Goal: Task Accomplishment & Management: Manage account settings

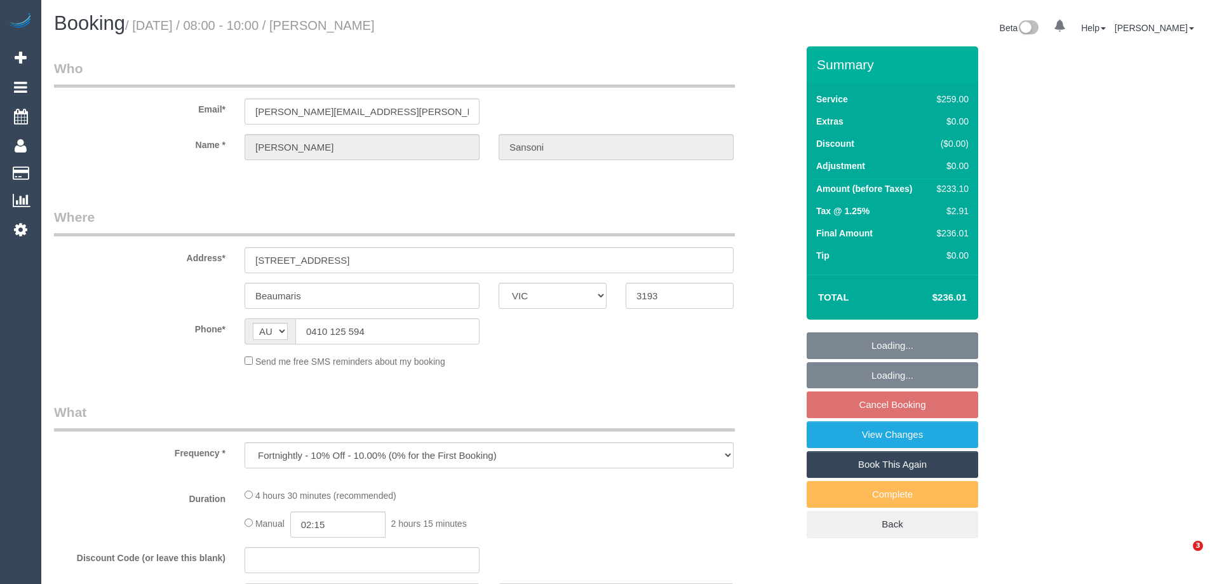
select select "VIC"
select select "number:29"
select select "number:14"
select select "number:19"
select select "number:22"
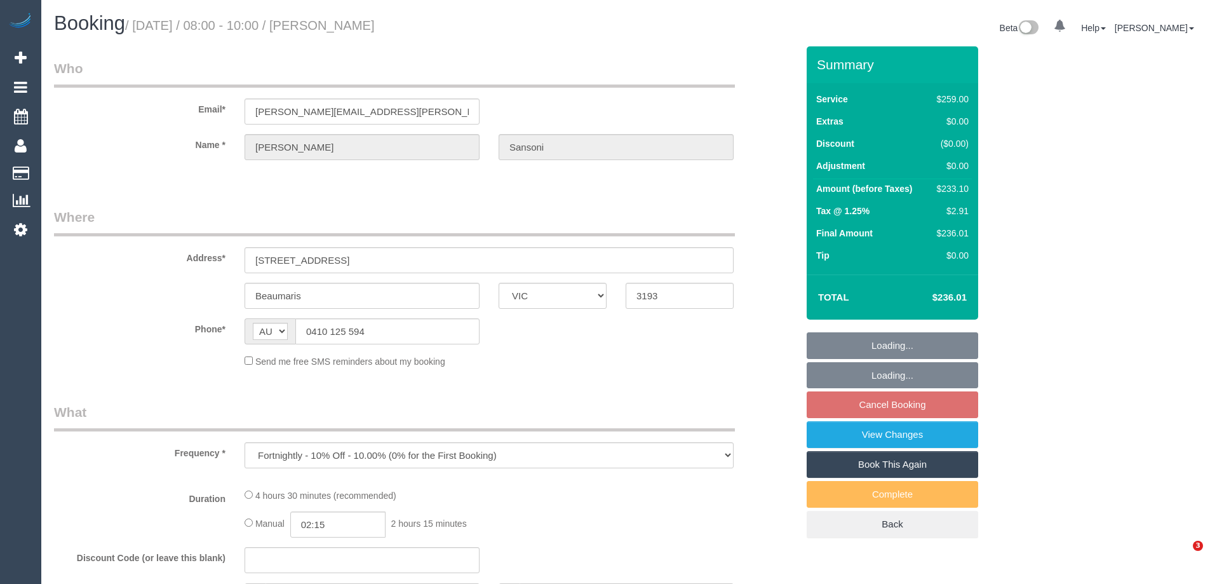
select select "number:35"
select select "number:12"
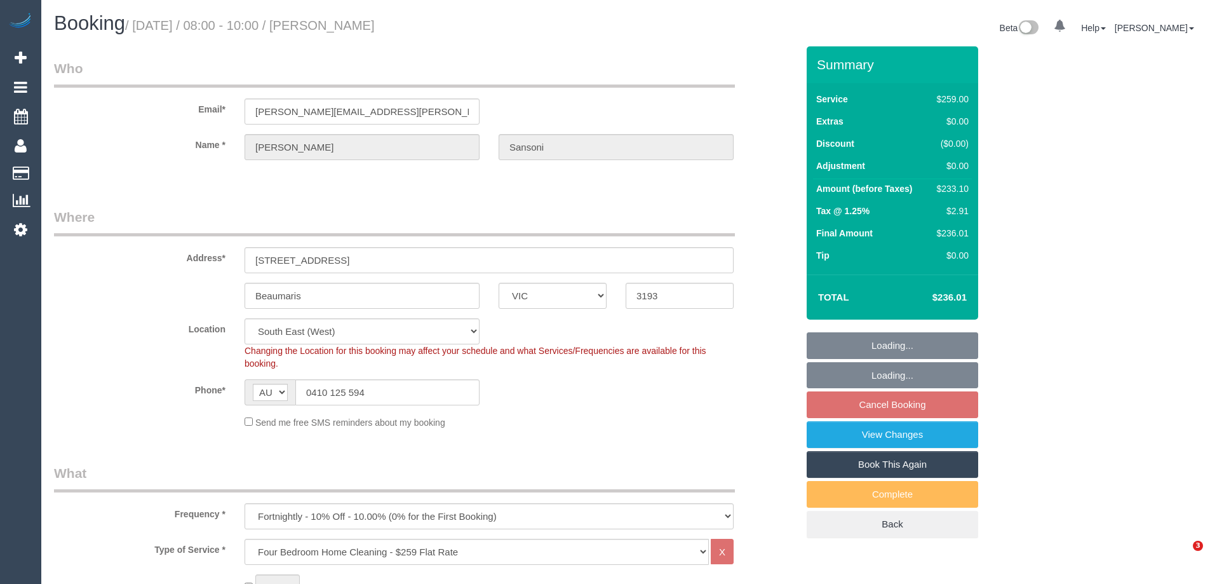
select select "object:1286"
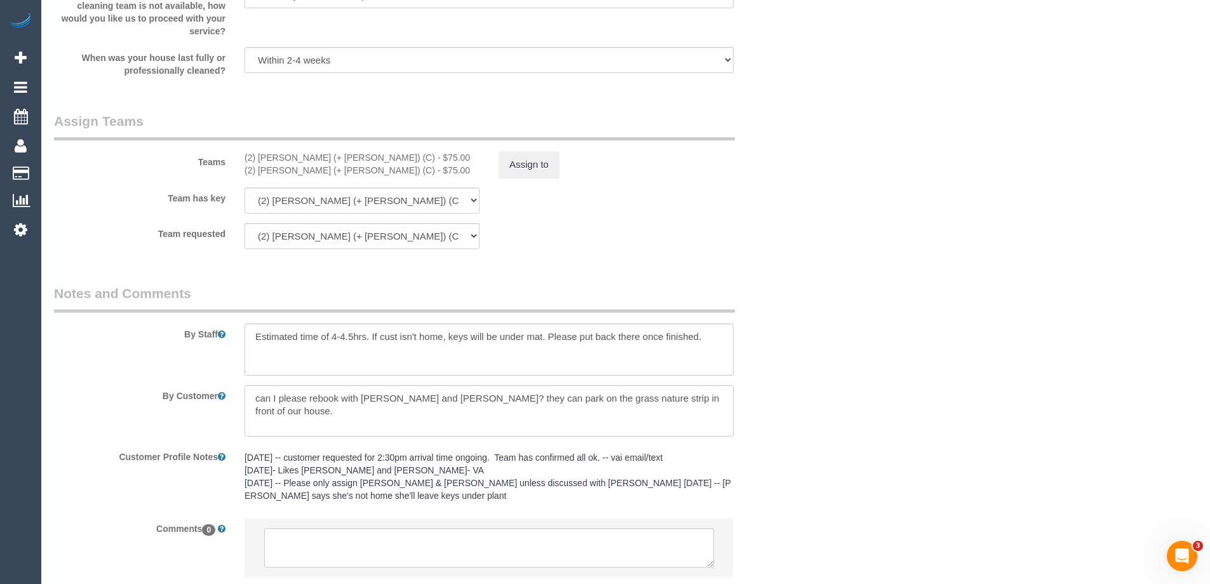
scroll to position [1969, 0]
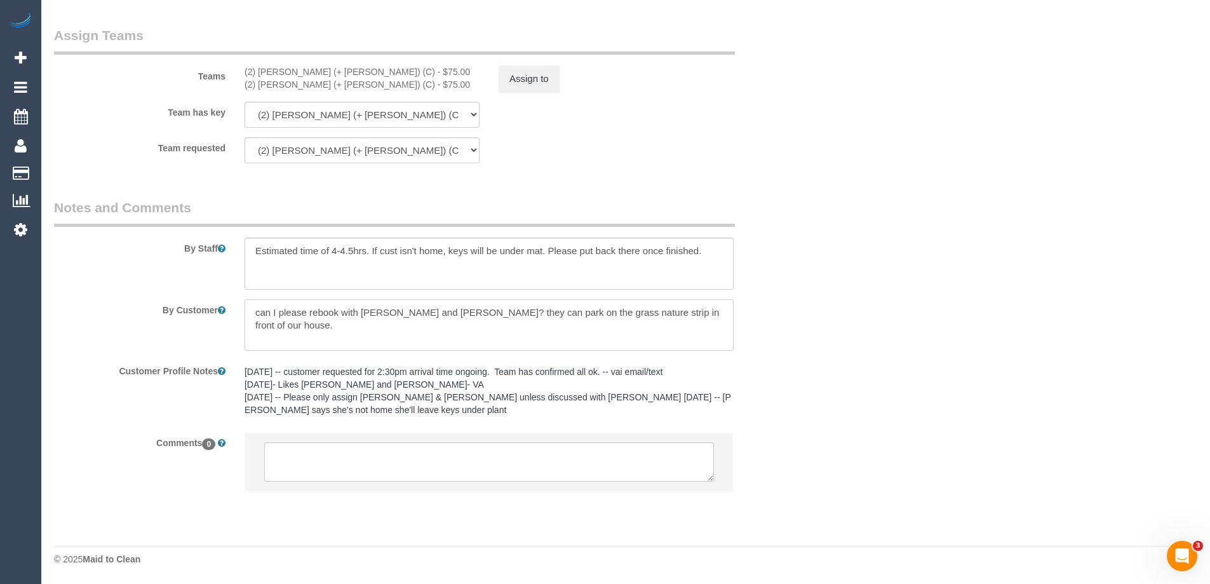
drag, startPoint x: 302, startPoint y: 318, endPoint x: 74, endPoint y: 319, distance: 227.4
click at [90, 319] on div "By Customer" at bounding box center [425, 325] width 762 height 52
paste textarea "Hi, I have the cleaners coming this Friday 15th 8am-10am, I am out doing school…"
type textarea "Hi, I have the cleaners coming this Friday 15th 8am-10am, I am out doing school…"
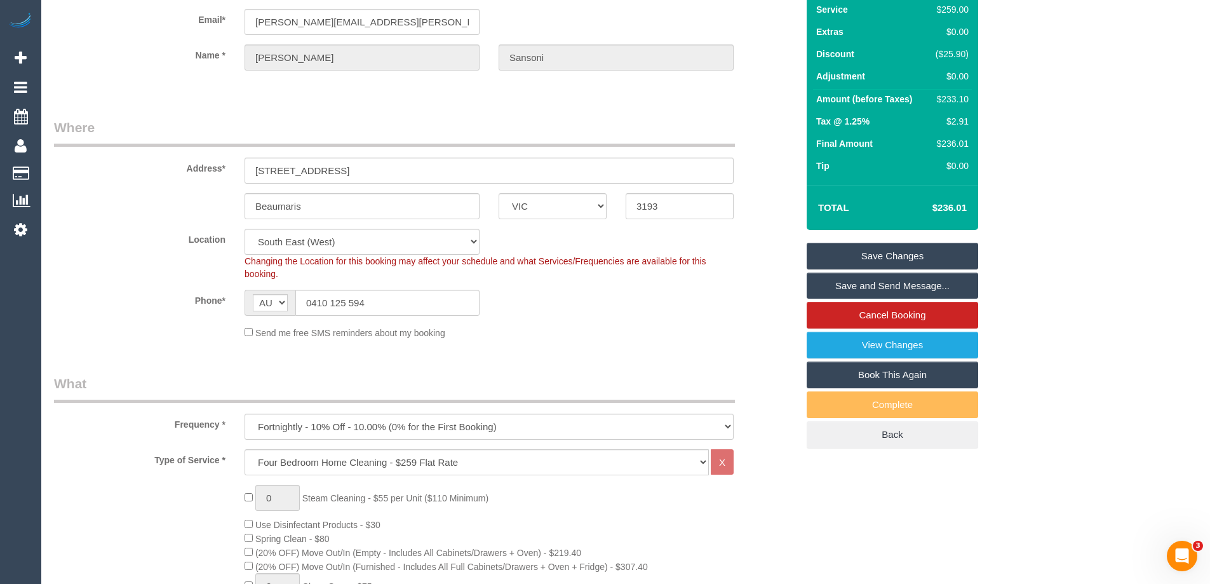
scroll to position [0, 0]
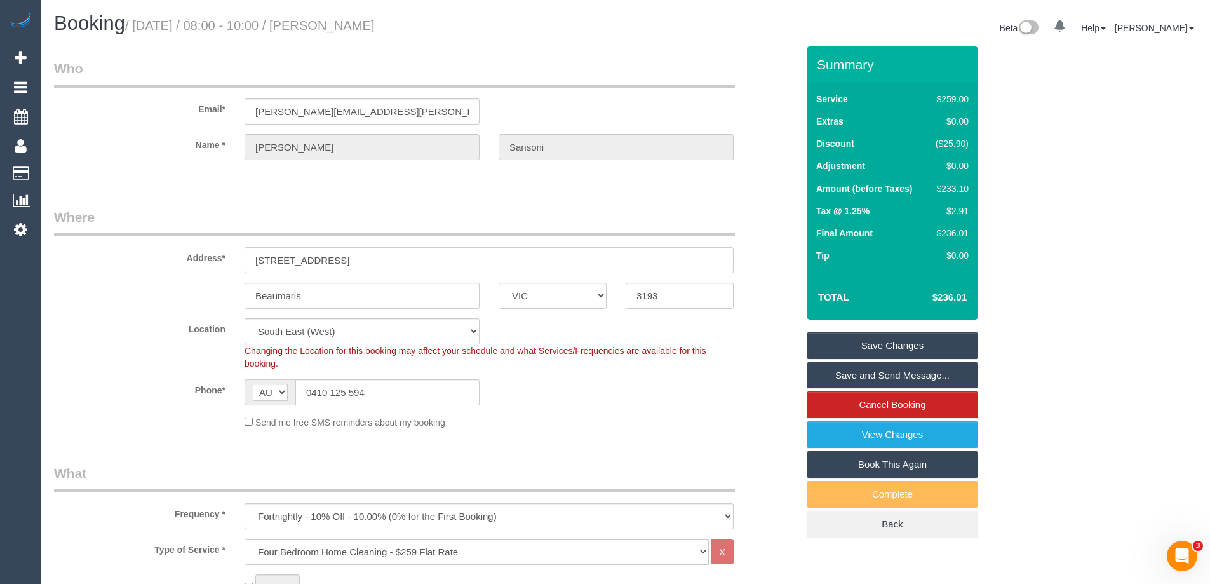
click at [951, 351] on link "Save Changes" at bounding box center [892, 345] width 171 height 27
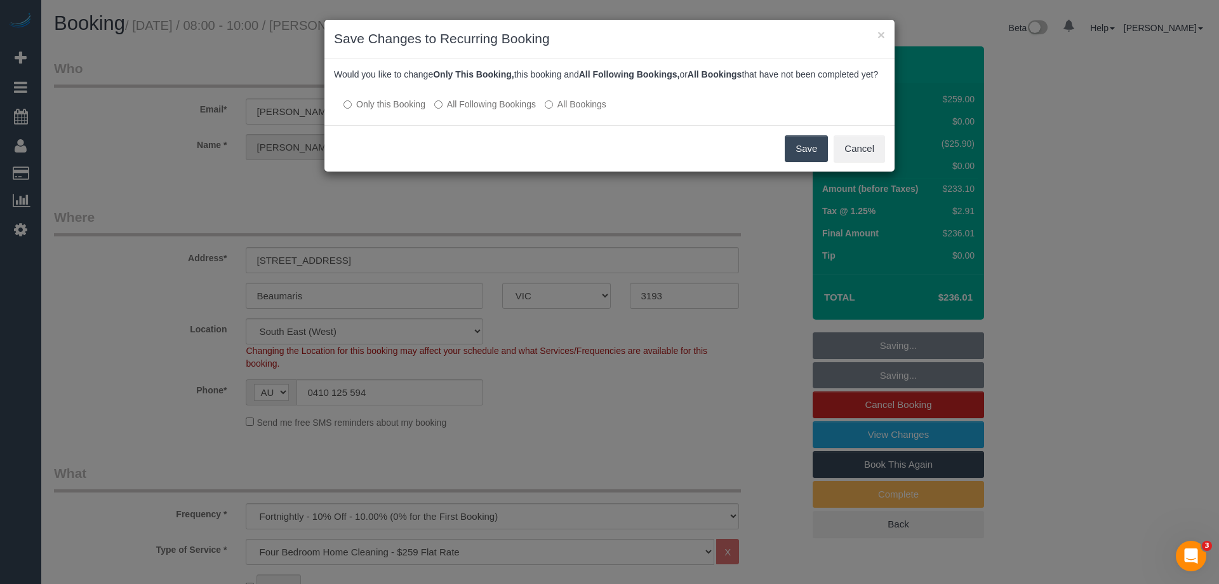
click at [821, 160] on button "Save" at bounding box center [806, 148] width 43 height 27
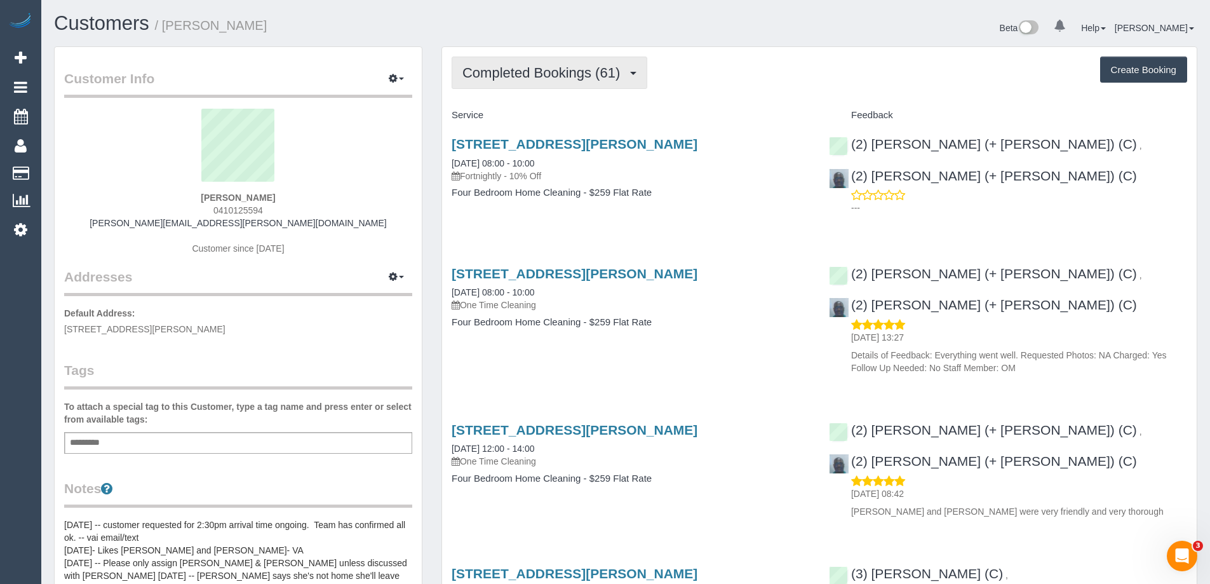
click at [542, 77] on span "Completed Bookings (61)" at bounding box center [544, 73] width 164 height 16
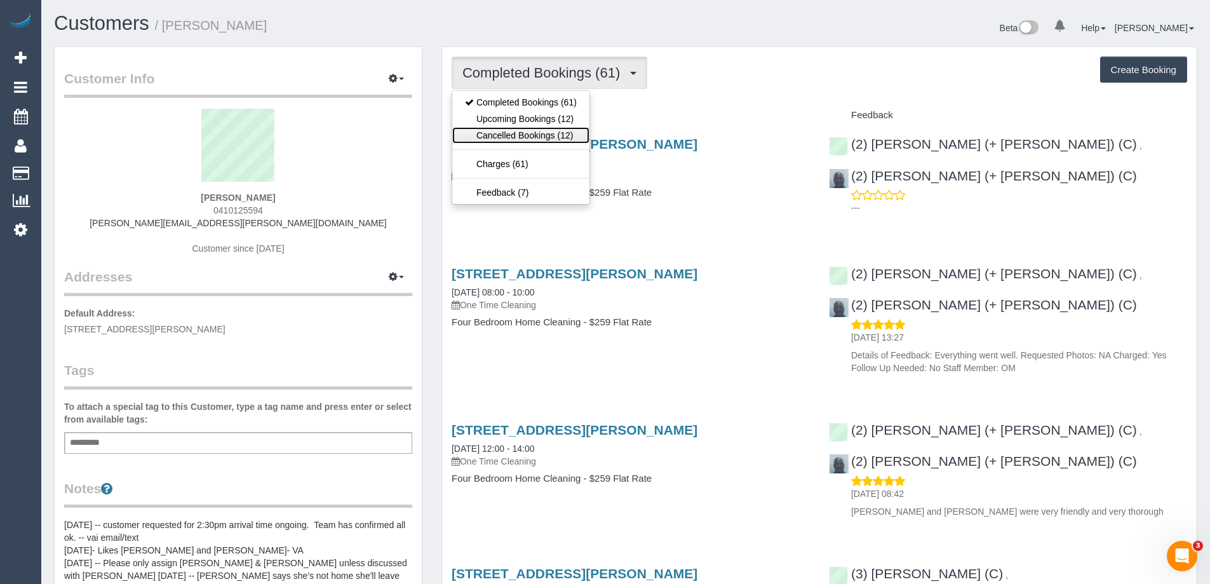
click at [556, 127] on link "Cancelled Bookings (12)" at bounding box center [520, 135] width 137 height 17
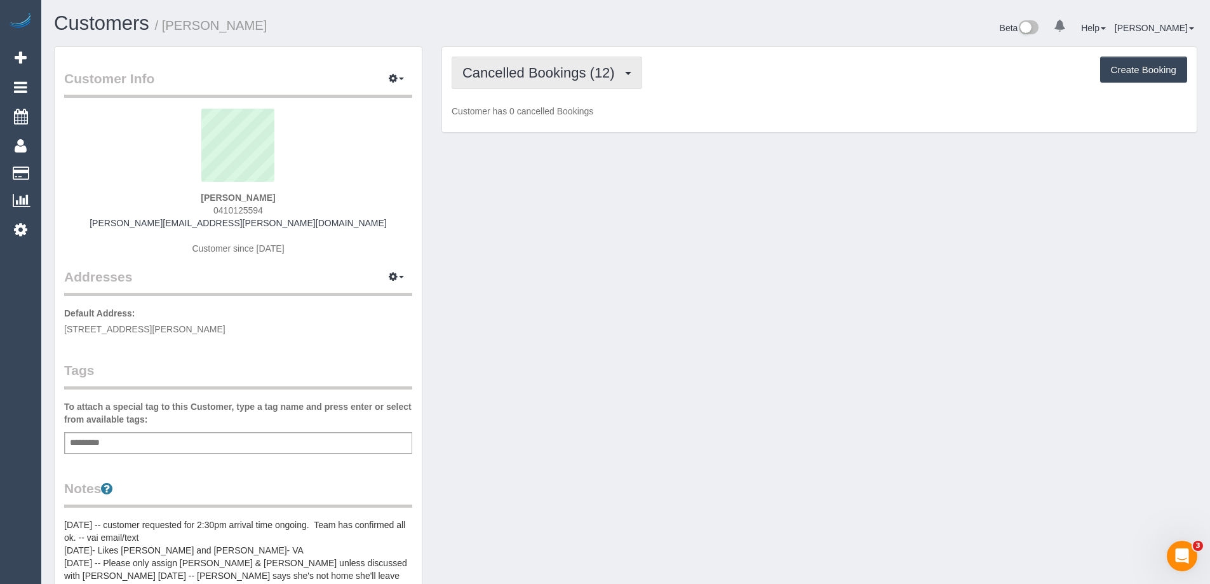
click at [565, 81] on button "Cancelled Bookings (12)" at bounding box center [547, 73] width 191 height 32
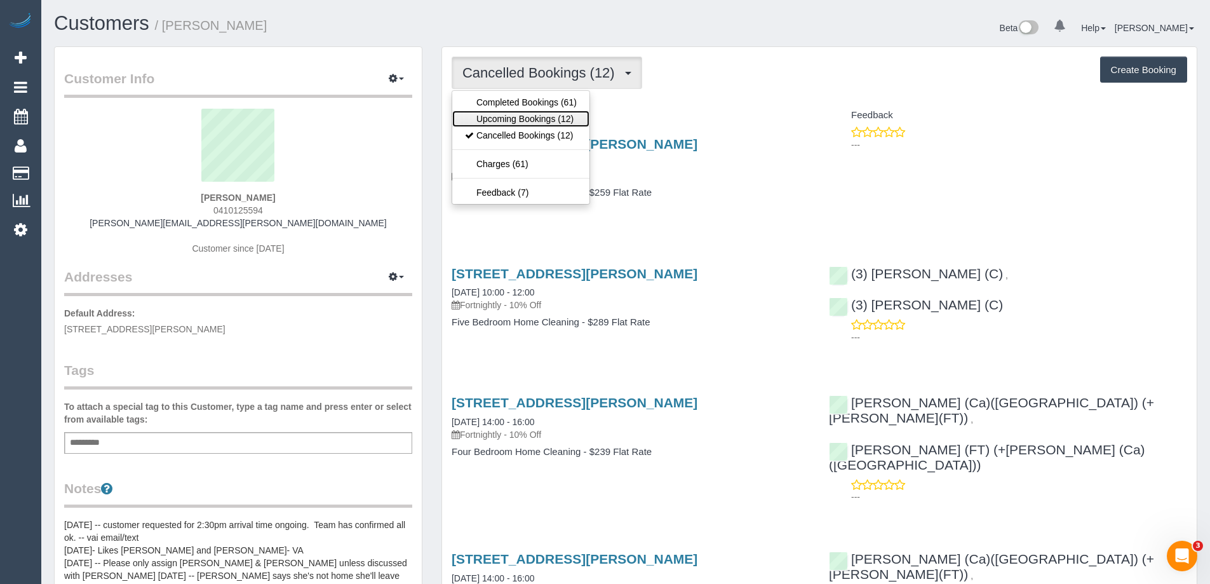
click link "Upcoming Bookings (12)"
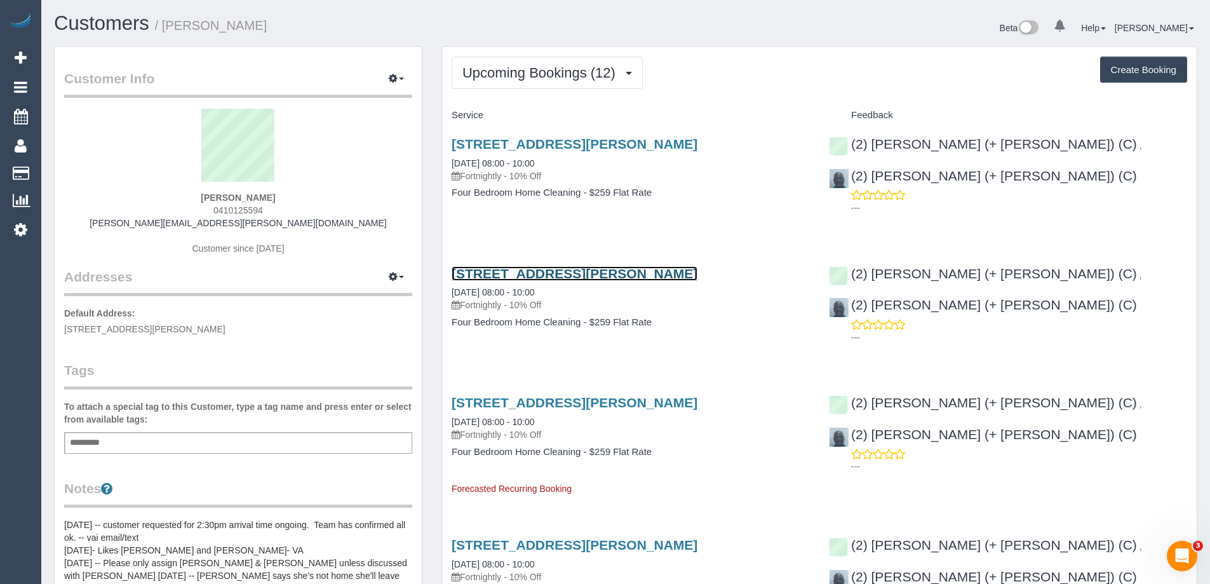
click link "65 Haydens Rd, Beaumaris, VIC 3193"
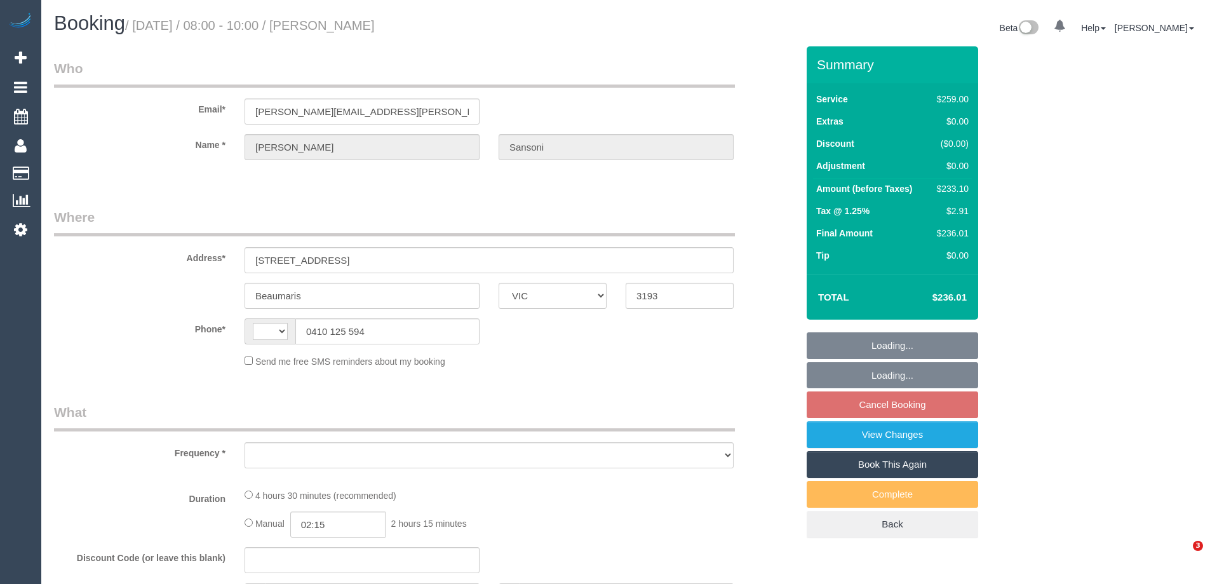
select select "VIC"
select select "string:AU"
select select "string:stripe-pm_1N4ZJl2GScqysDRVkO85S4bM"
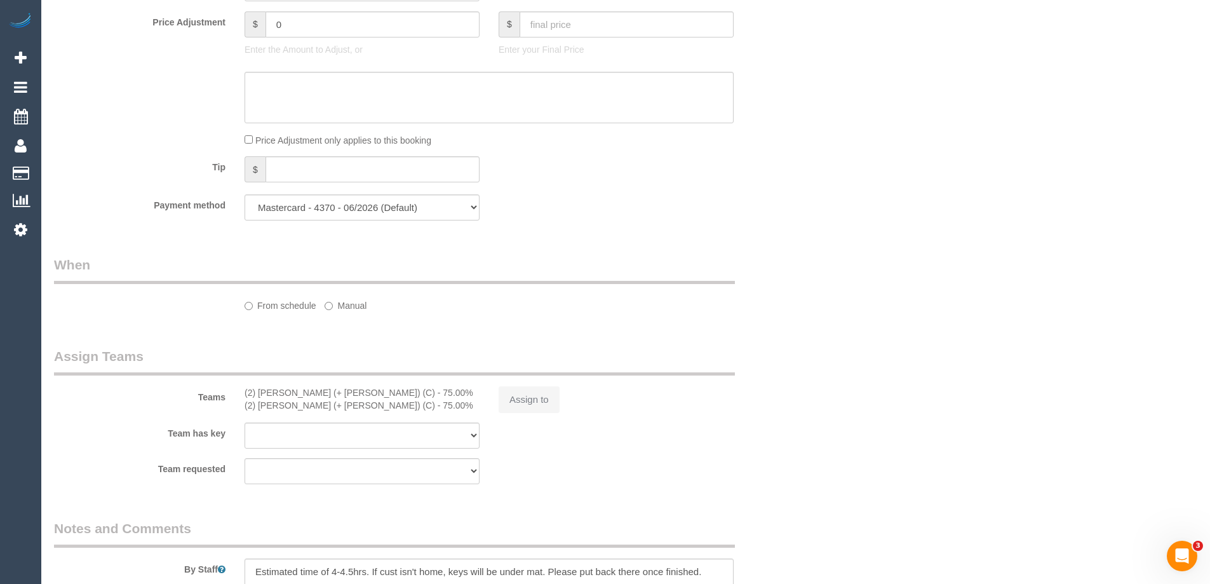
select select "object:685"
select select "number:29"
select select "number:14"
select select "number:19"
select select "number:22"
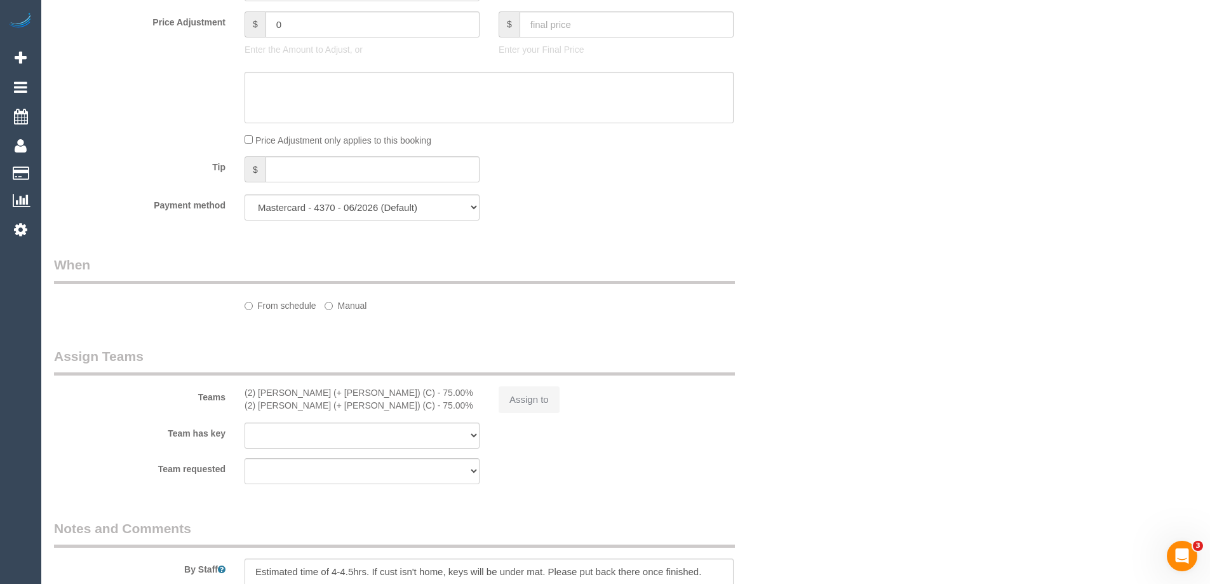
select select "number:35"
select select "number:12"
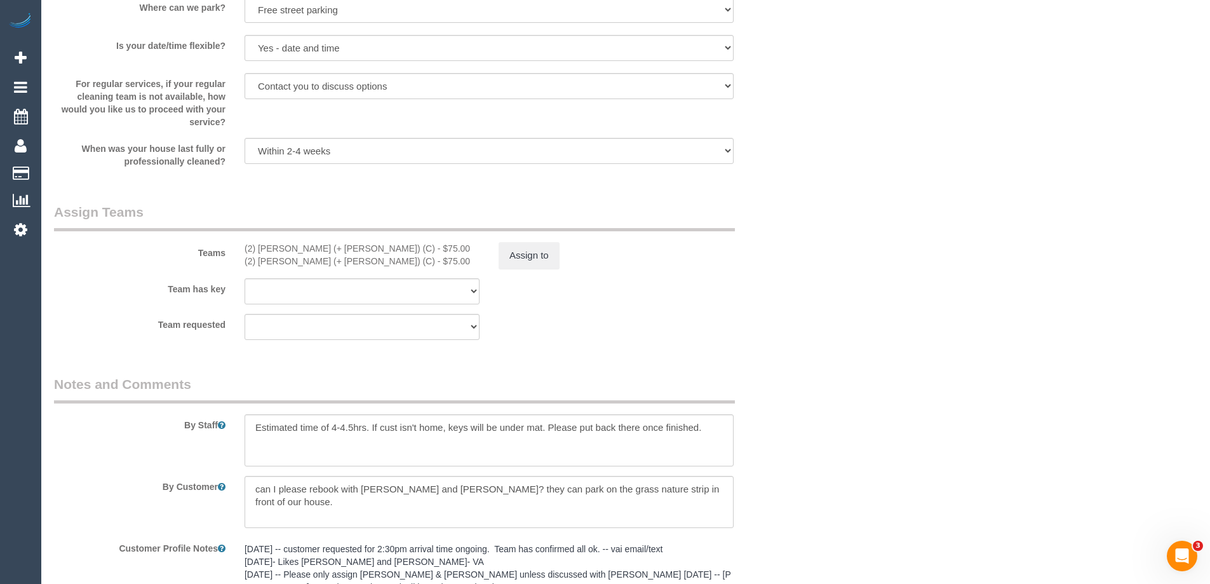
select select "spot2"
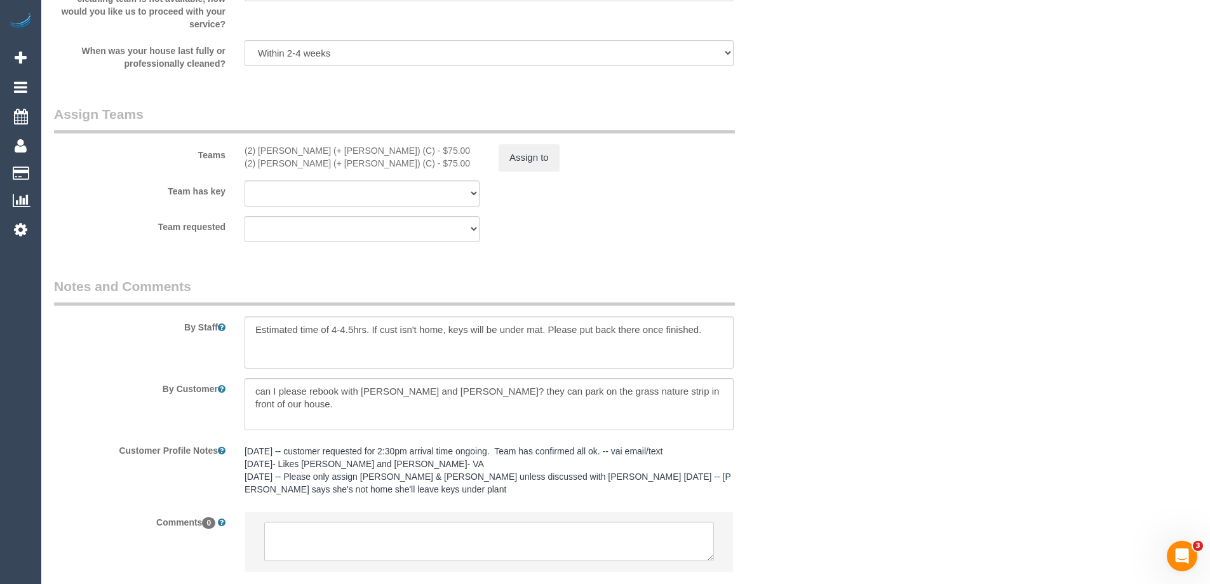
scroll to position [1900, 0]
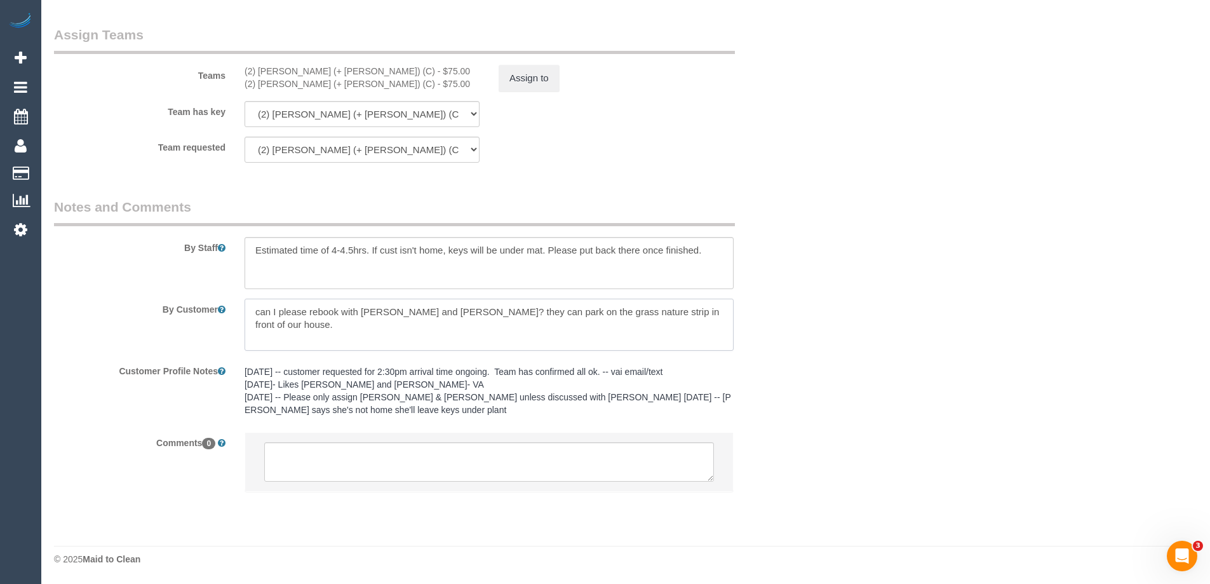
drag, startPoint x: 708, startPoint y: 312, endPoint x: 273, endPoint y: 312, distance: 435.0
click at [273, 312] on textarea at bounding box center [489, 324] width 489 height 52
paste textarea "2. Really important - tell them to never leave the front door open, even just f…"
drag, startPoint x: 284, startPoint y: 309, endPoint x: 202, endPoint y: 307, distance: 81.9
click at [202, 307] on div "By Customer" at bounding box center [425, 324] width 762 height 52
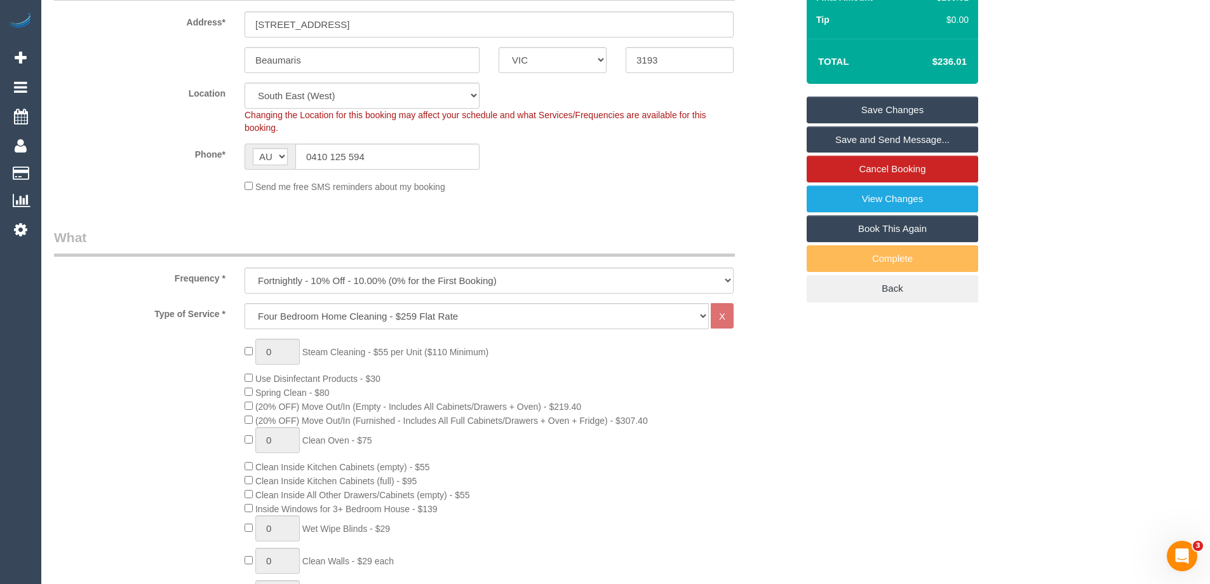
scroll to position [0, 0]
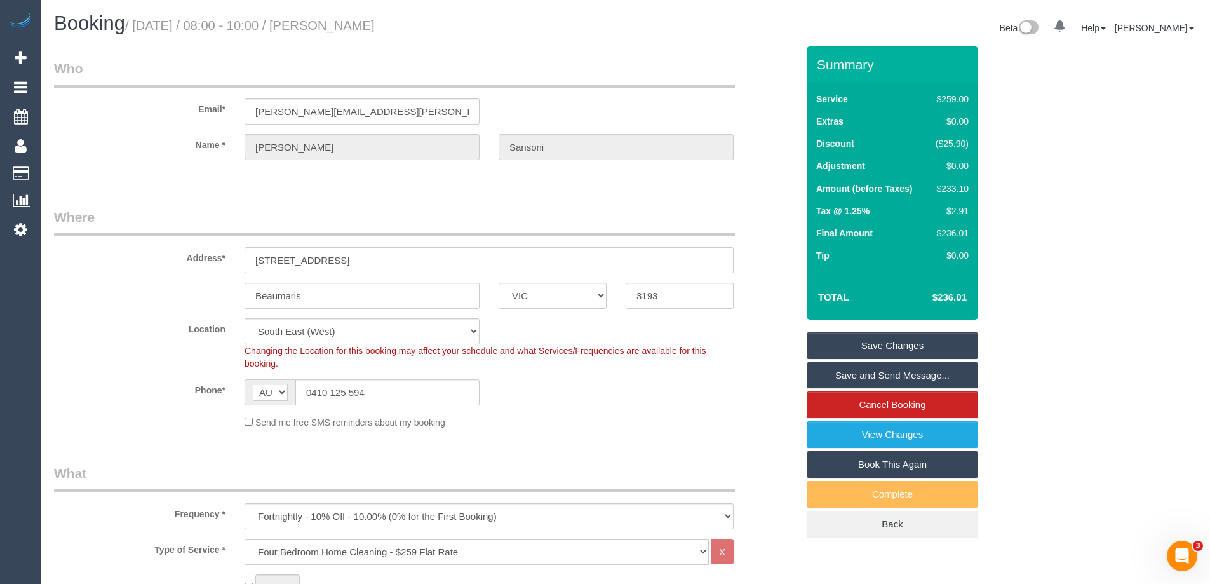
type textarea "Really important - tell them to never leave the front door open, even just for …"
click at [906, 348] on link "Save Changes" at bounding box center [892, 345] width 171 height 27
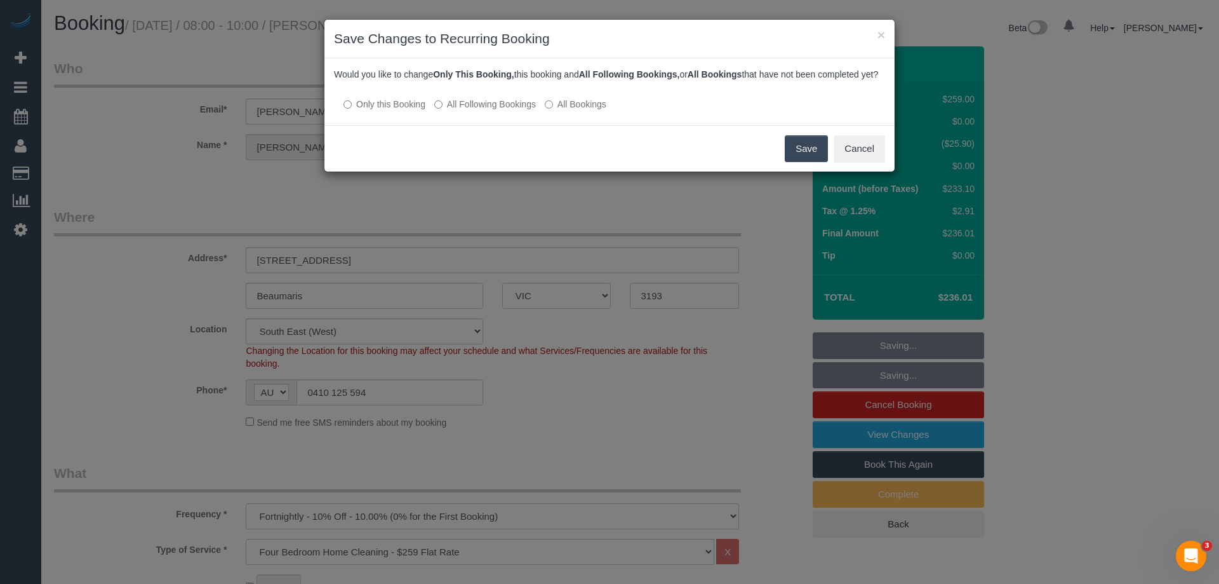
click at [487, 111] on label "All Following Bookings" at bounding box center [485, 104] width 102 height 13
click at [824, 162] on button "Save" at bounding box center [806, 148] width 43 height 27
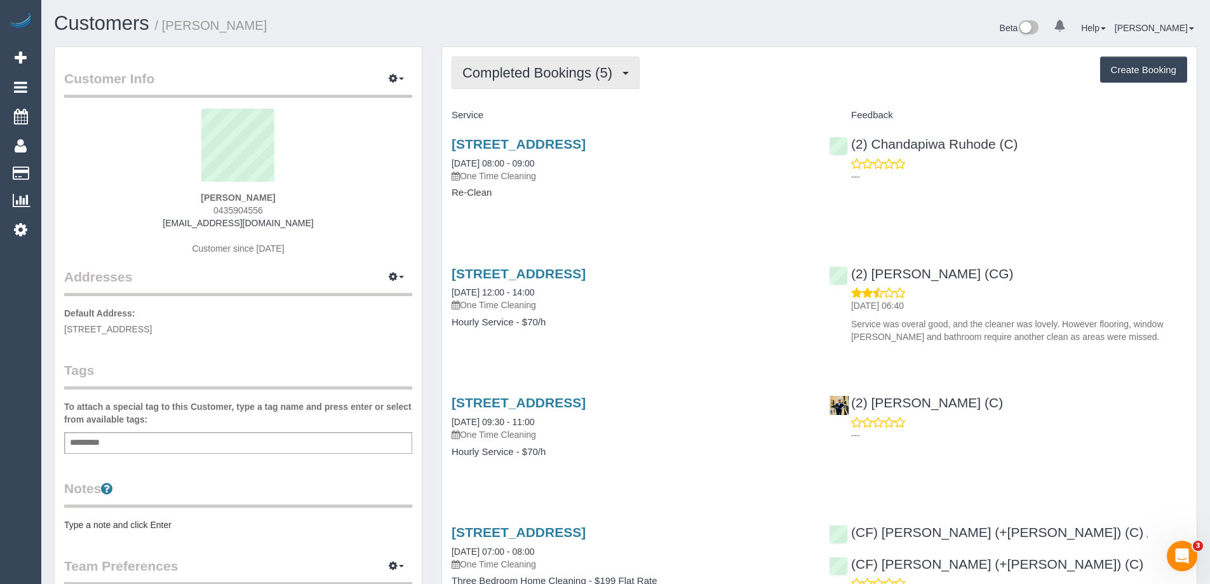
click at [590, 77] on span "Completed Bookings (5)" at bounding box center [540, 73] width 156 height 16
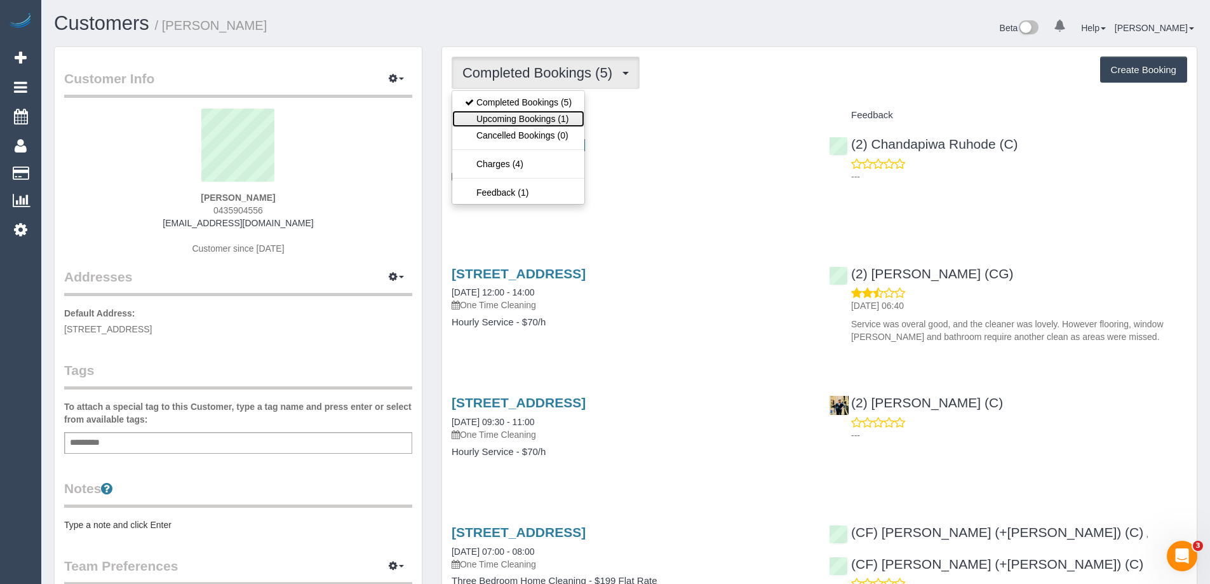
click at [551, 120] on link "Upcoming Bookings (1)" at bounding box center [518, 119] width 132 height 17
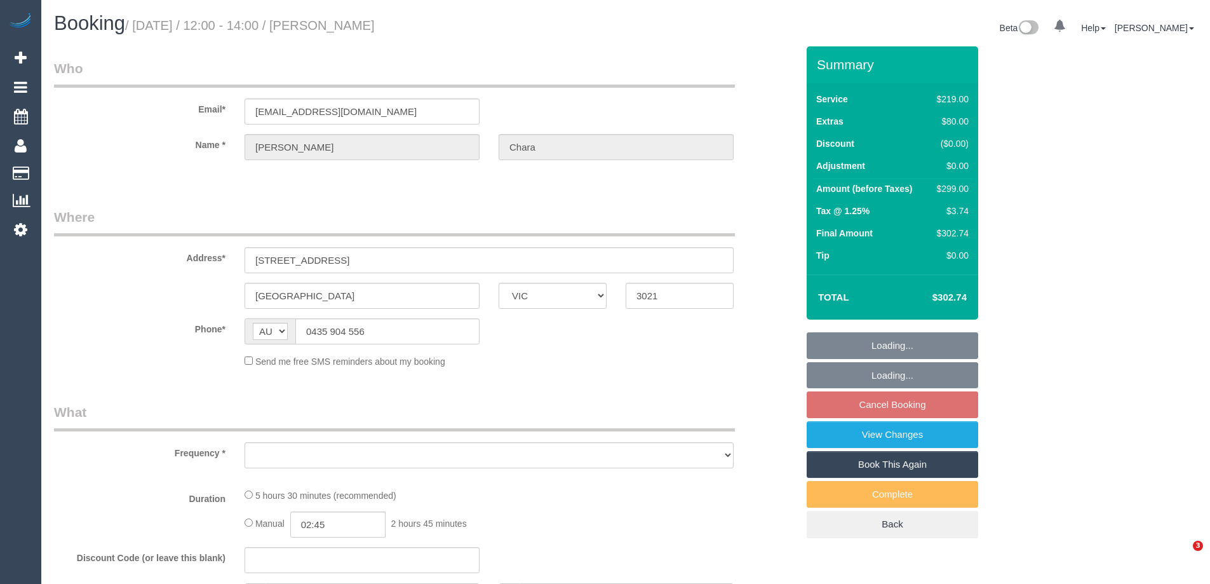
select select "VIC"
select select "number:27"
select select "number:14"
select select "number:19"
select select "number:24"
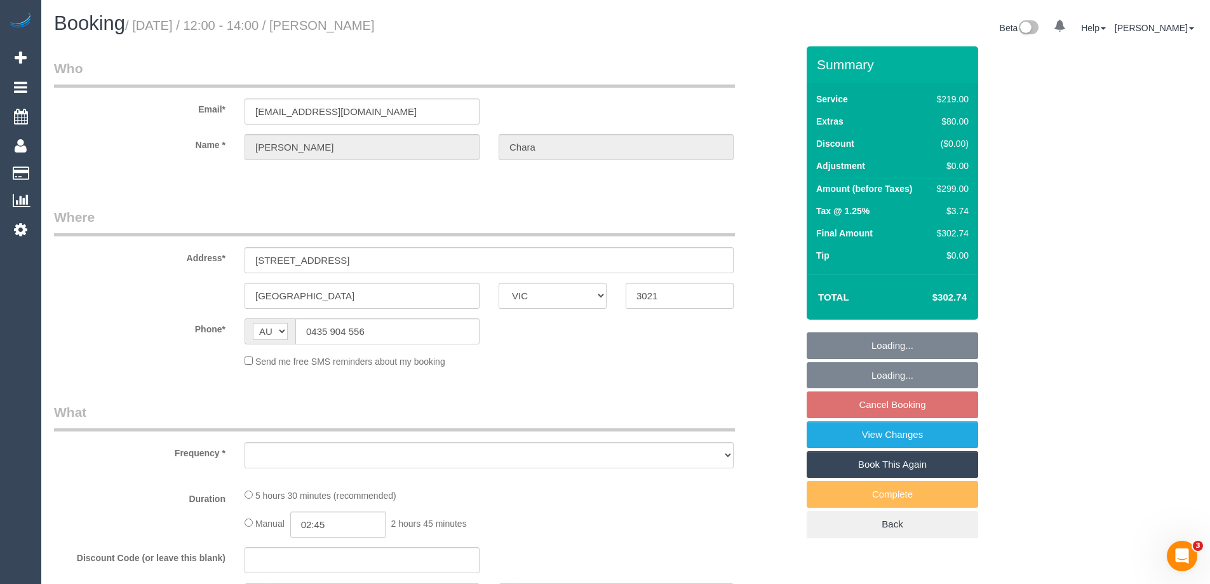
select select "number:33"
select select "number:12"
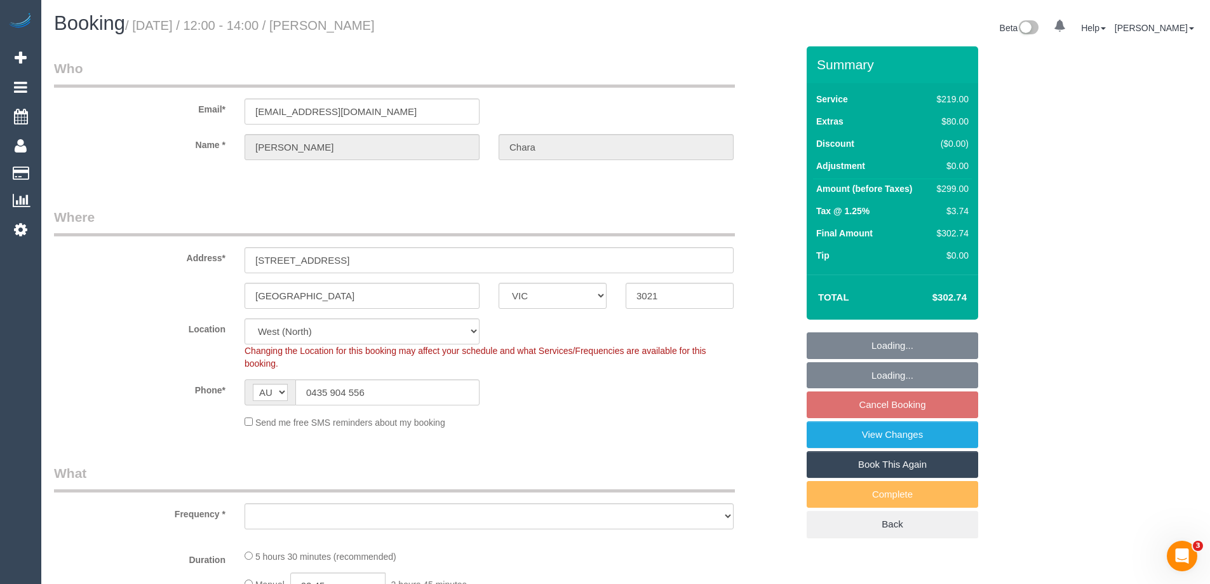
select select "object:772"
select select "string:stripe-pm_1RqNWF2GScqysDRVHc6FQPqy"
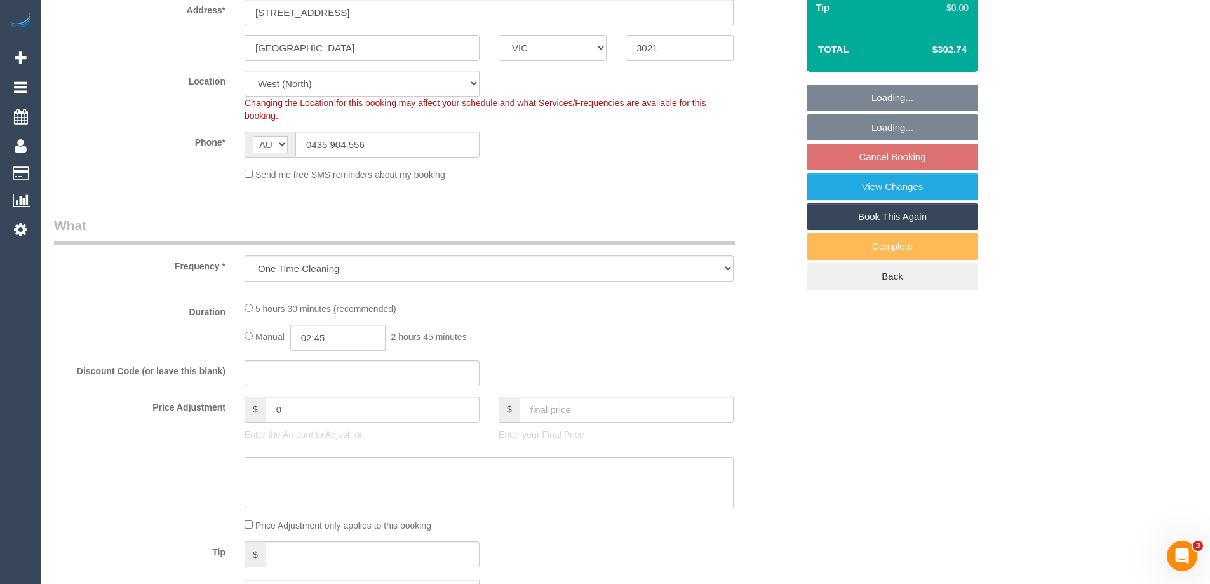
select select "object:873"
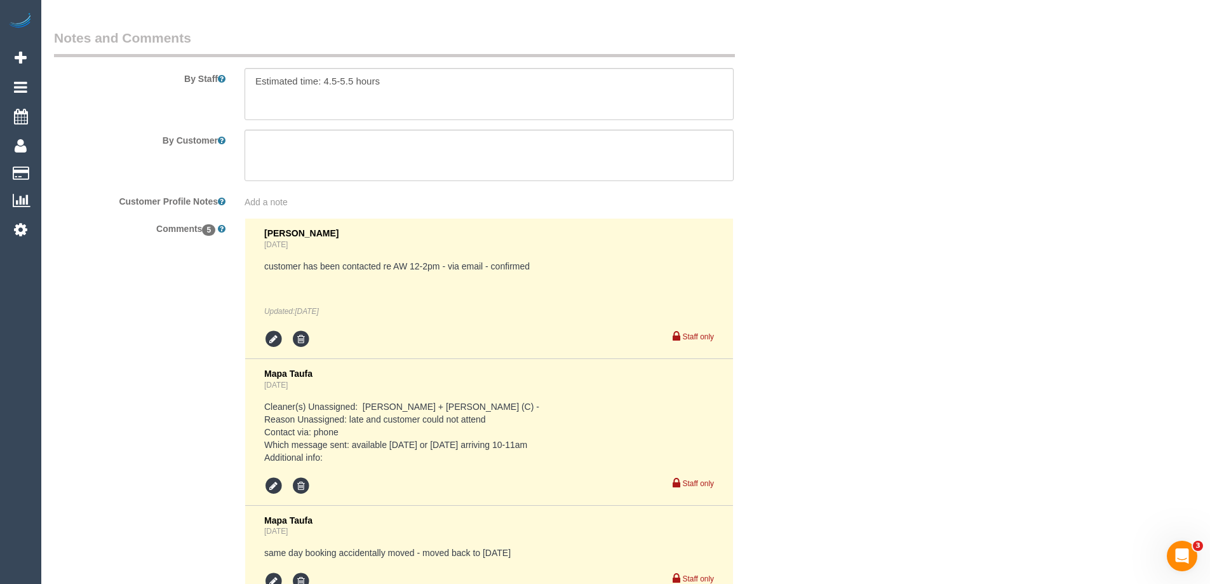
scroll to position [1969, 0]
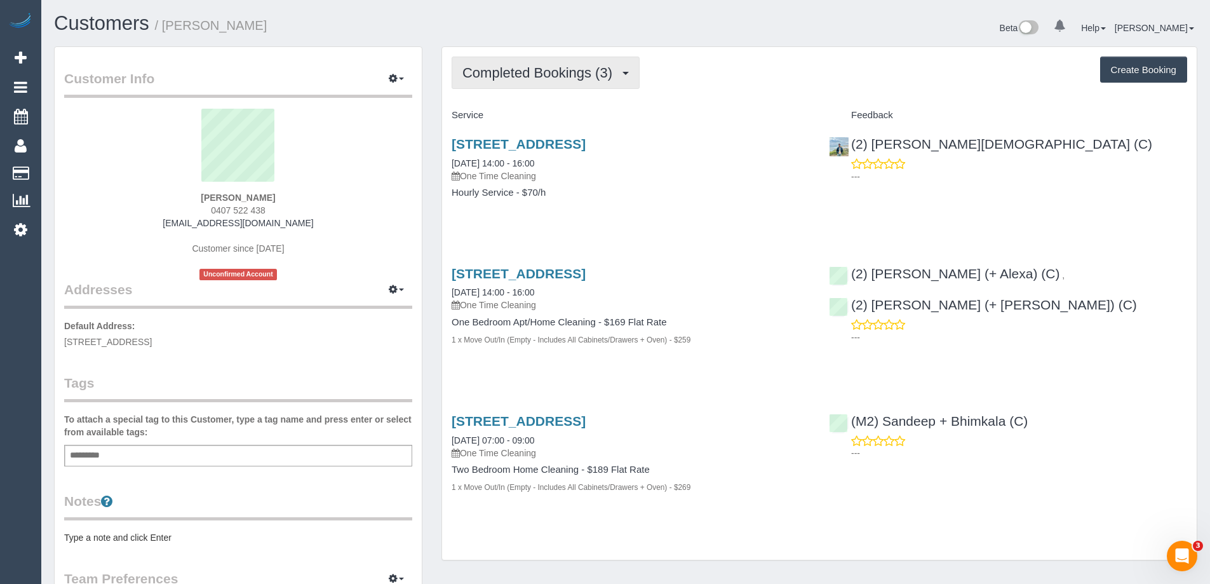
click at [513, 64] on button "Completed Bookings (3)" at bounding box center [546, 73] width 188 height 32
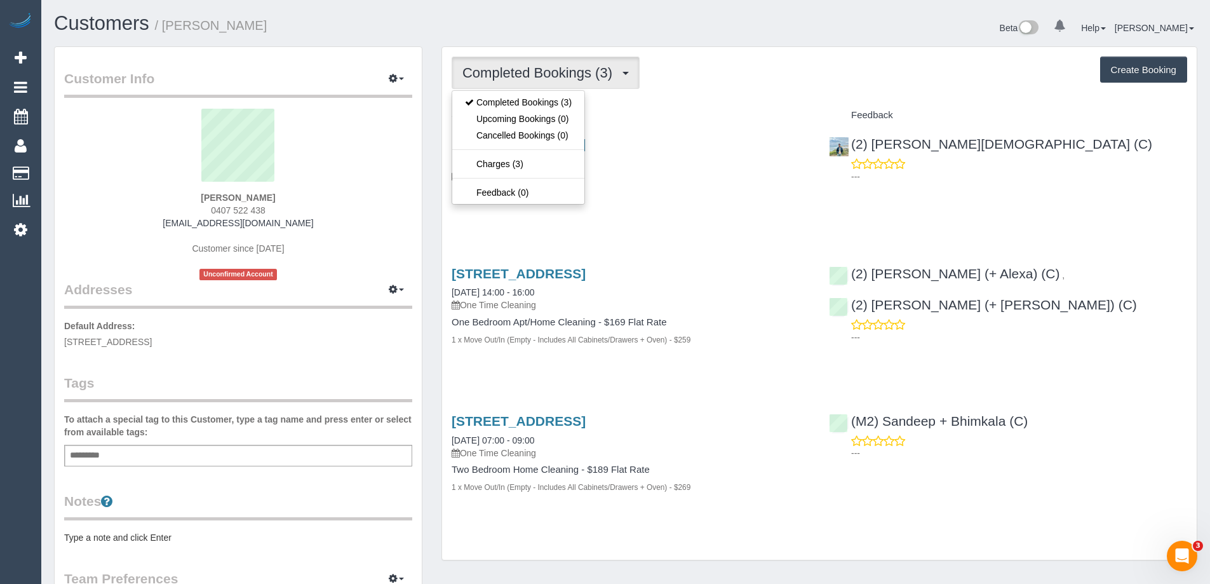
click at [702, 105] on div "Service" at bounding box center [630, 116] width 377 height 22
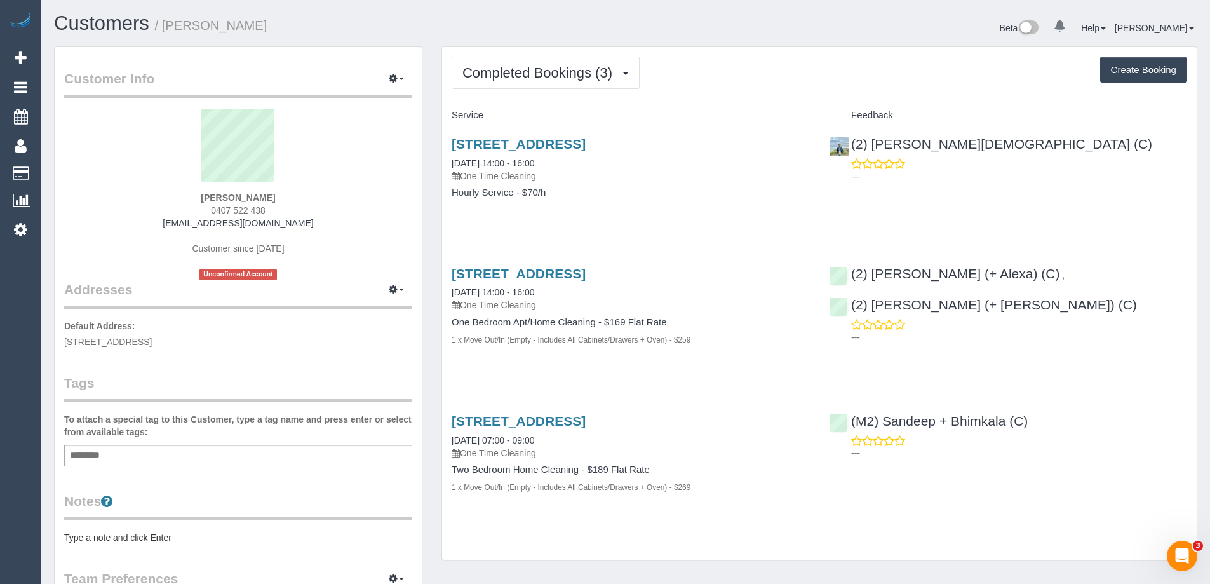
drag, startPoint x: 723, startPoint y: 168, endPoint x: 678, endPoint y: 160, distance: 45.1
click at [723, 168] on div "740 Lygon St, Carlton North, VIC 3054 04/07/2025 14:00 - 16:00 One Time Cleaning" at bounding box center [631, 160] width 358 height 46
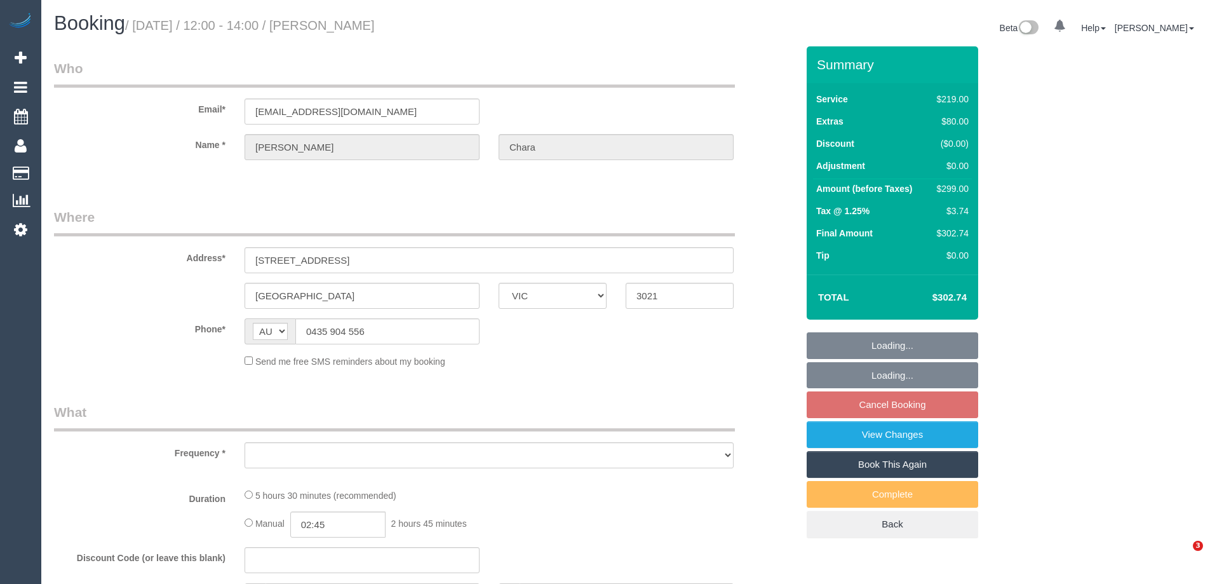
select select "VIC"
select select "object:624"
select select "number:27"
select select "number:14"
select select "number:19"
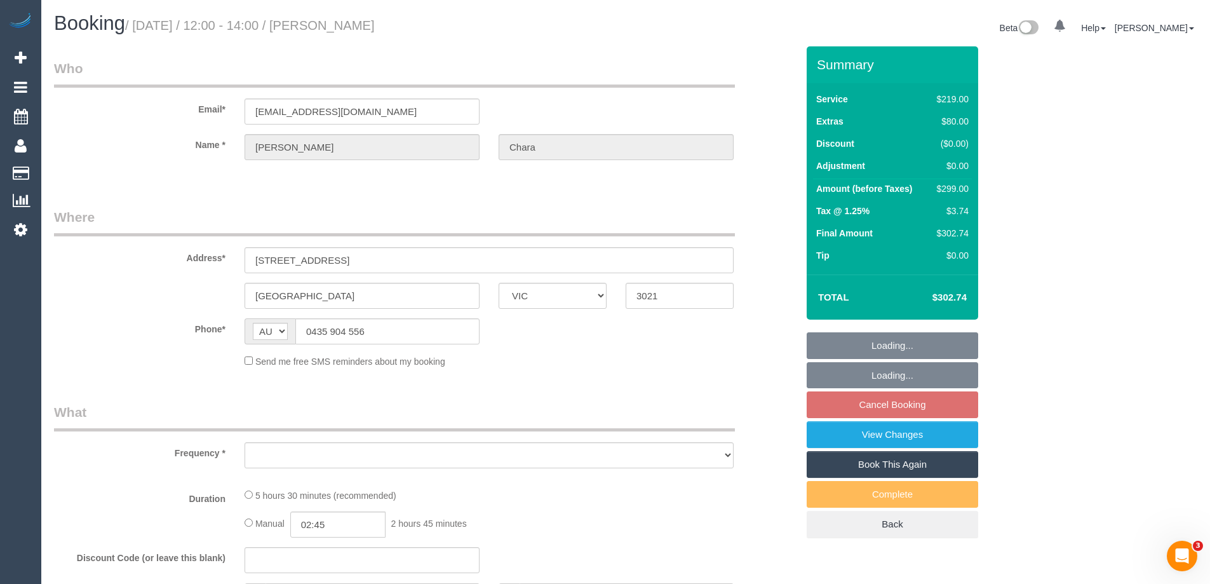
select select "number:24"
select select "number:33"
select select "number:12"
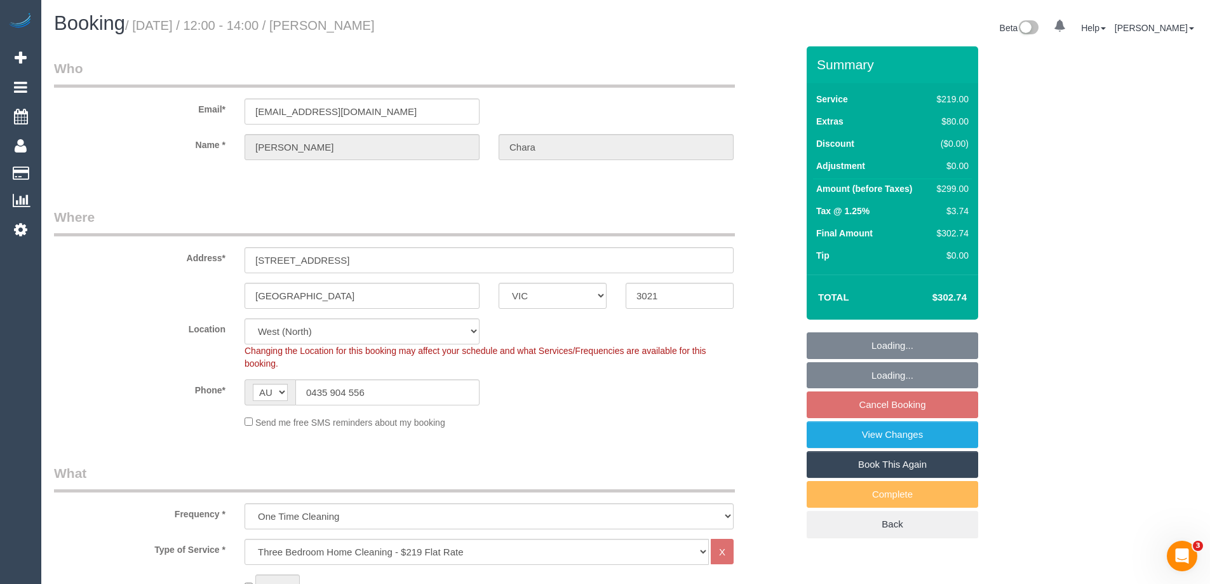
select select "object:873"
select select "string:stripe-pm_1RqNWF2GScqysDRVHc6FQPqy"
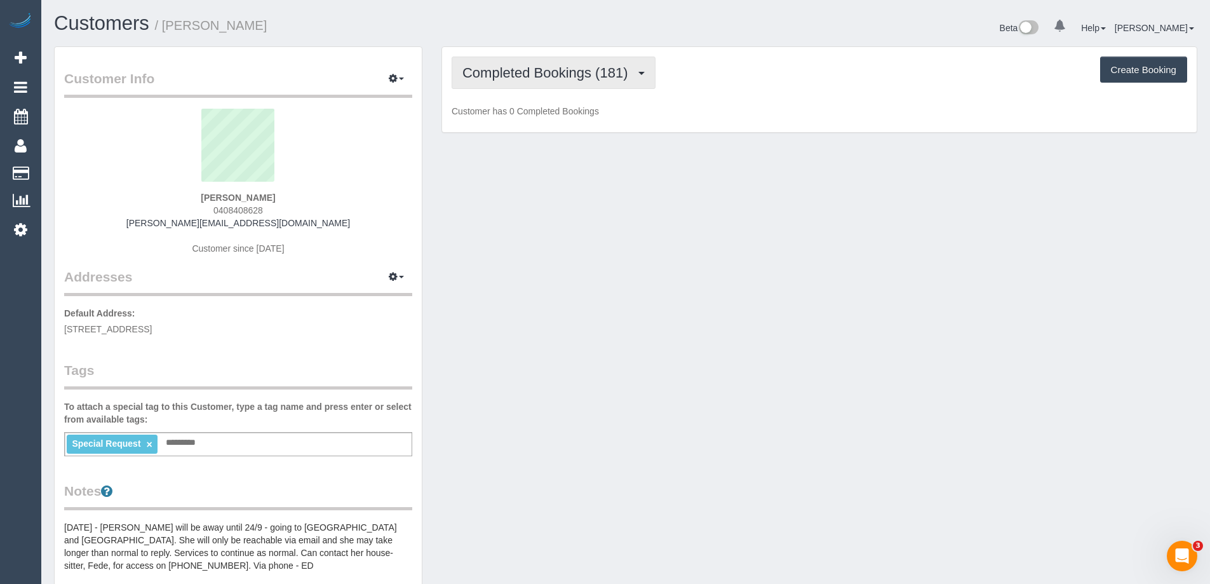
click at [565, 83] on button "Completed Bookings (181)" at bounding box center [554, 73] width 204 height 32
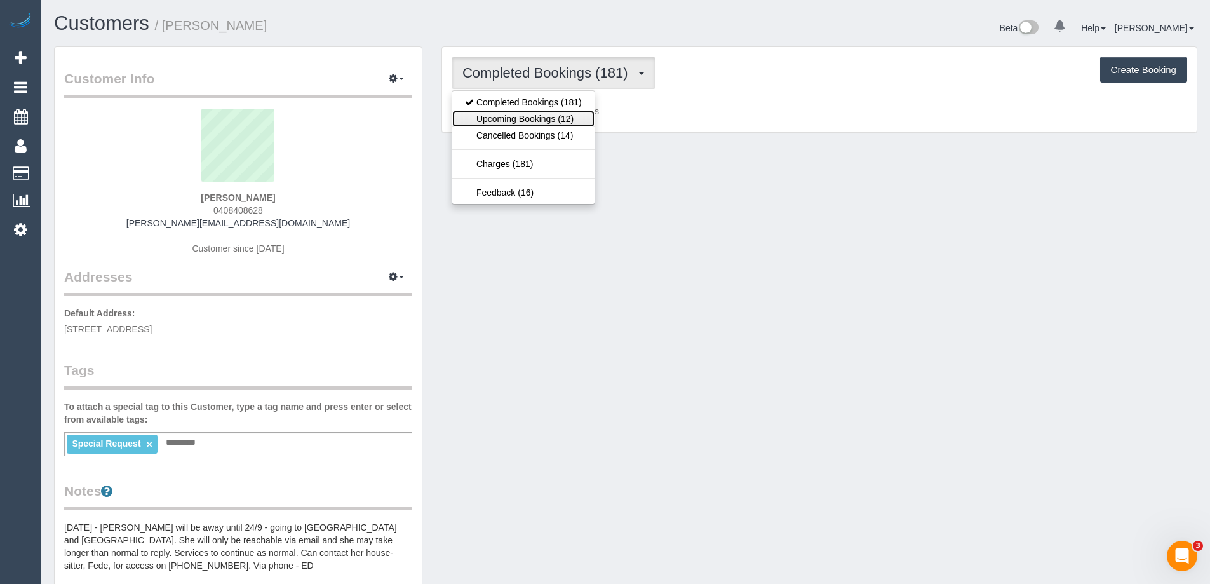
click at [570, 119] on link "Upcoming Bookings (12)" at bounding box center [523, 119] width 142 height 17
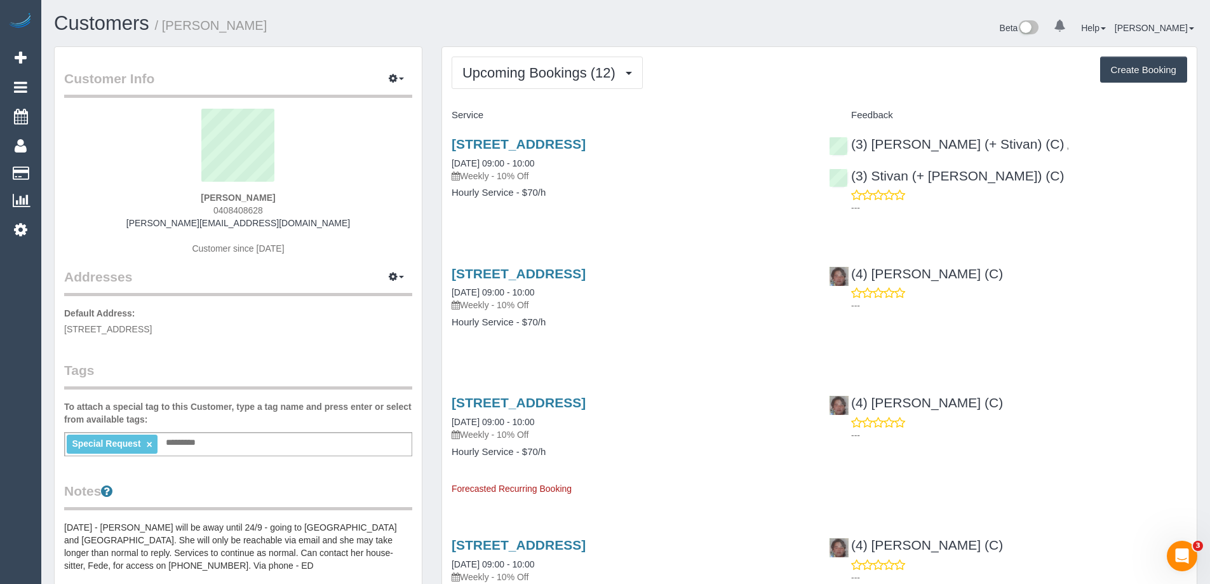
drag, startPoint x: 302, startPoint y: 198, endPoint x: 116, endPoint y: 197, distance: 186.1
click at [116, 197] on div "[PERSON_NAME] 0408408628 [EMAIL_ADDRESS][DOMAIN_NAME] Customer since [DATE]" at bounding box center [238, 188] width 348 height 159
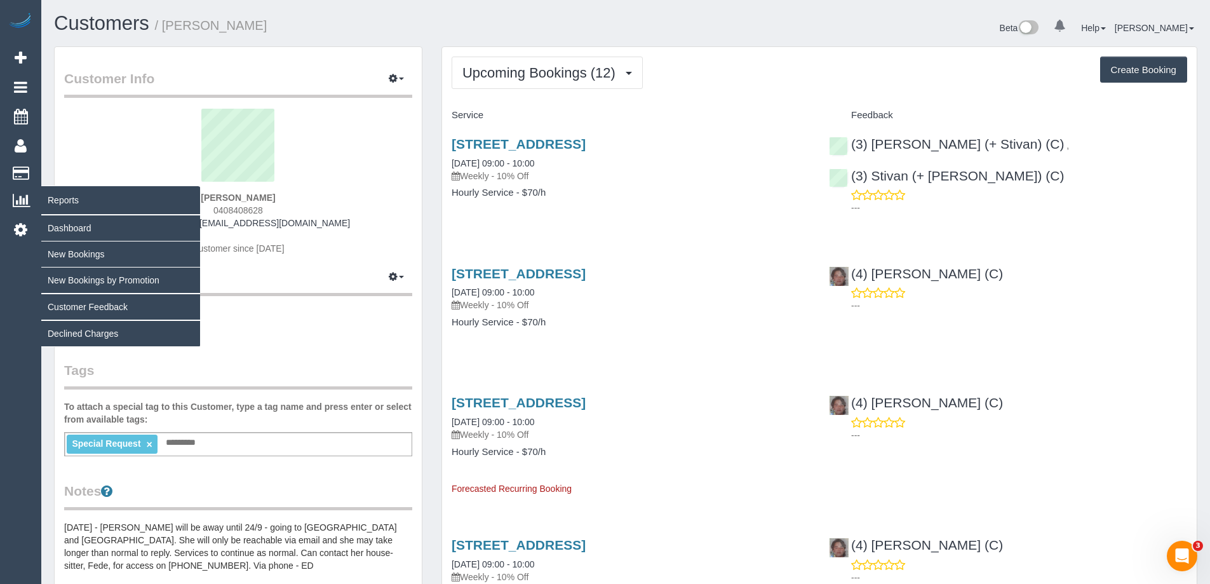
copy strong "[PERSON_NAME]"
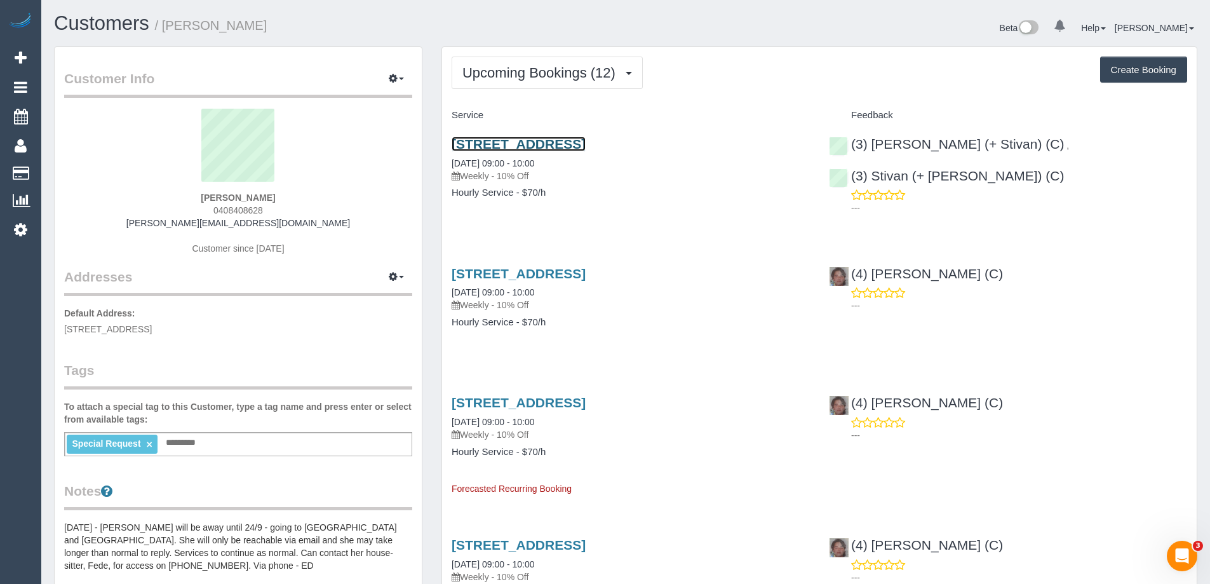
click at [572, 137] on link "[STREET_ADDRESS]" at bounding box center [519, 144] width 134 height 15
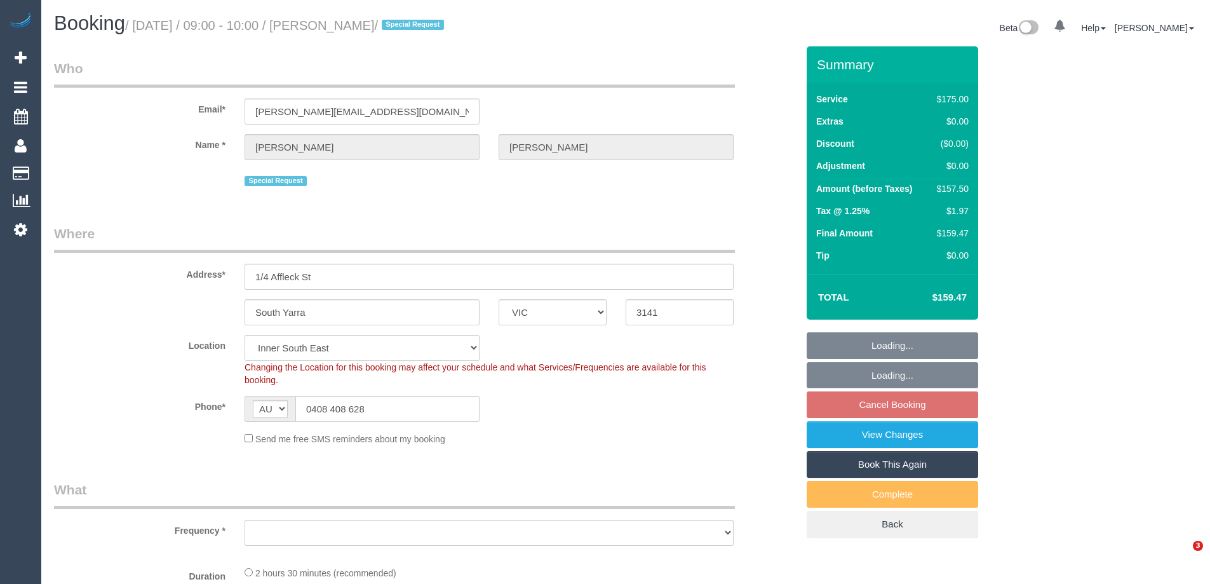
select select "VIC"
select select "object:569"
select select "string:stripe-pm_1MMfPo2GScqysDRVsPYDdghp"
select select "object:888"
select select "71229"
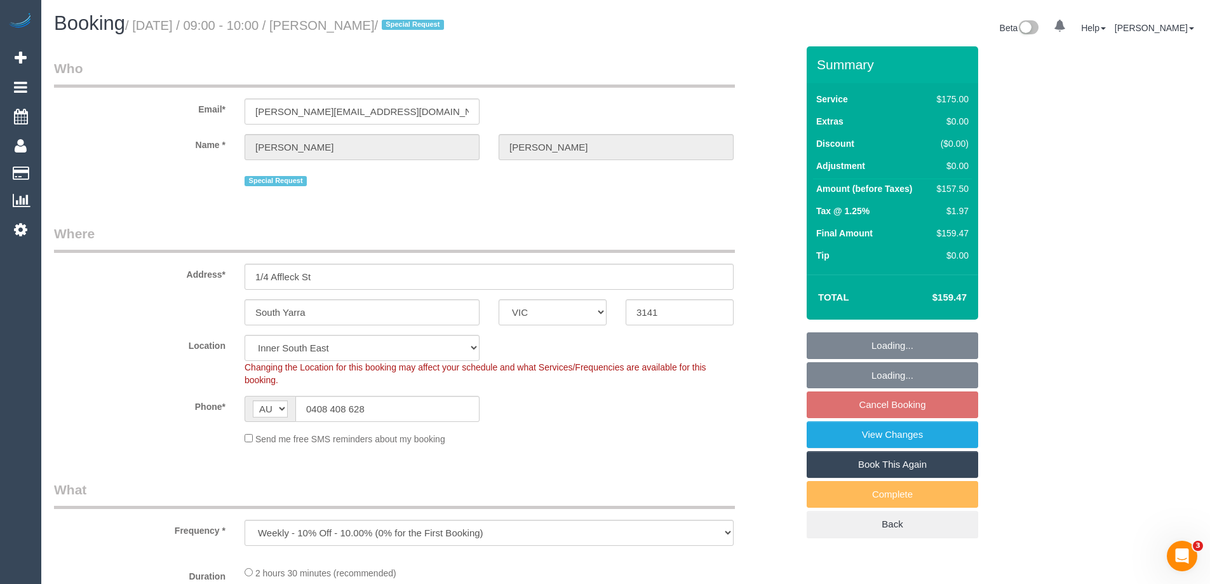
select select "150"
select select "number:29"
select select "number:14"
select select "number:21"
select select "number:22"
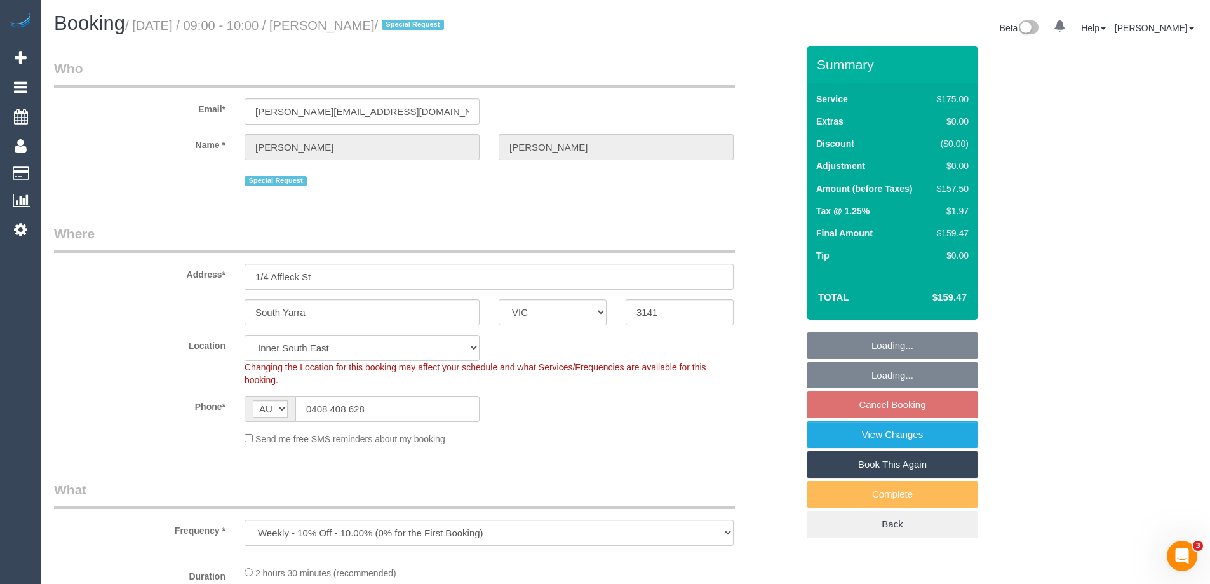
select select "number:35"
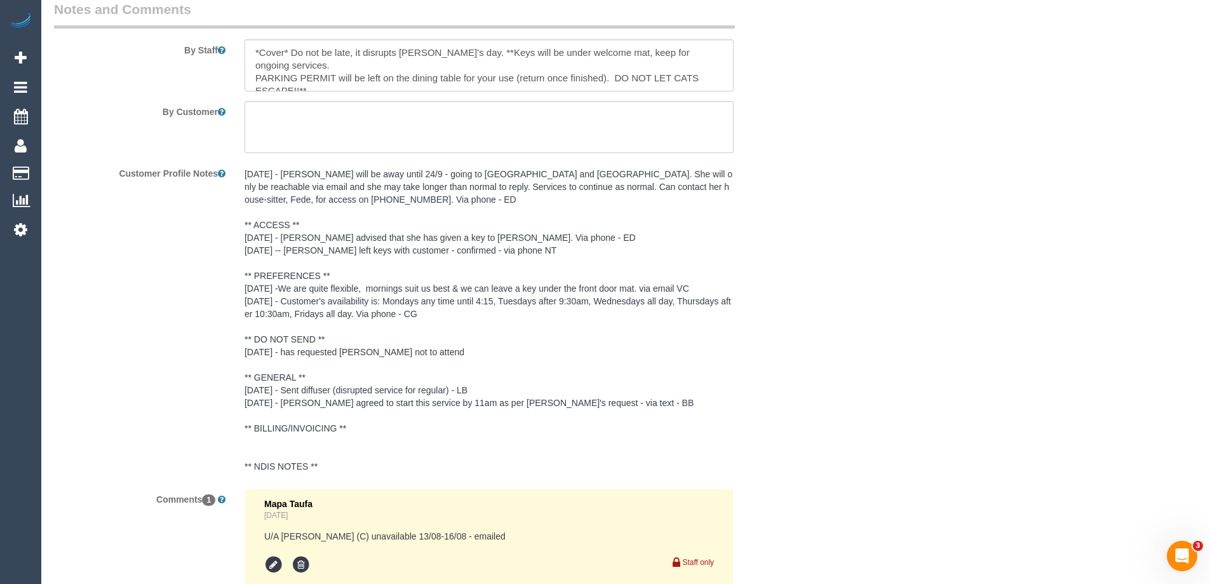
scroll to position [2324, 0]
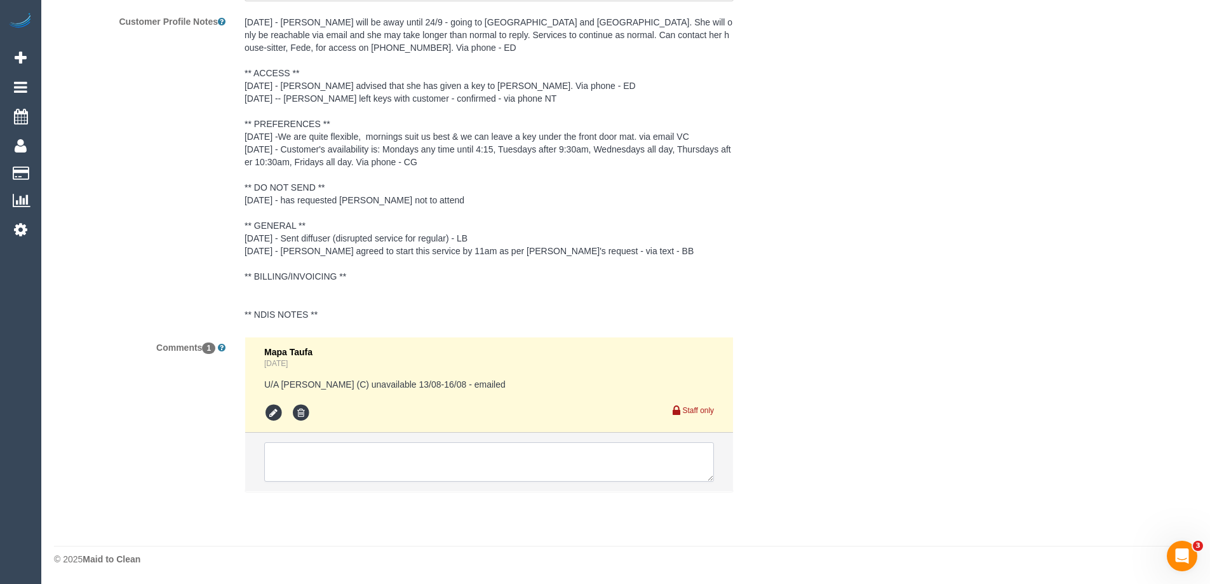
drag, startPoint x: 363, startPoint y: 479, endPoint x: 367, endPoint y: 471, distance: 8.5
click at [363, 479] on textarea at bounding box center [489, 461] width 450 height 39
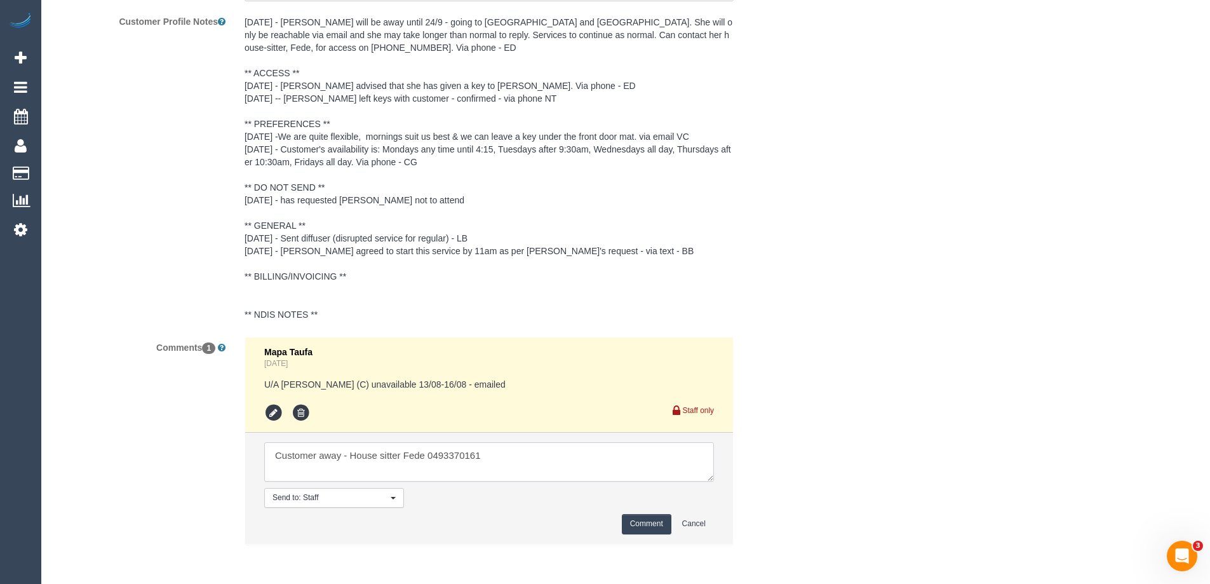
paste textarea "cnv_q5devwv"
type textarea "Customer away - House sitter Fede 0493370161 cnv_q5devwv"
click at [638, 523] on button "Comment" at bounding box center [647, 524] width 50 height 20
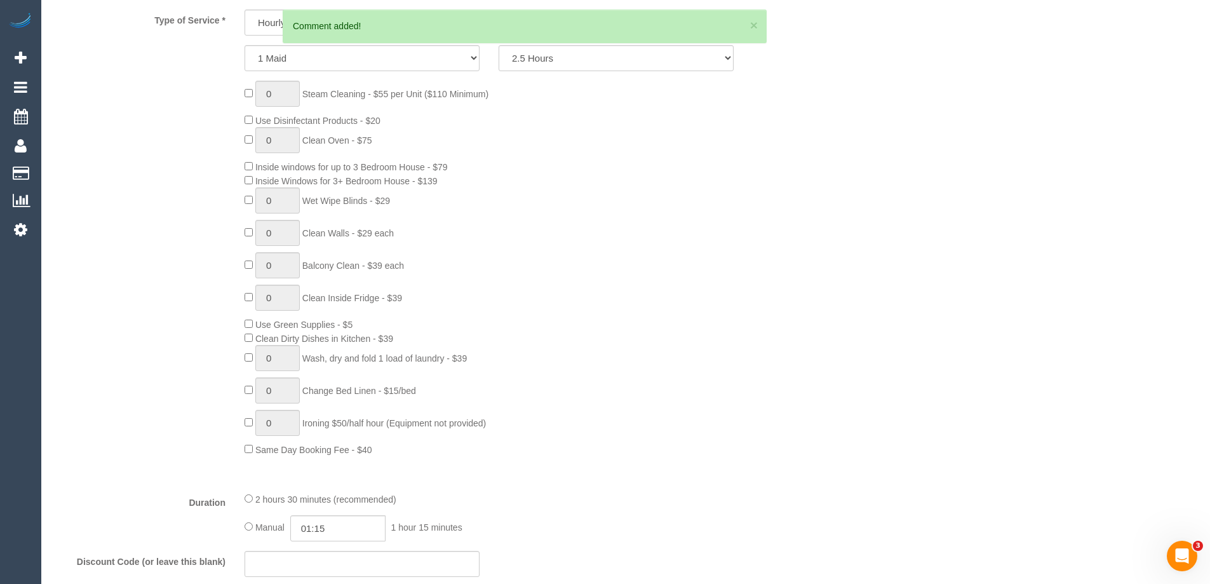
scroll to position [0, 0]
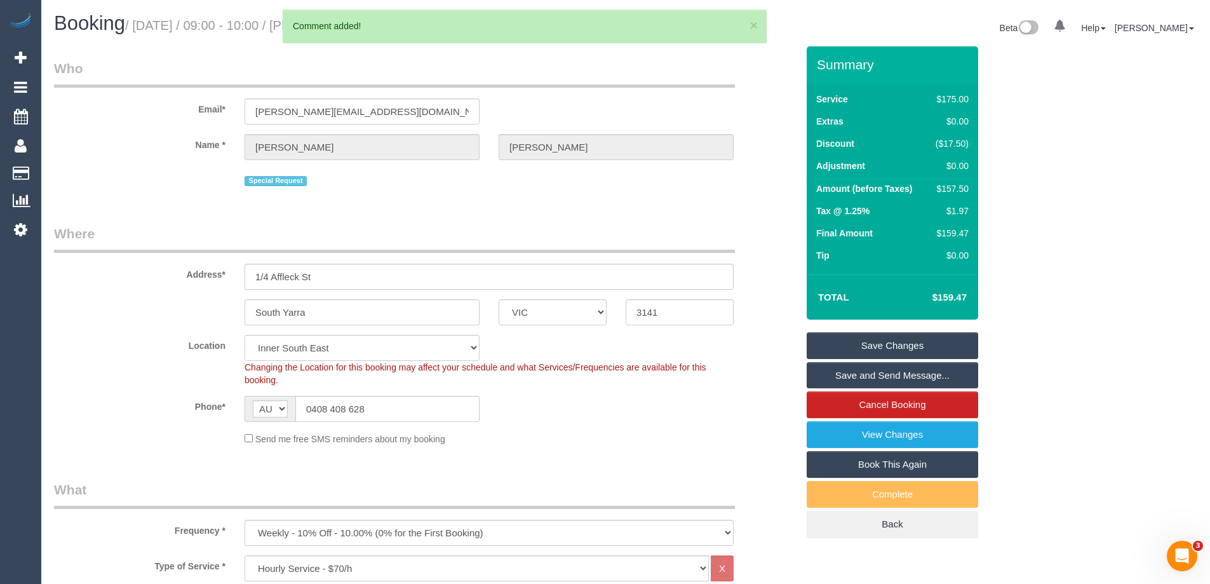
click at [904, 344] on link "Save Changes" at bounding box center [892, 345] width 171 height 27
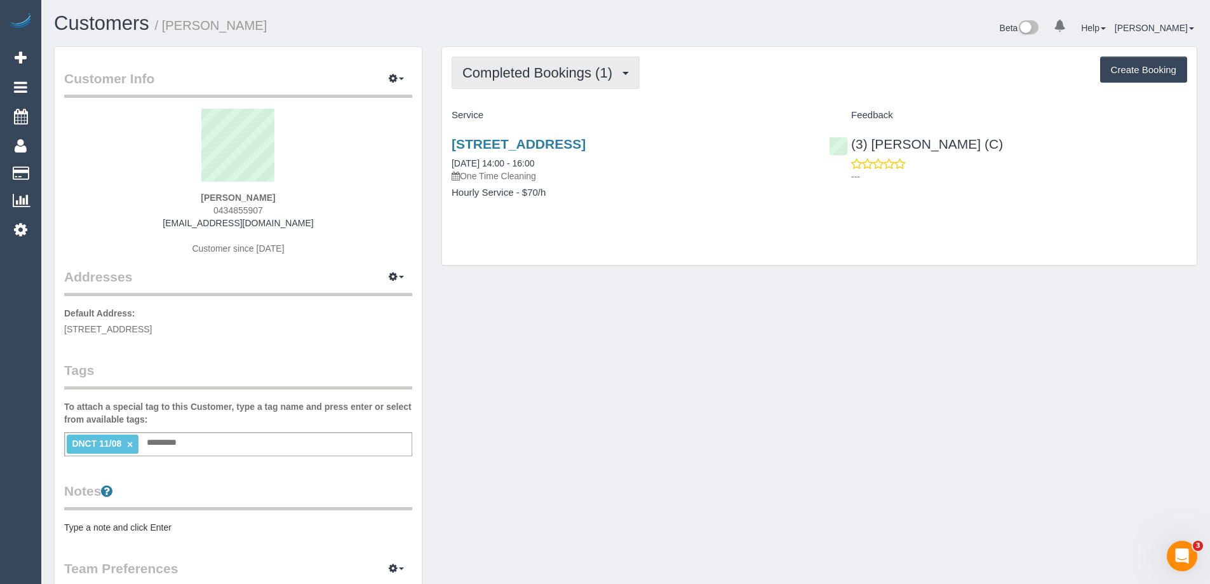
click at [592, 79] on span "Completed Bookings (1)" at bounding box center [540, 73] width 156 height 16
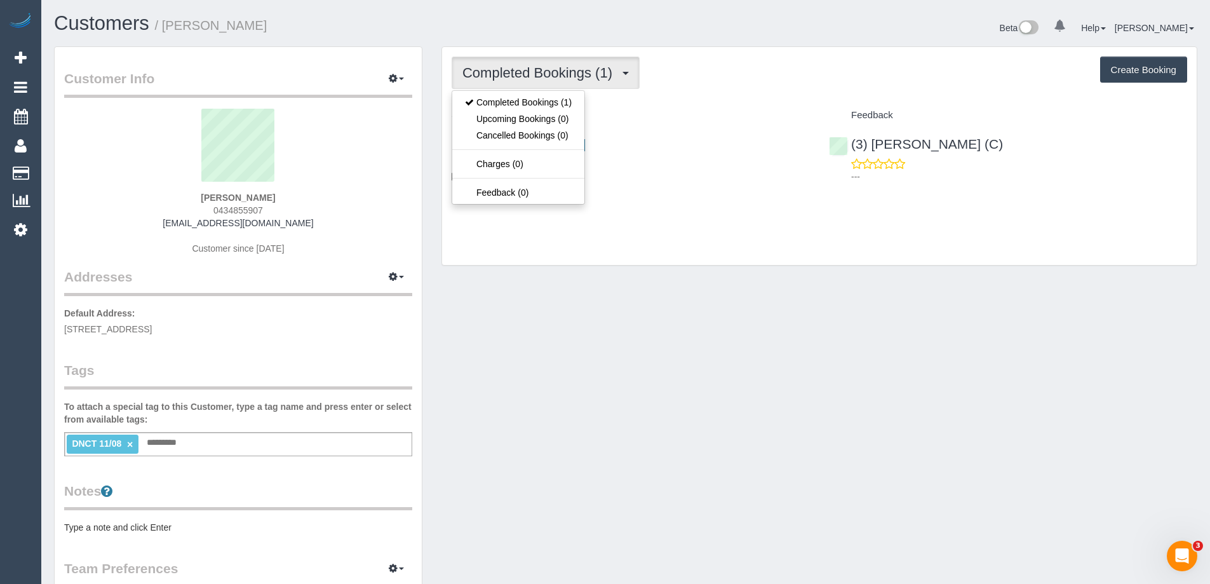
click at [675, 92] on div "Completed Bookings (1) Completed Bookings (1) Upcoming Bookings (0) Cancelled B…" at bounding box center [819, 156] width 754 height 218
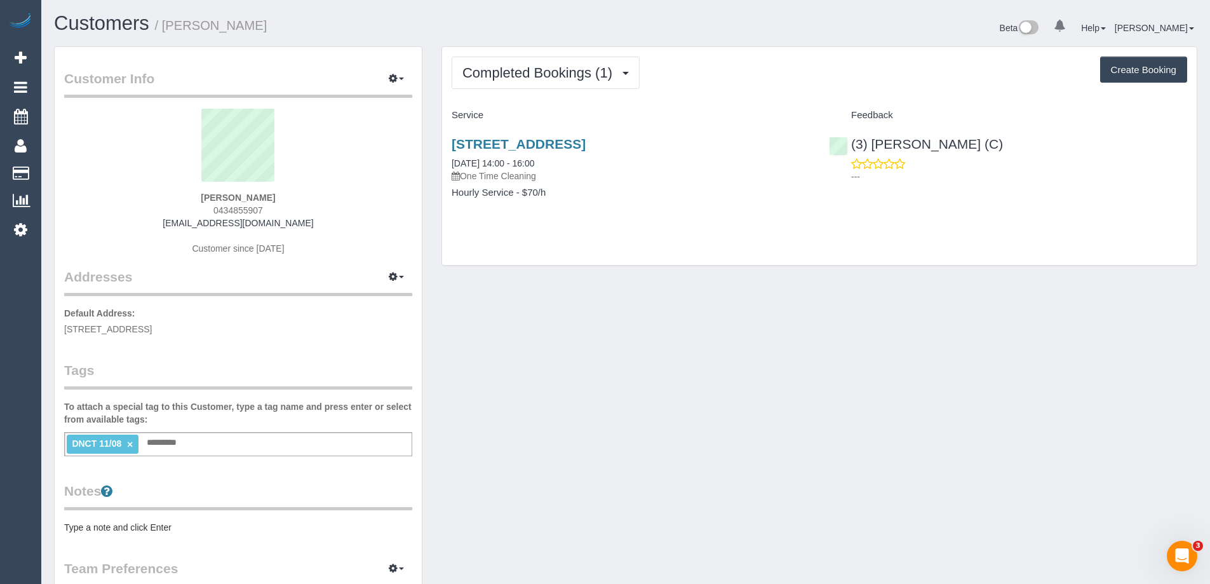
drag, startPoint x: 1105, startPoint y: 292, endPoint x: 1098, endPoint y: 275, distance: 18.5
click at [1106, 292] on div "Customer Info Edit Contact Info Send Message Email Preferences Special Sales Ta…" at bounding box center [625, 466] width 1162 height 841
drag, startPoint x: 296, startPoint y: 199, endPoint x: 58, endPoint y: 196, distance: 238.2
click at [58, 196] on div "Customer Info Edit Contact Info Send Message Email Preferences Special Sales Ta…" at bounding box center [238, 460] width 367 height 827
copy div "0434855907 [EMAIL_ADDRESS][DOMAIN_NAME] Customer since [DATE]"
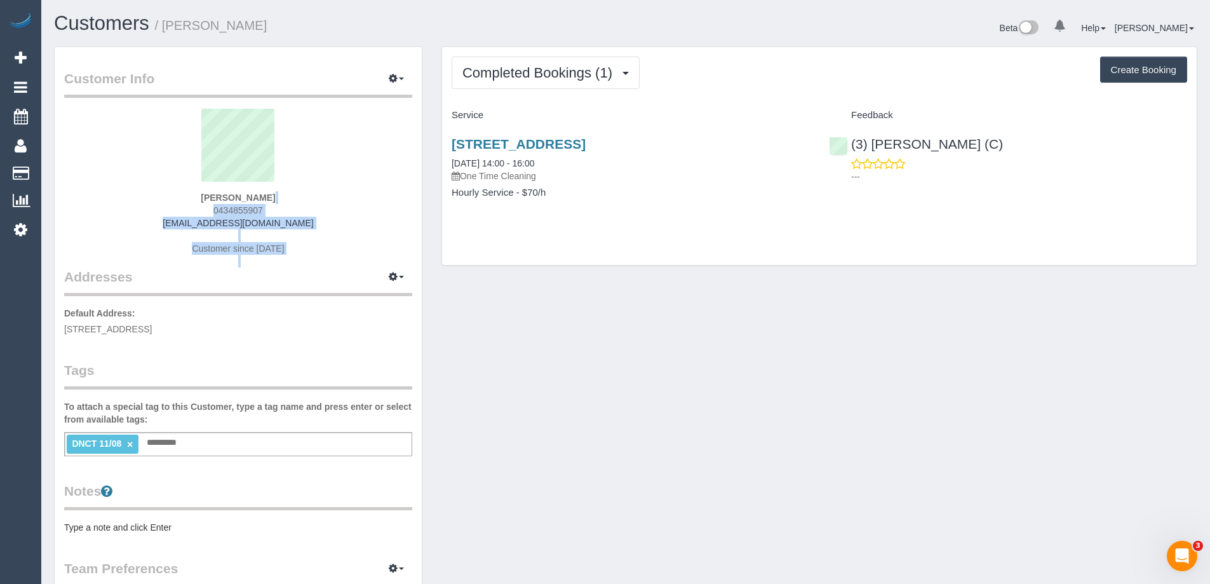
click at [362, 227] on div "[PERSON_NAME] 0434855907 [EMAIL_ADDRESS][DOMAIN_NAME] Customer since [DATE]" at bounding box center [238, 188] width 348 height 159
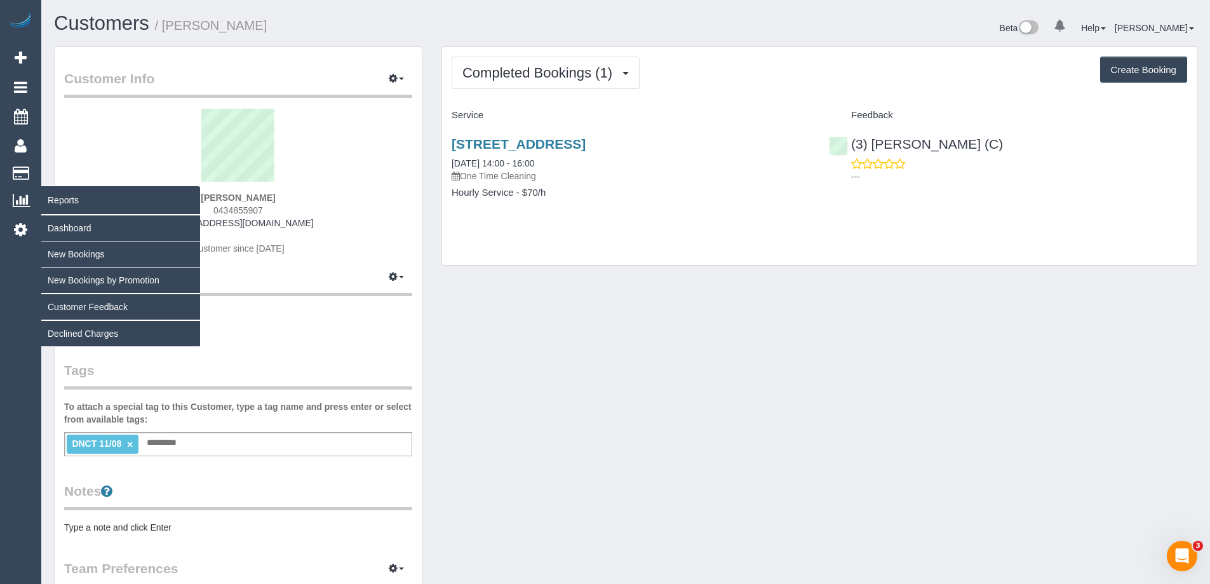
drag, startPoint x: 191, startPoint y: 199, endPoint x: 39, endPoint y: 211, distance: 152.3
click at [104, 198] on div "[PERSON_NAME] 0434855907 [EMAIL_ADDRESS][DOMAIN_NAME] Customer since [DATE]" at bounding box center [238, 188] width 348 height 159
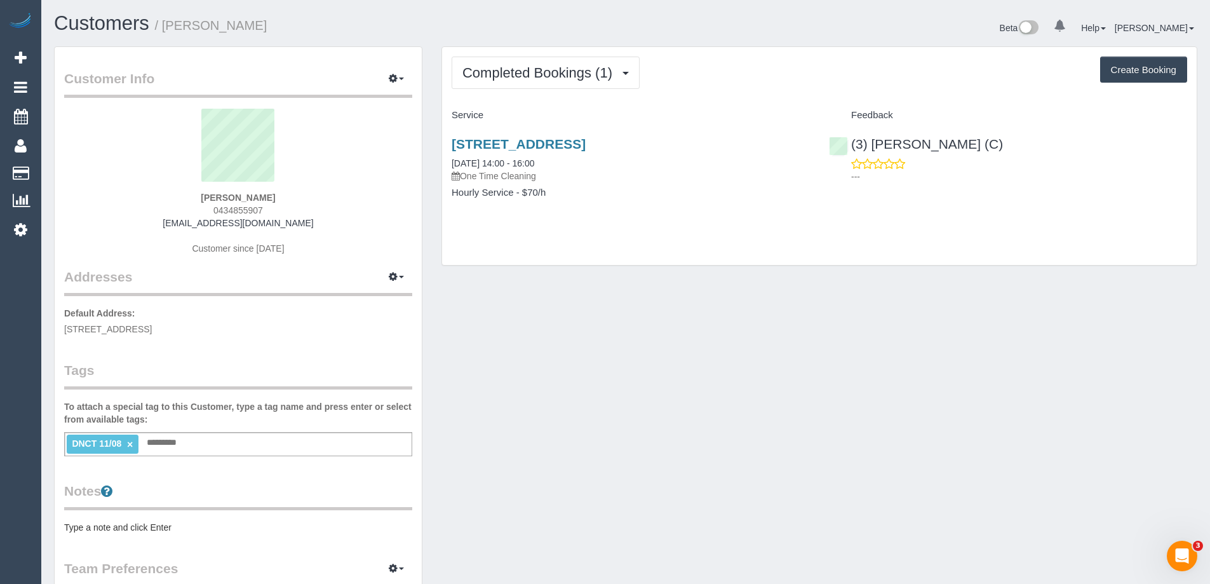
drag, startPoint x: 128, startPoint y: 446, endPoint x: 137, endPoint y: 437, distance: 12.1
click at [128, 446] on link "×" at bounding box center [130, 444] width 6 height 11
drag, startPoint x: 271, startPoint y: 199, endPoint x: 134, endPoint y: 197, distance: 136.6
click at [142, 196] on div "Daniel Rattenbury 0434855907 darattis@icloud.com Customer since 2025" at bounding box center [238, 188] width 348 height 159
copy strong "Daniel Rattenbury"
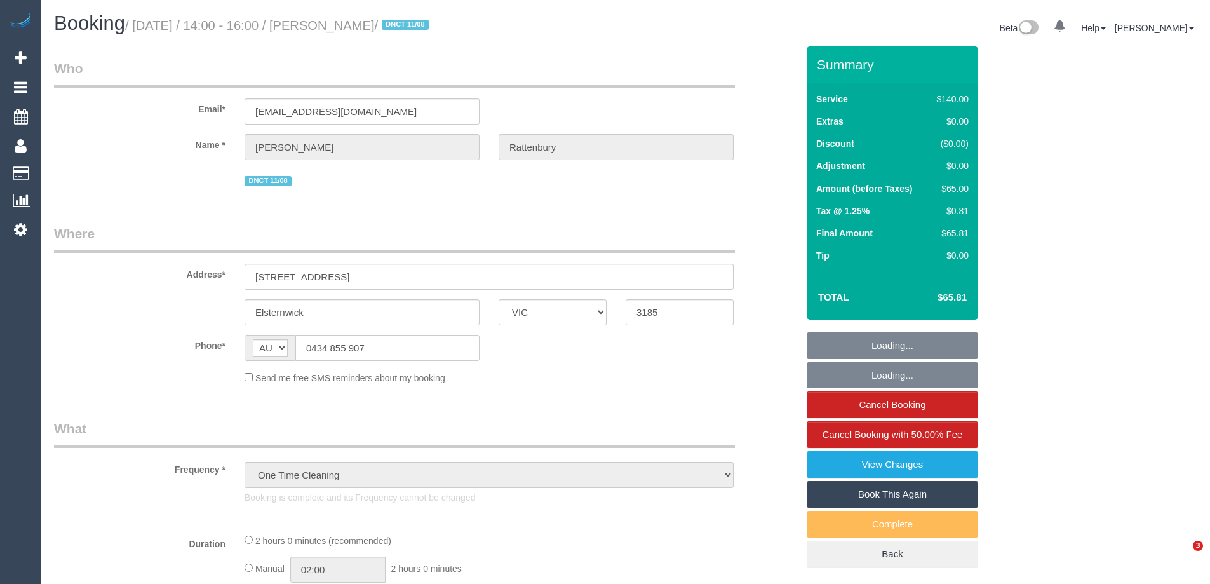
select select "VIC"
select select "string:stripe-pm_1RtLhX2GScqysDRVYmt1u3pJ"
select select "number:29"
select select "number:14"
select select "number:19"
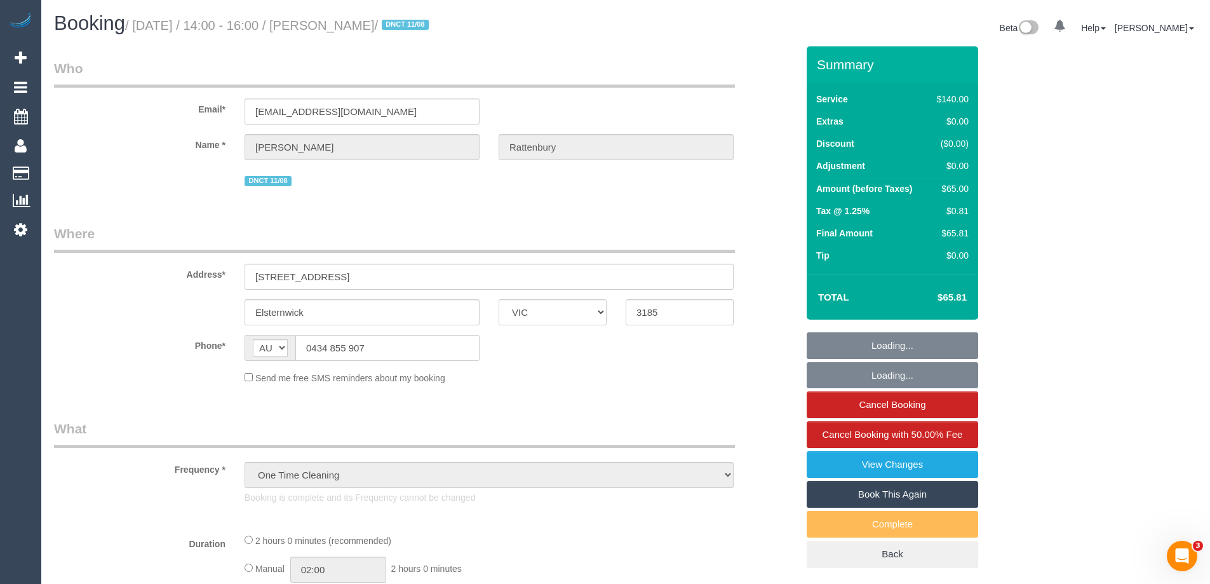
select select "number:22"
select select "number:35"
select select "number:12"
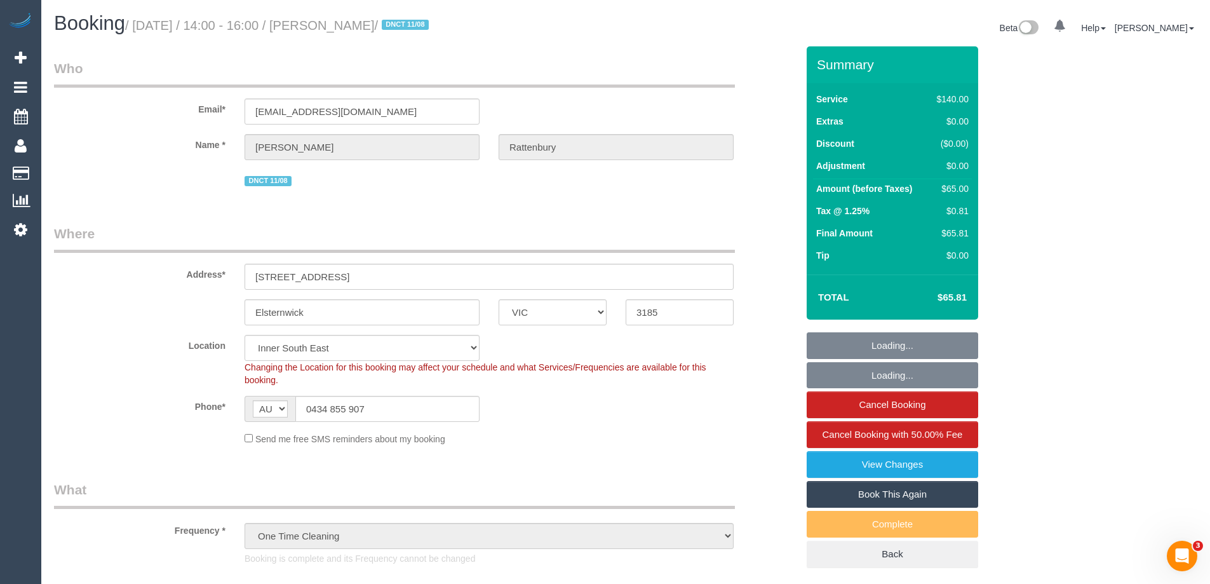
select select "object:1252"
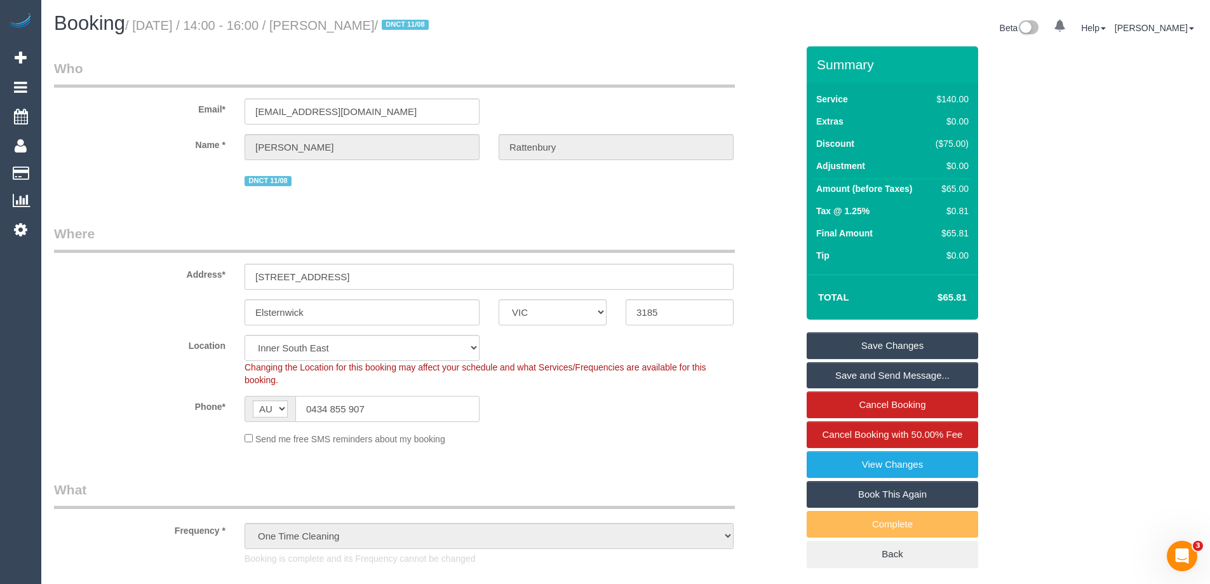
drag, startPoint x: 245, startPoint y: 412, endPoint x: 126, endPoint y: 410, distance: 119.4
click at [126, 410] on div "Phone* AF AL DZ AD AO AI AQ AG AR AM AW AU AT AZ BS BH BD BB BY BE BZ BJ BM BT …" at bounding box center [425, 409] width 762 height 26
click at [391, 229] on legend "Where" at bounding box center [394, 238] width 681 height 29
click at [601, 448] on fieldset "Where Address* 3/23 hartington st Elsternwick ACT NSW NT QLD SA TAS VIC WA 3185…" at bounding box center [425, 339] width 743 height 231
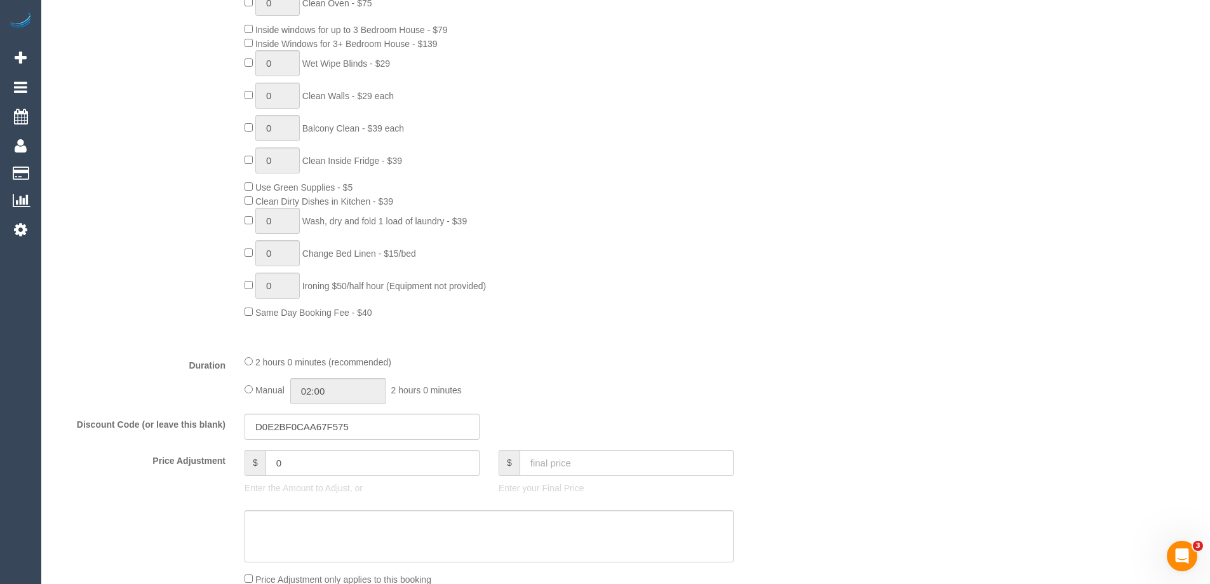
scroll to position [826, 0]
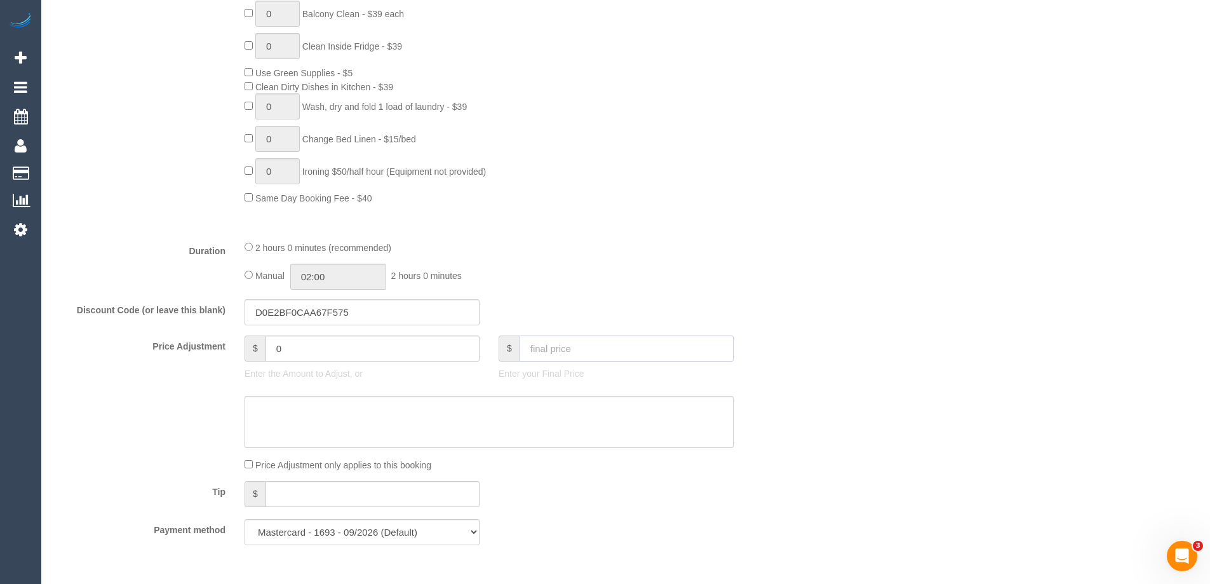
click at [561, 347] on input "text" at bounding box center [626, 348] width 214 height 26
type input "0"
click at [504, 406] on textarea at bounding box center [489, 422] width 489 height 52
type input "-65"
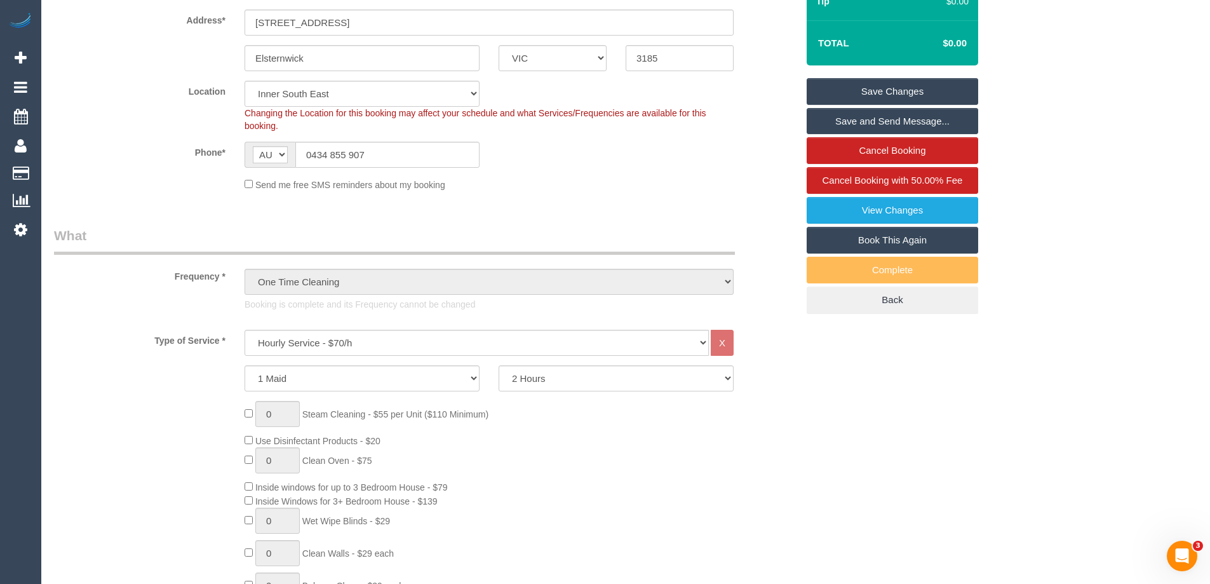
scroll to position [0, 0]
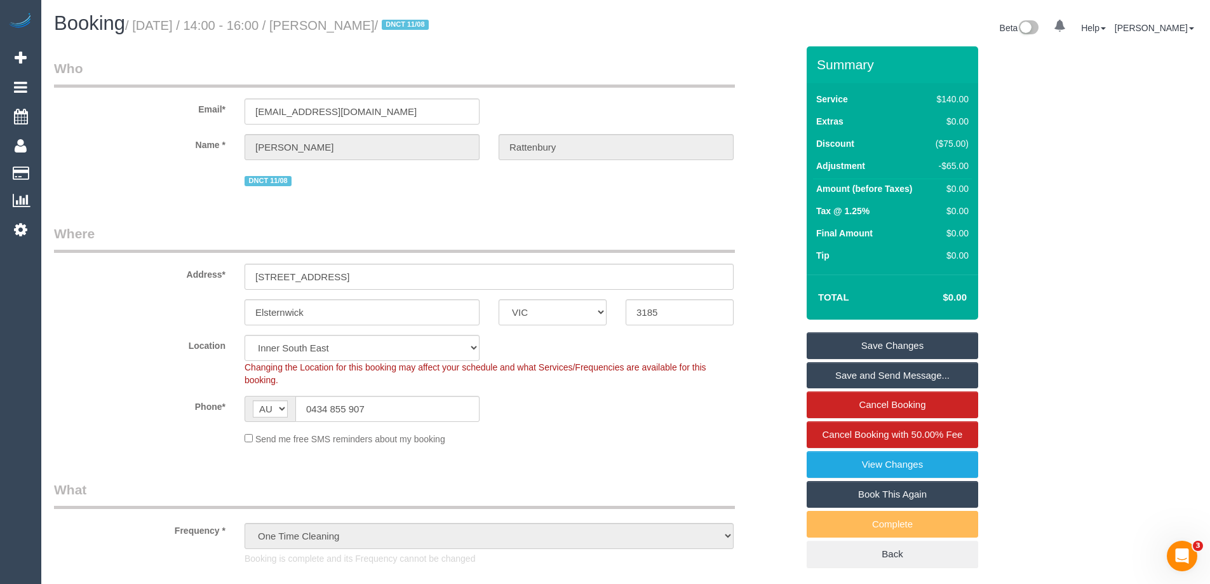
type textarea "Customer wasnt happy with half of the service - offered and accepted 50% discou…"
click at [892, 347] on link "Save Changes" at bounding box center [892, 345] width 171 height 27
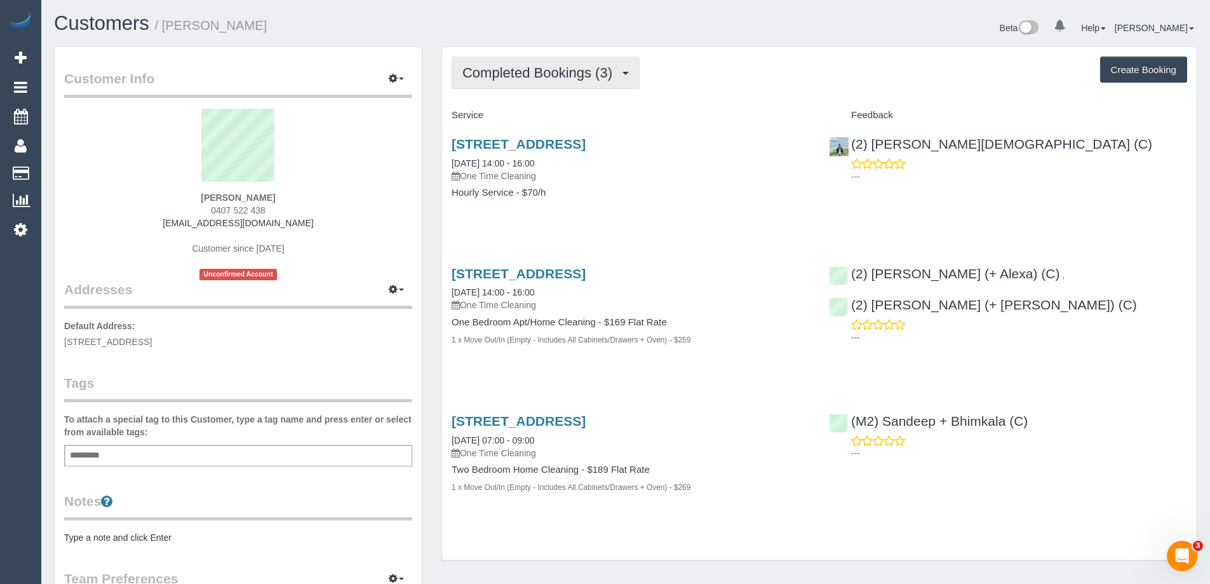
click at [541, 84] on button "Completed Bookings (3)" at bounding box center [546, 73] width 188 height 32
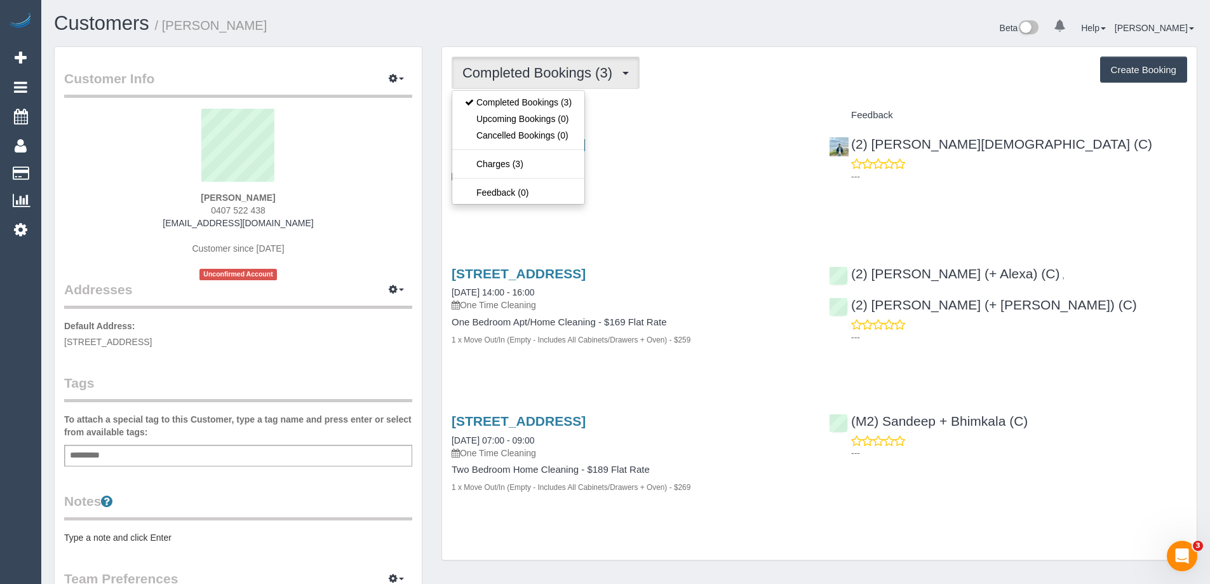
click at [786, 111] on h4 "Service" at bounding box center [631, 115] width 358 height 11
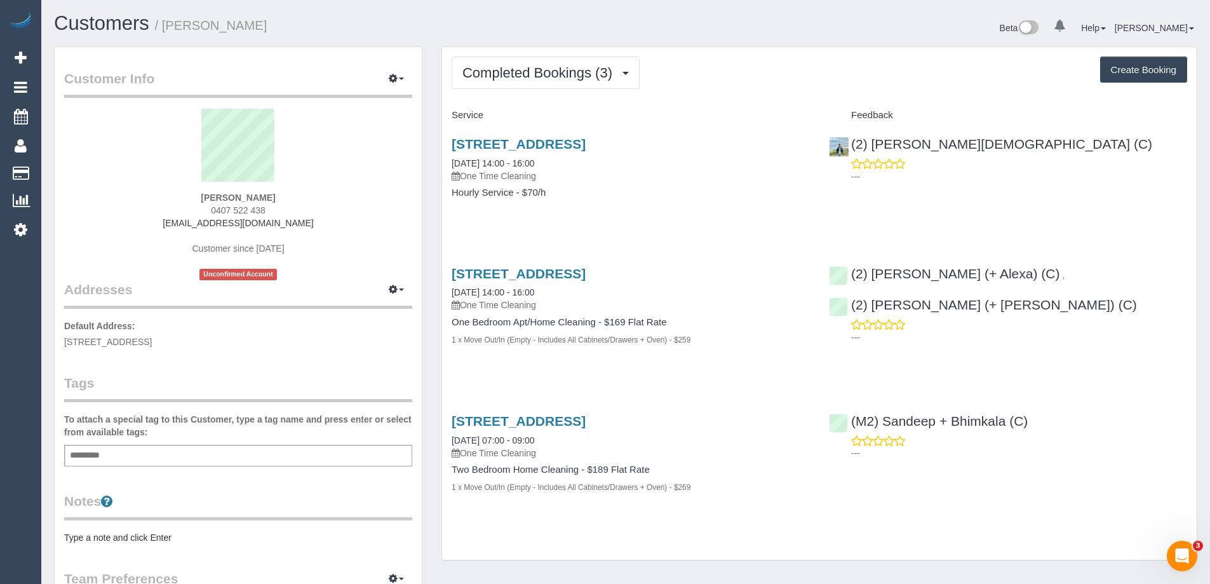
drag, startPoint x: 267, startPoint y: 208, endPoint x: 166, endPoint y: 205, distance: 101.0
click at [165, 205] on div "[PERSON_NAME] 0407 522 438 [EMAIL_ADDRESS][DOMAIN_NAME] Customer since [DATE] U…" at bounding box center [238, 194] width 348 height 171
copy span "0407 522 438"
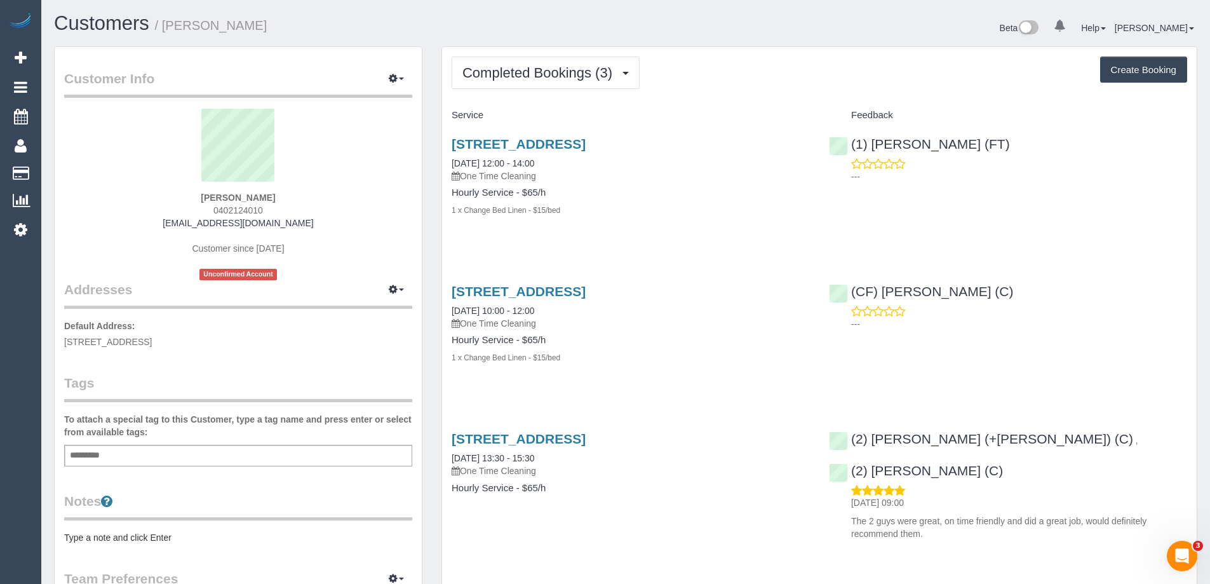
click at [663, 201] on div "Hourly Service - $65/h 1 x Change Bed Linen - $15/bed" at bounding box center [631, 201] width 358 height 29
drag, startPoint x: 751, startPoint y: 139, endPoint x: 443, endPoint y: 145, distance: 308.7
click at [443, 145] on div "88 Carlisle Street, Unit 206, St Kilda, VIC 3182 09/04/2024 12:00 - 14:00 One T…" at bounding box center [630, 184] width 377 height 116
copy link "88 Carlisle Street, Unit 206, St Kilda, VIC 3182"
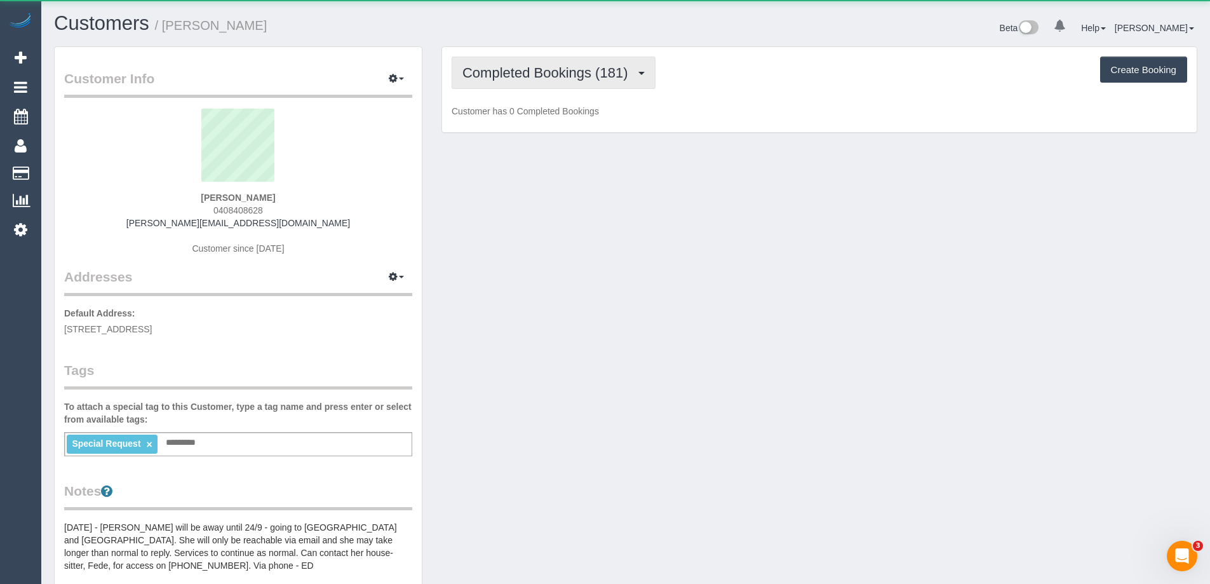
click at [589, 77] on span "Completed Bookings (181)" at bounding box center [547, 73] width 171 height 16
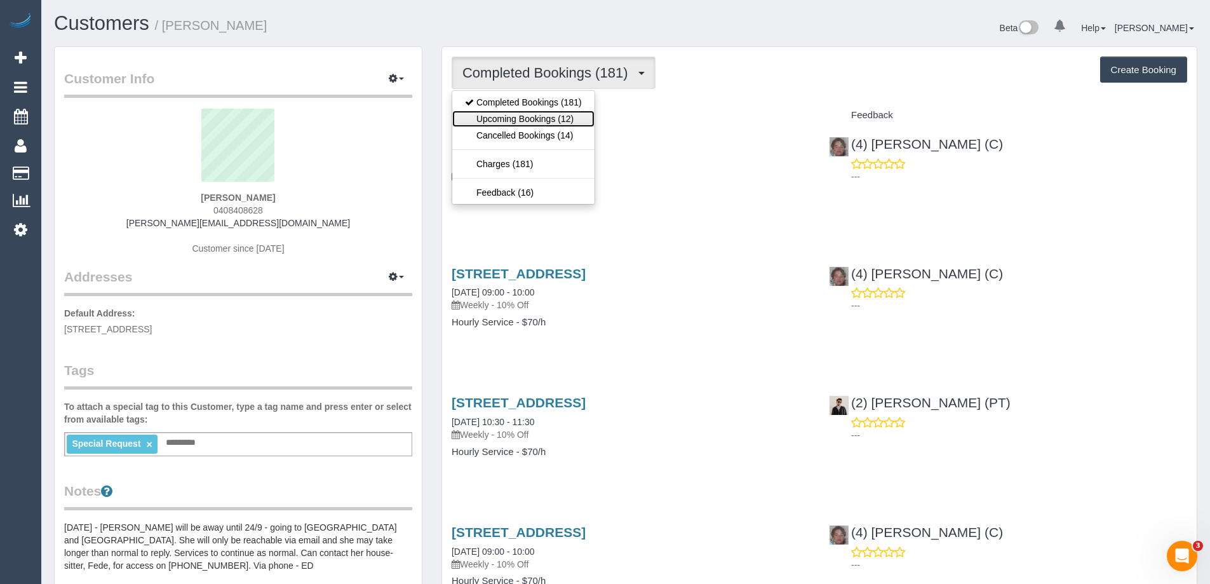
click at [580, 119] on link "Upcoming Bookings (12)" at bounding box center [523, 119] width 142 height 17
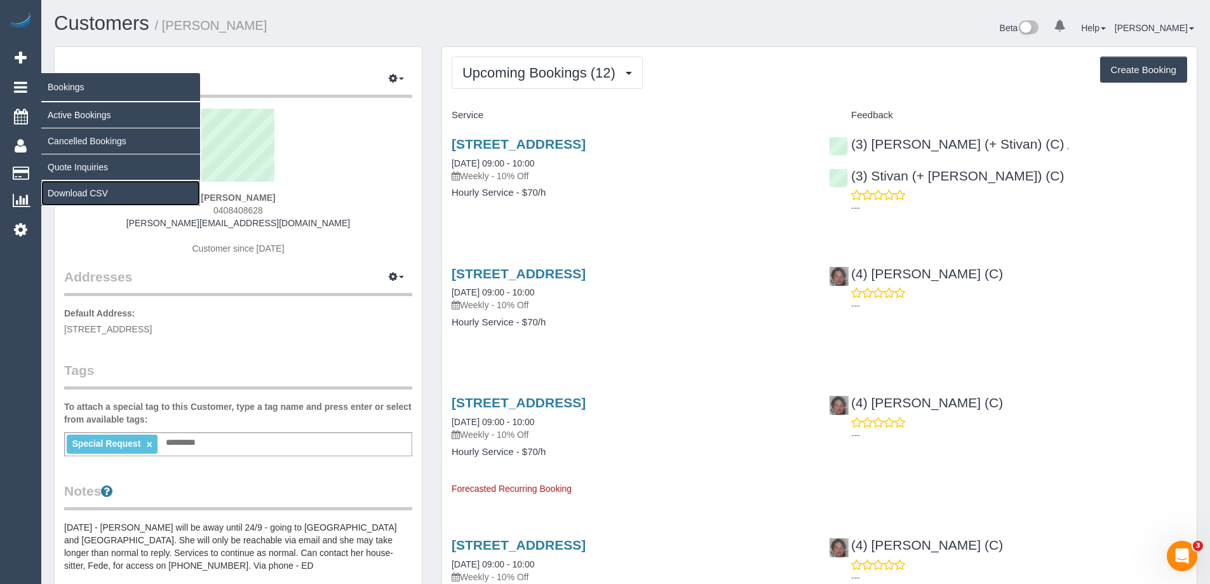
click at [84, 189] on link "Download CSV" at bounding box center [120, 192] width 159 height 25
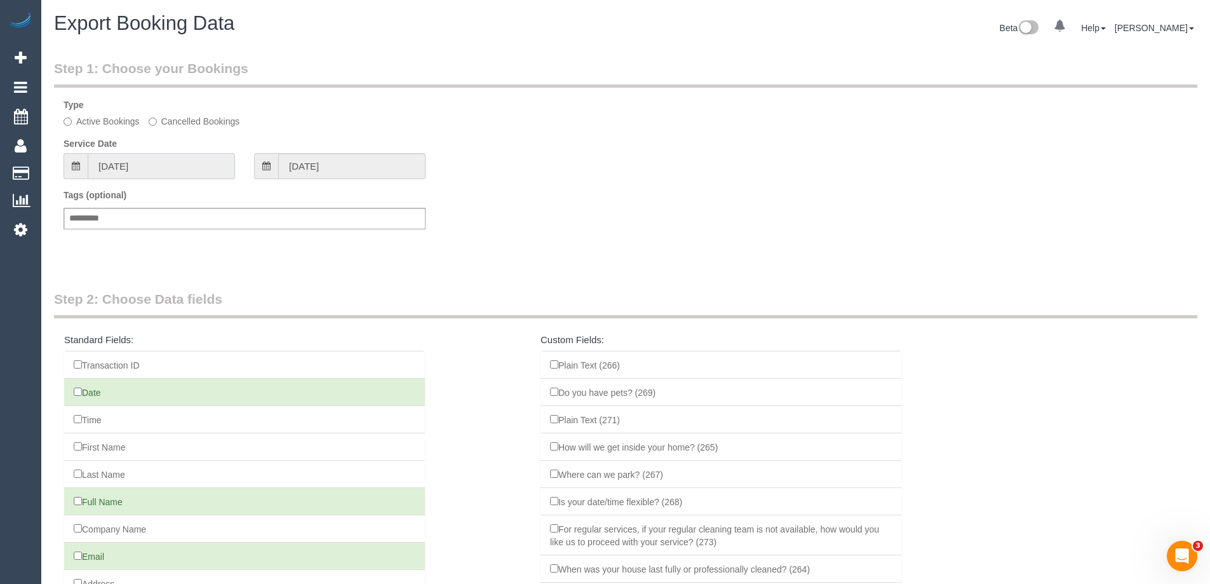
click at [189, 161] on input "13/07/2025" at bounding box center [161, 166] width 147 height 26
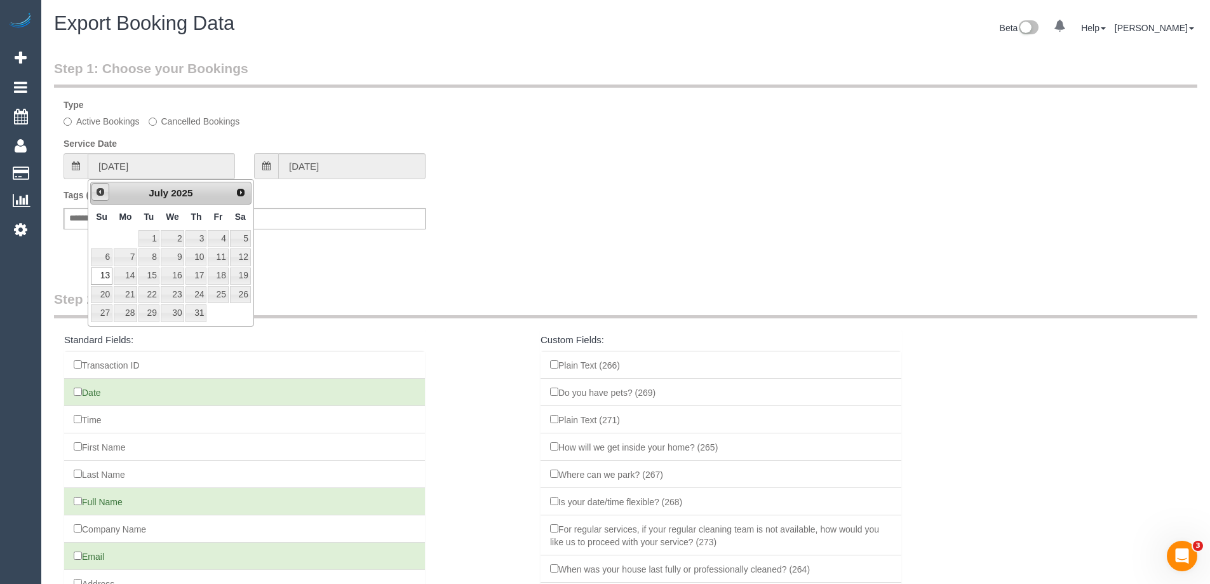
click at [101, 193] on span "Prev" at bounding box center [100, 192] width 10 height 10
click at [100, 193] on span "Prev" at bounding box center [101, 192] width 10 height 10
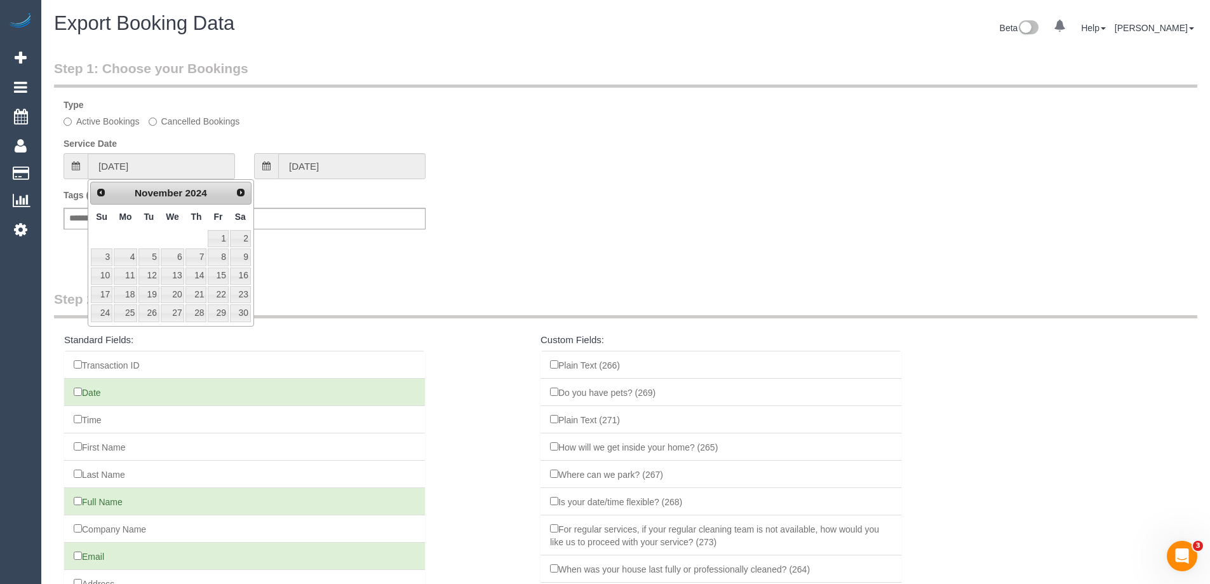
click at [238, 192] on span "Next" at bounding box center [241, 192] width 10 height 10
click at [105, 297] on link "19" at bounding box center [102, 294] width 22 height 17
type input "19/01/2025"
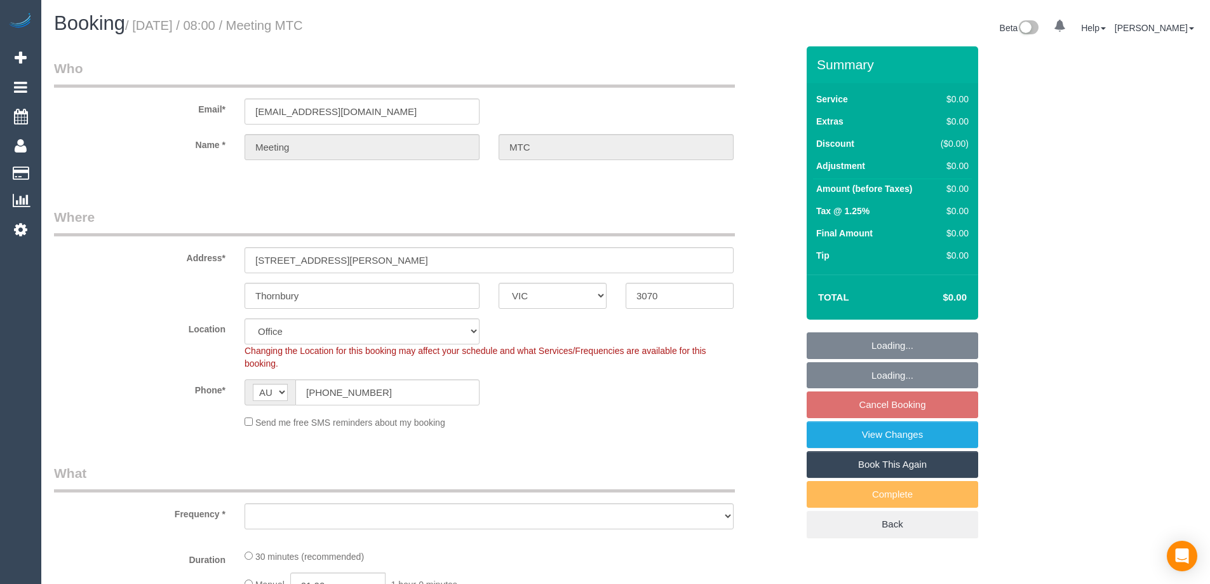
select select "VIC"
select select "object:530"
select select "number:28"
select select "object:697"
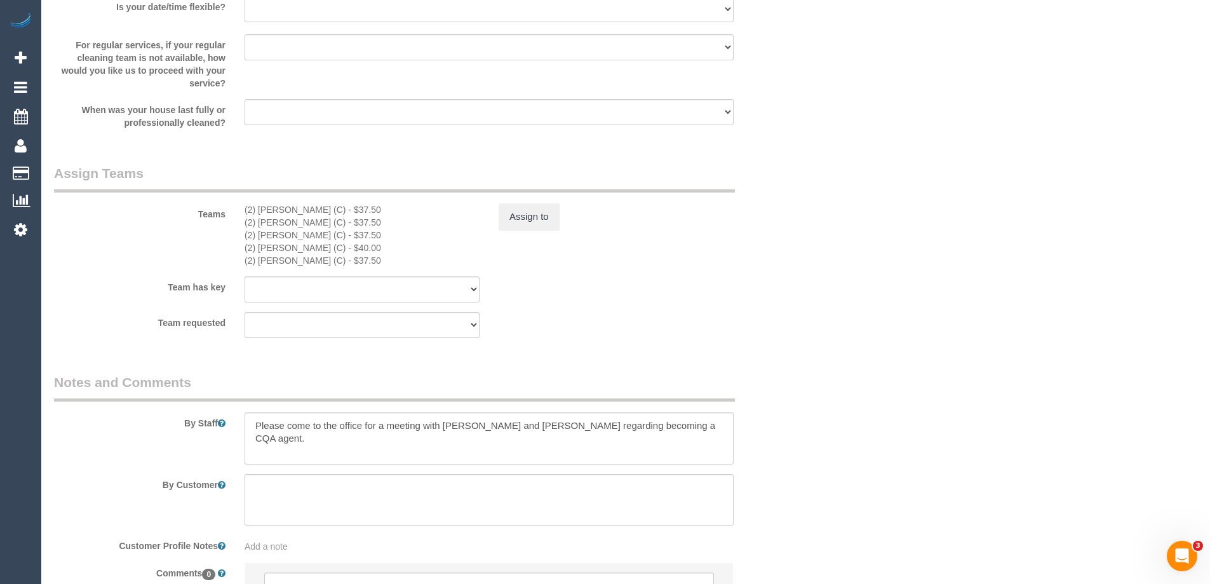
scroll to position [1517, 0]
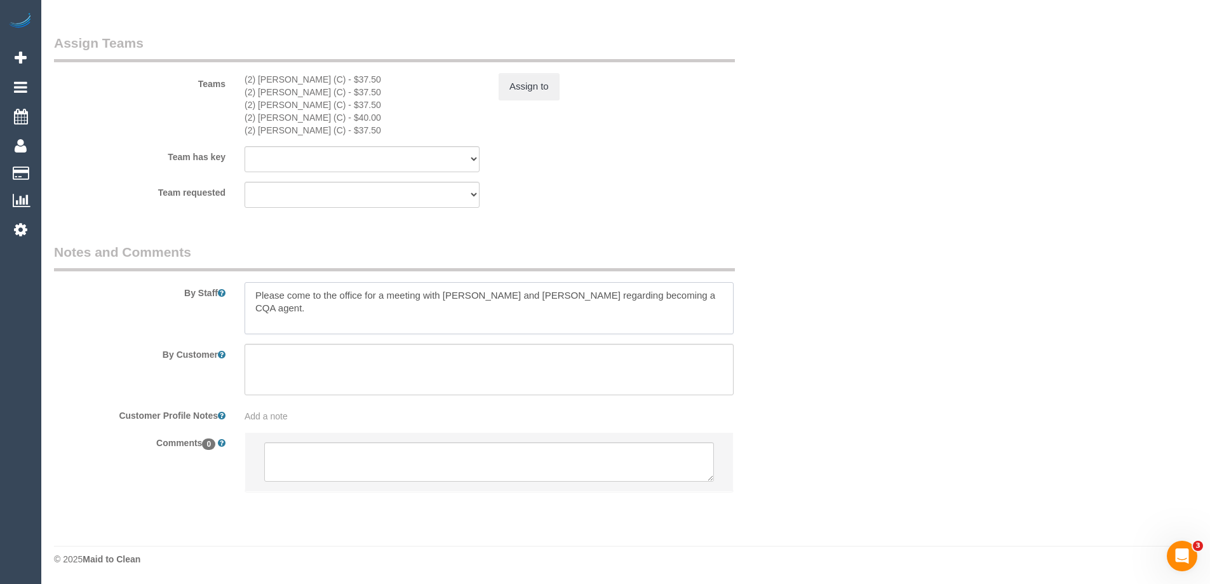
click at [443, 291] on textarea at bounding box center [489, 308] width 489 height 52
drag, startPoint x: 591, startPoint y: 295, endPoint x: 596, endPoint y: 315, distance: 20.8
click at [596, 315] on textarea at bounding box center [489, 308] width 489 height 52
type textarea "Please come to the office for a meeting with [PERSON_NAME], [PERSON_NAME] and […"
drag, startPoint x: 719, startPoint y: 297, endPoint x: 655, endPoint y: 300, distance: 63.6
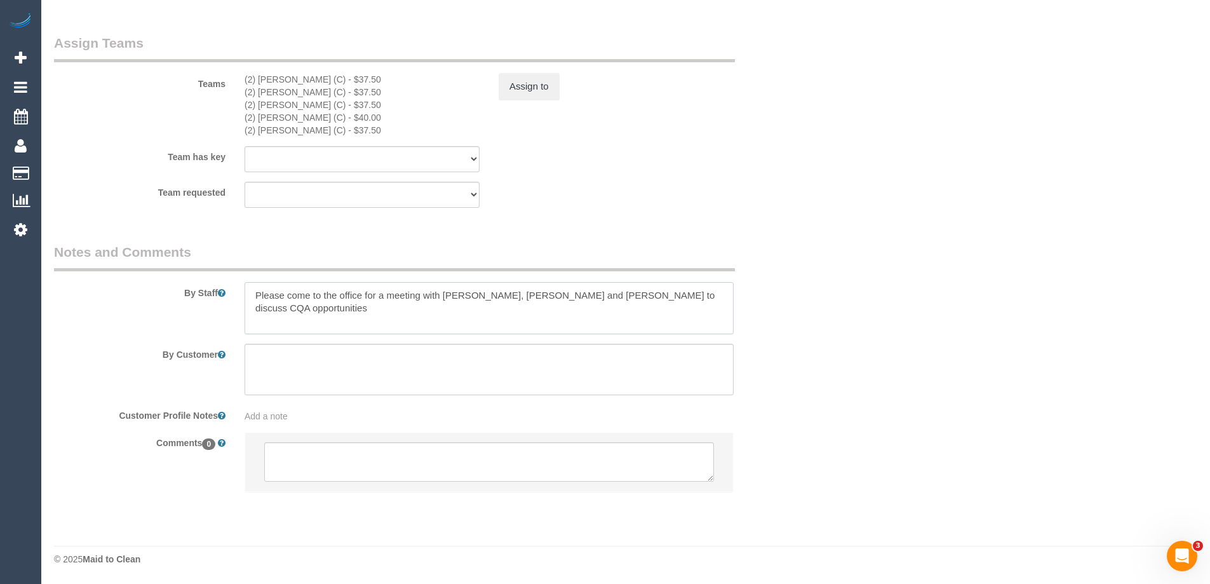
click at [655, 300] on textarea at bounding box center [489, 308] width 489 height 52
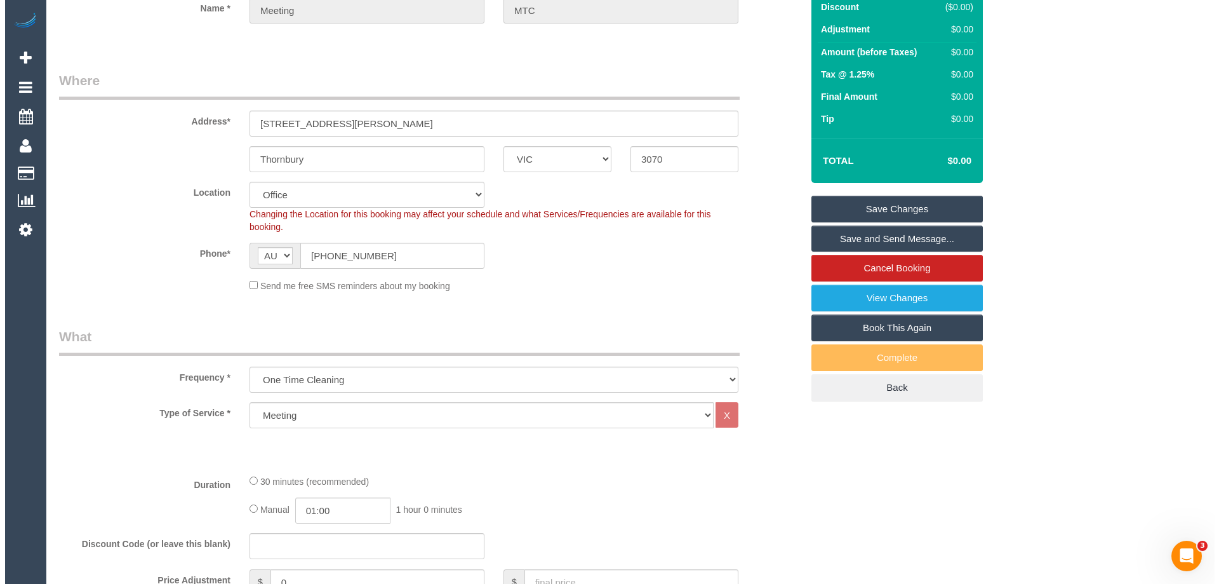
scroll to position [0, 0]
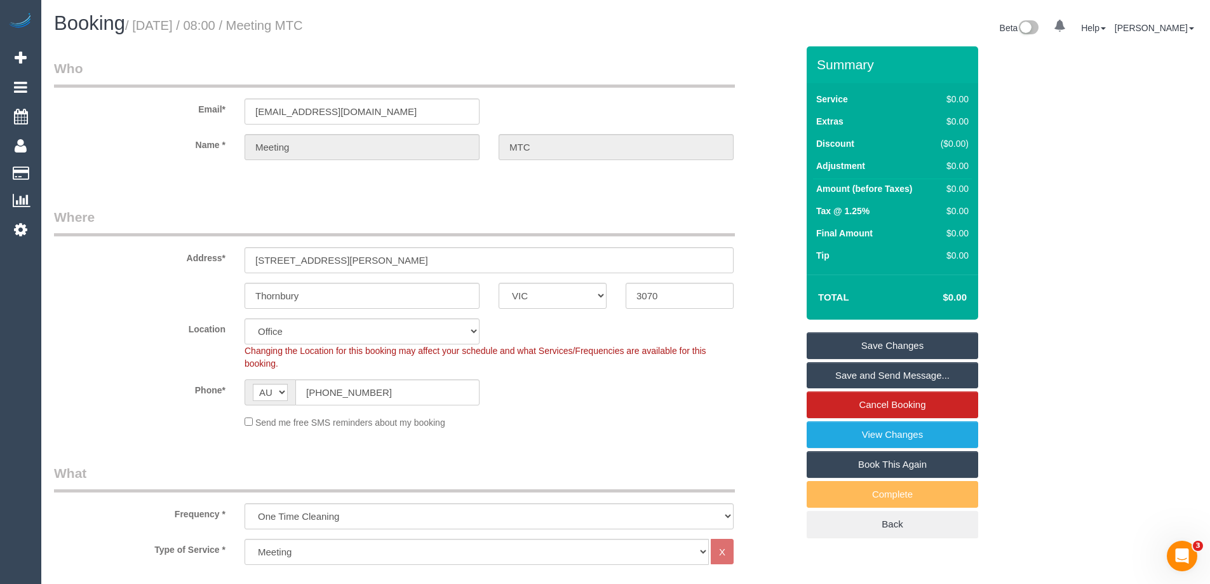
click at [910, 349] on link "Save Changes" at bounding box center [892, 345] width 171 height 27
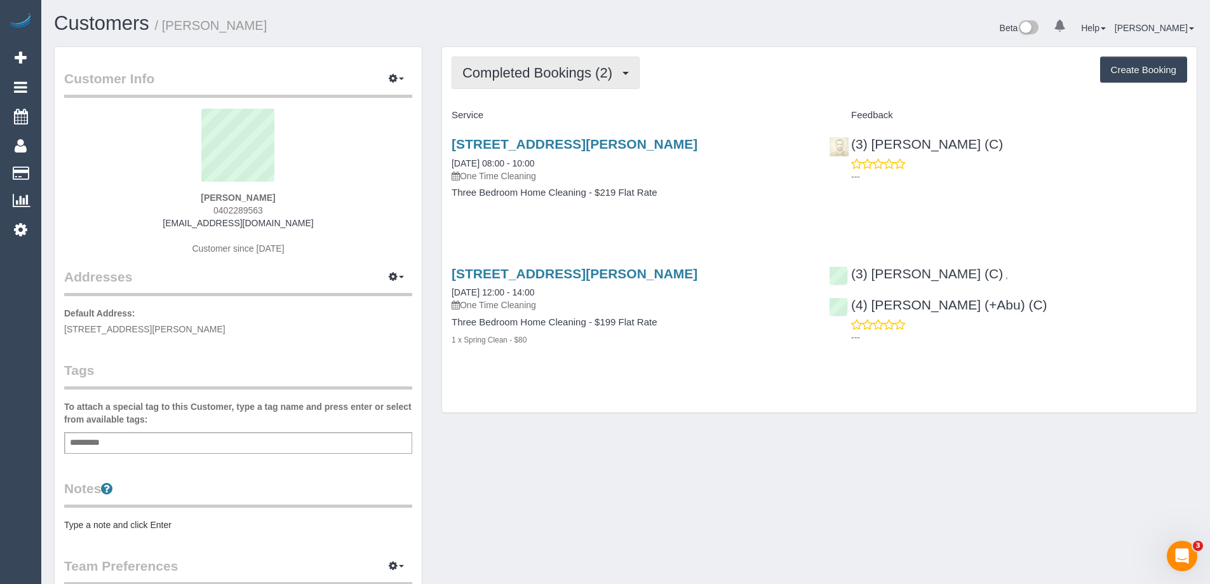
click at [550, 74] on span "Completed Bookings (2)" at bounding box center [540, 73] width 156 height 16
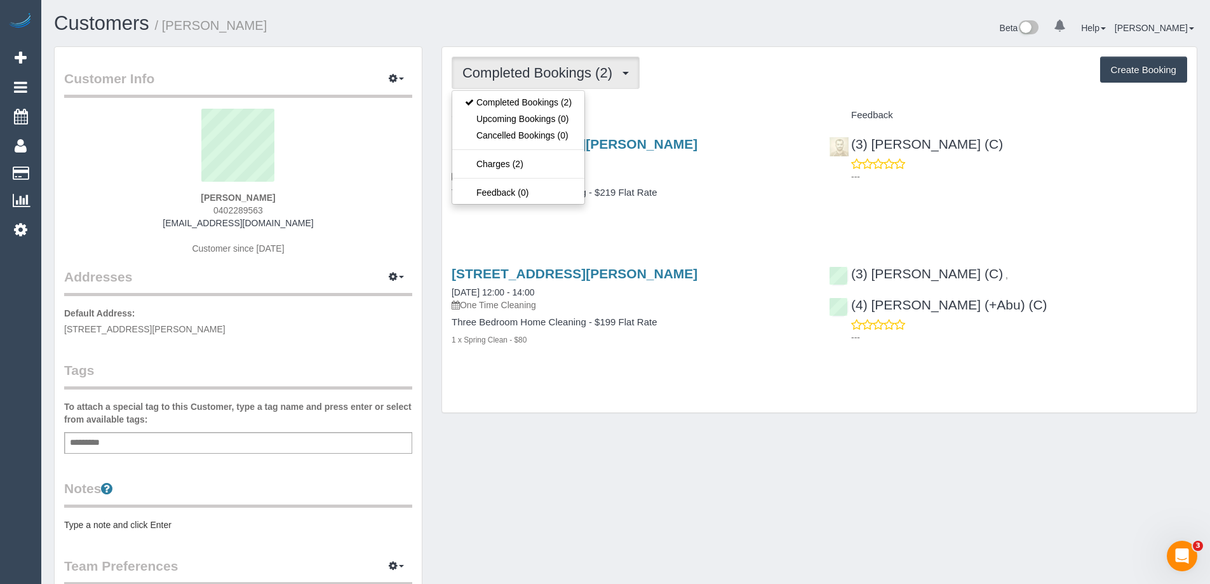
click at [694, 77] on div "Completed Bookings (2) Completed Bookings (2) Upcoming Bookings (0) Cancelled B…" at bounding box center [819, 73] width 735 height 32
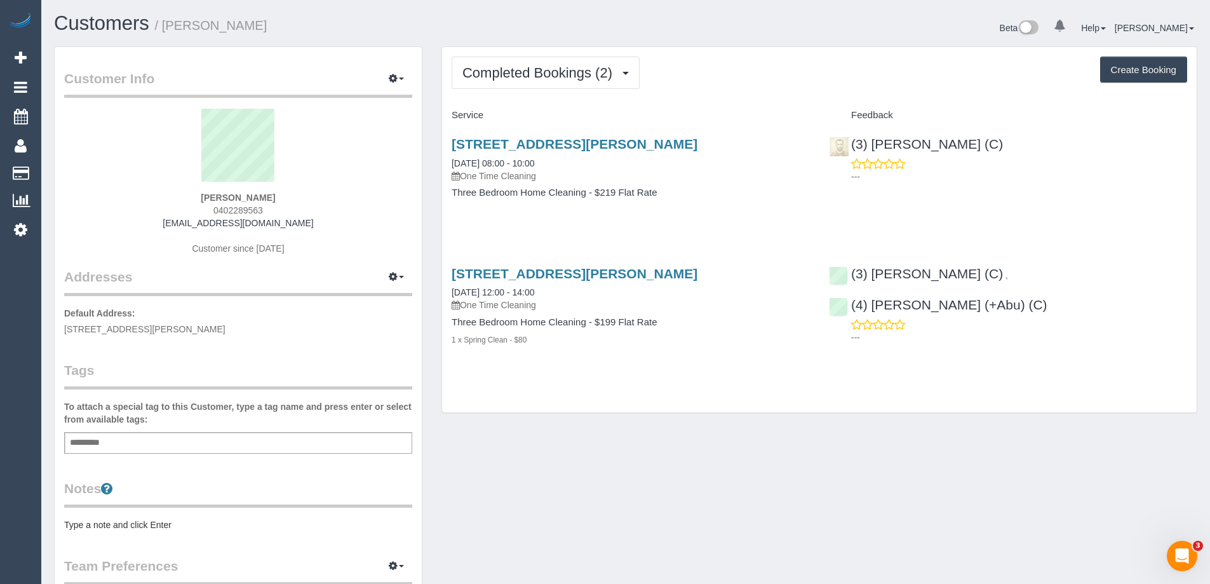
drag, startPoint x: 189, startPoint y: 199, endPoint x: 140, endPoint y: 221, distance: 53.5
click at [111, 198] on div "Alice Burnett 0402289563 ostrich-mudflow-0f@icloud.com Customer since 2023" at bounding box center [238, 188] width 348 height 159
copy strong "Alice Burnett"
click at [452, 24] on h1 "Customers / Alice Burnett" at bounding box center [335, 24] width 562 height 22
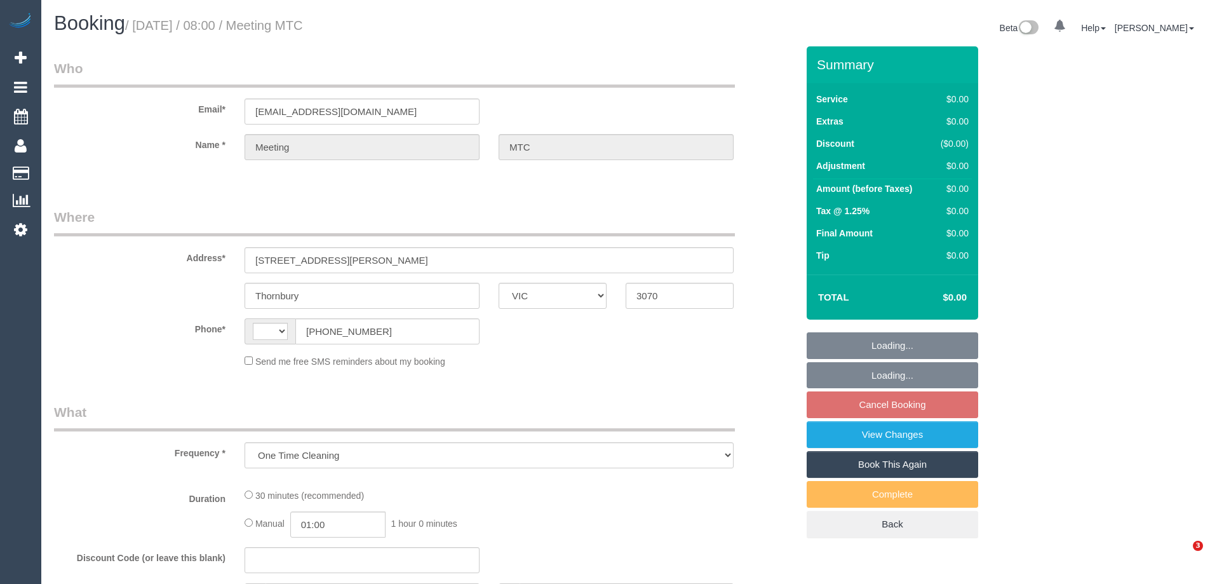
select select "VIC"
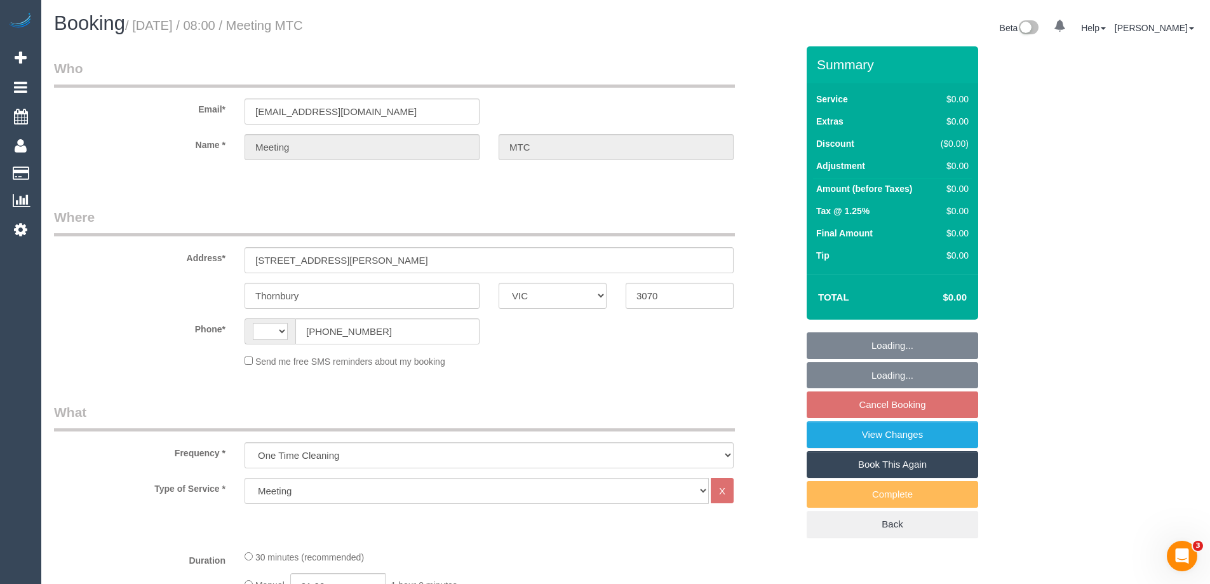
select select "string:AU"
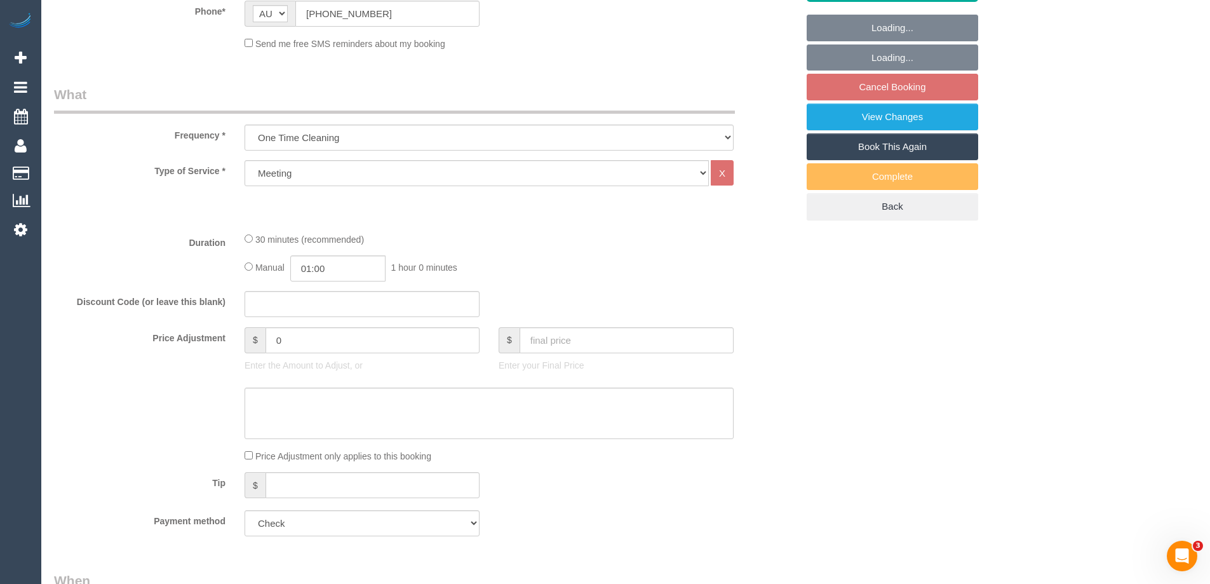
select select "number:28"
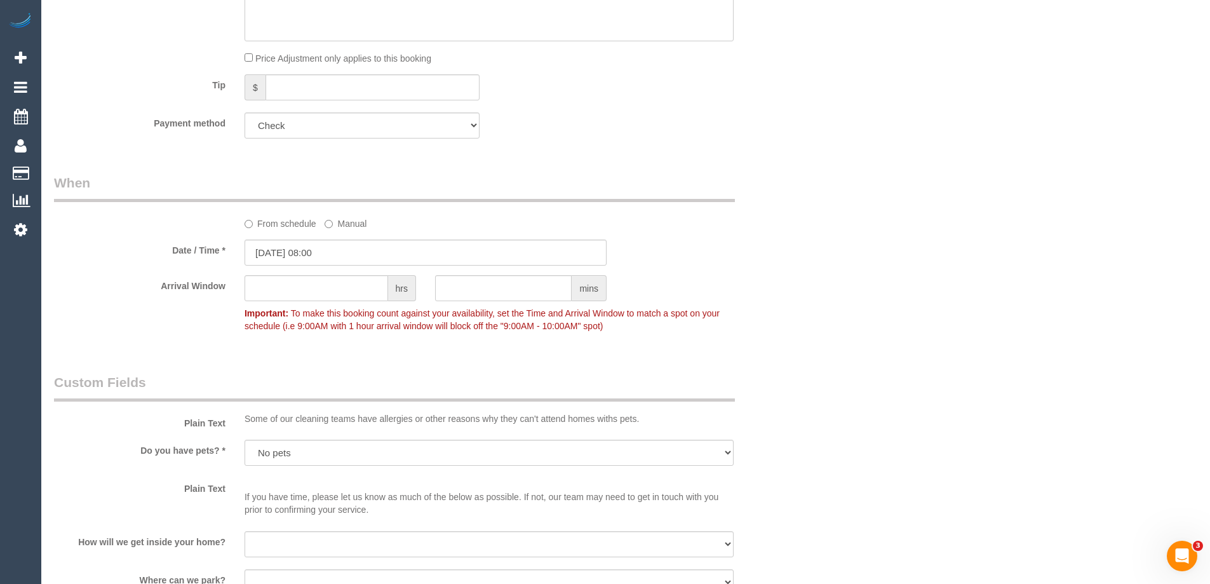
select select "object:1963"
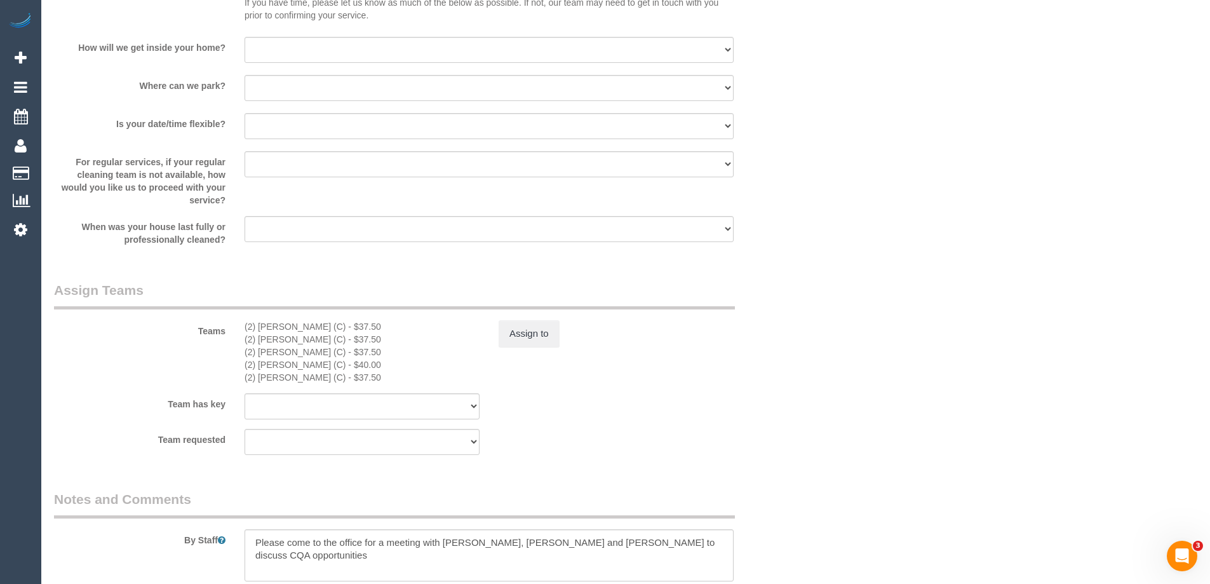
scroll to position [1397, 0]
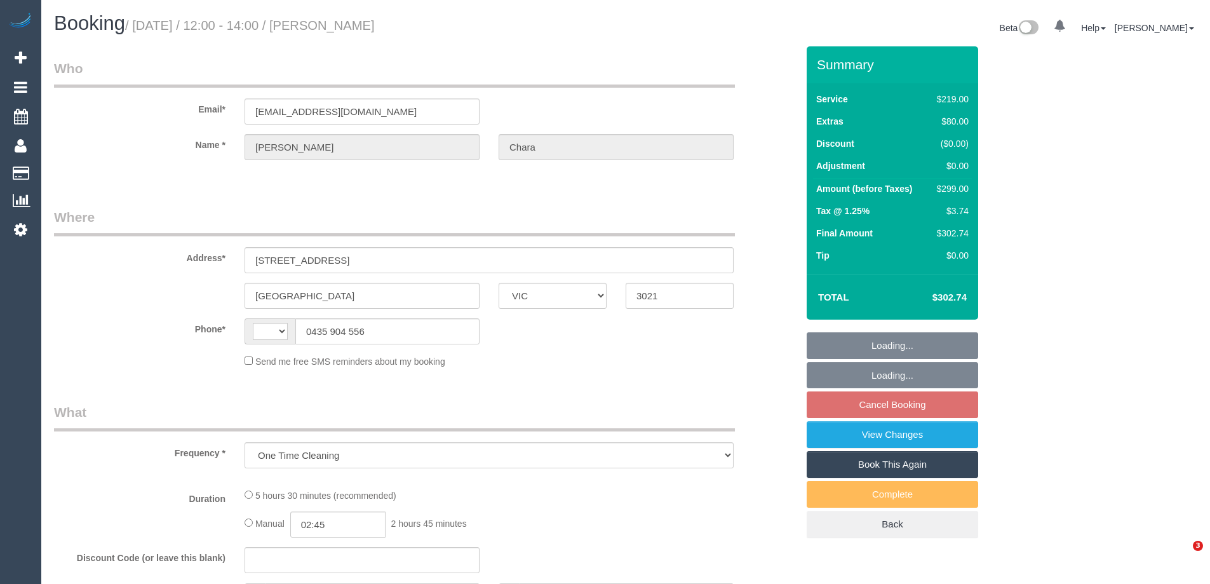
select select "VIC"
select select "object:777"
select select "string:AU"
select select "string:stripe-pm_1RqNWF2GScqysDRVHc6FQPqy"
select select "number:27"
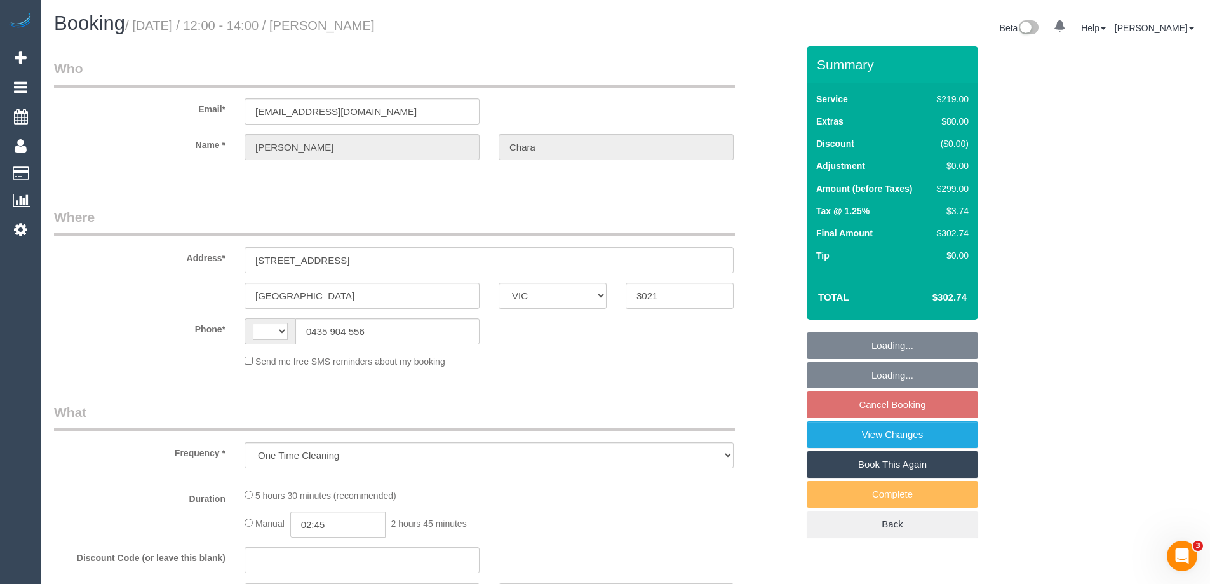
select select "number:14"
select select "number:19"
select select "number:24"
select select "number:33"
select select "number:12"
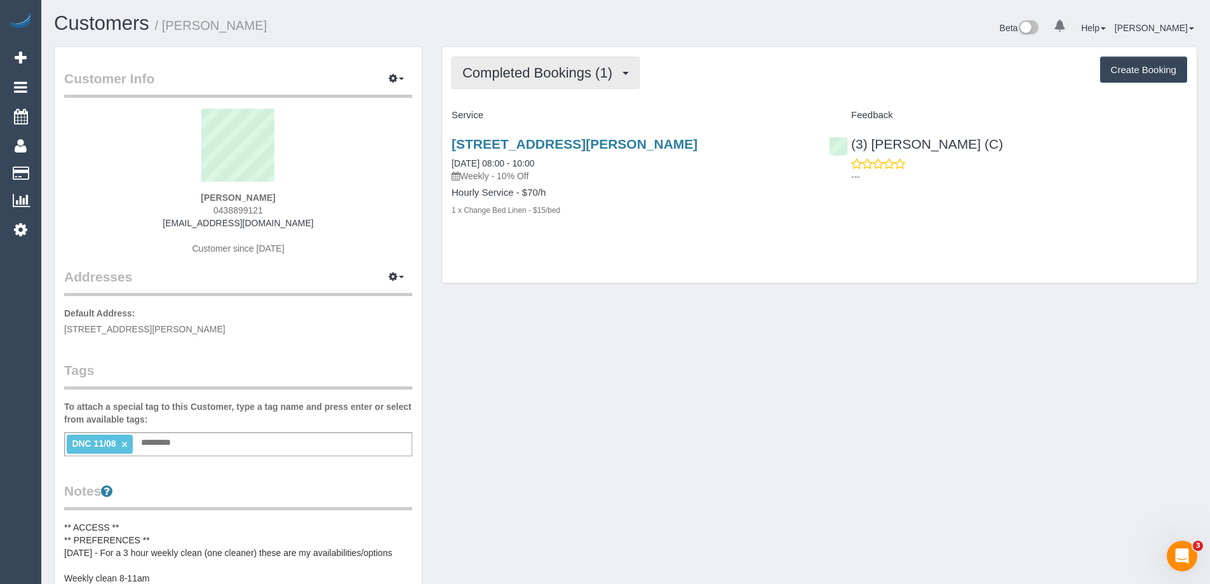
click at [573, 72] on span "Completed Bookings (1)" at bounding box center [540, 73] width 156 height 16
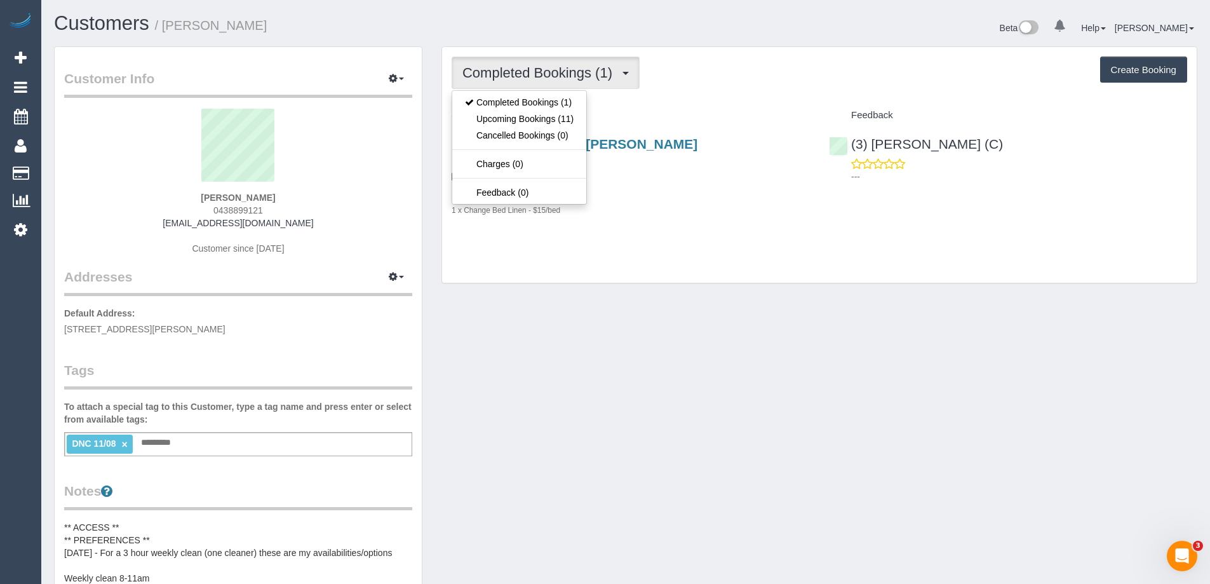
click at [693, 79] on div "Completed Bookings (1) Completed Bookings (1) Upcoming Bookings (11) Cancelled …" at bounding box center [819, 73] width 735 height 32
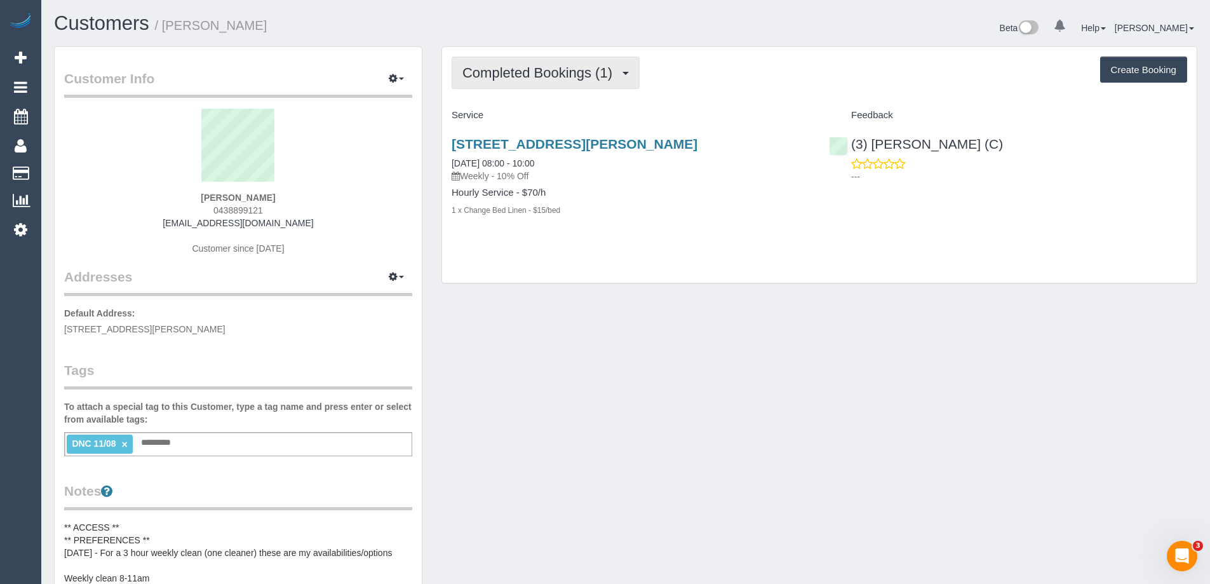
click at [586, 83] on button "Completed Bookings (1)" at bounding box center [546, 73] width 188 height 32
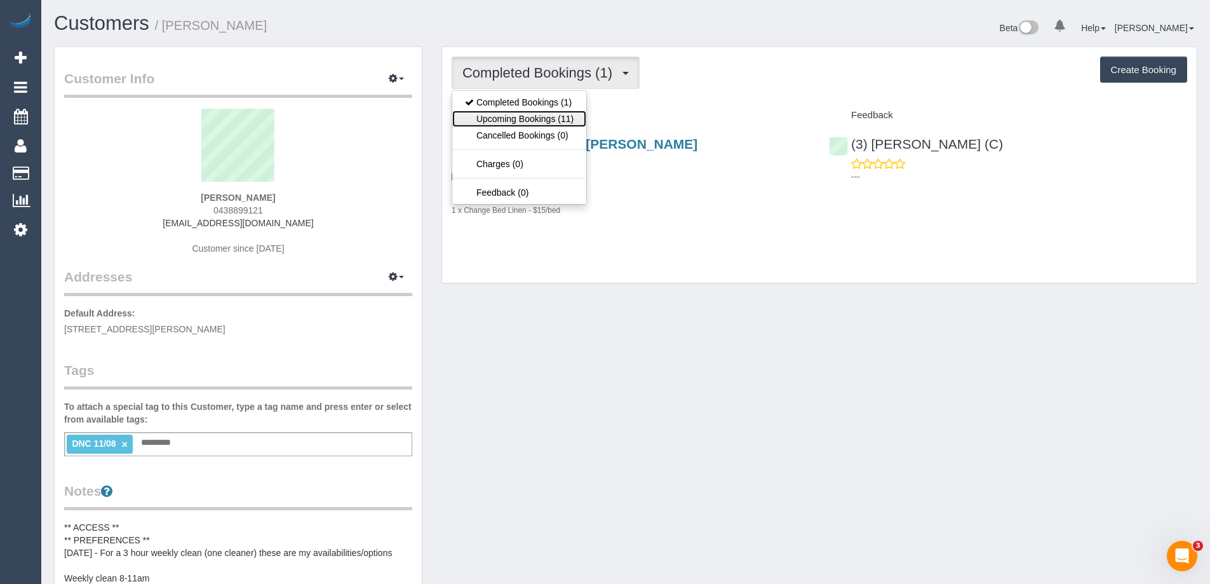
click at [565, 123] on link "Upcoming Bookings (11)" at bounding box center [519, 119] width 134 height 17
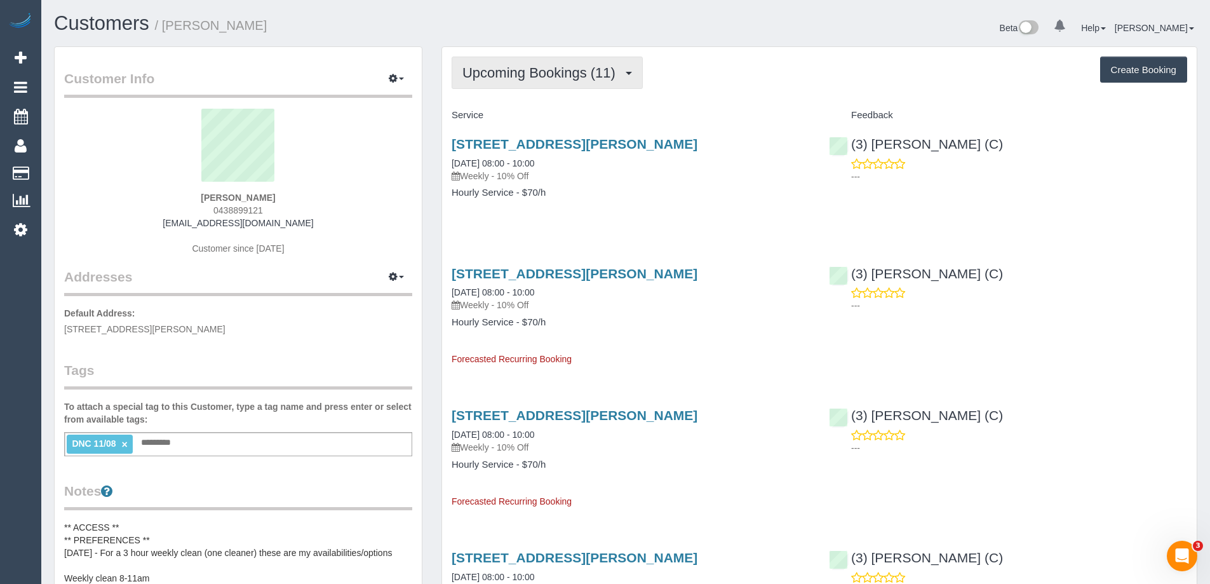
click at [561, 79] on span "Upcoming Bookings (11)" at bounding box center [541, 73] width 159 height 16
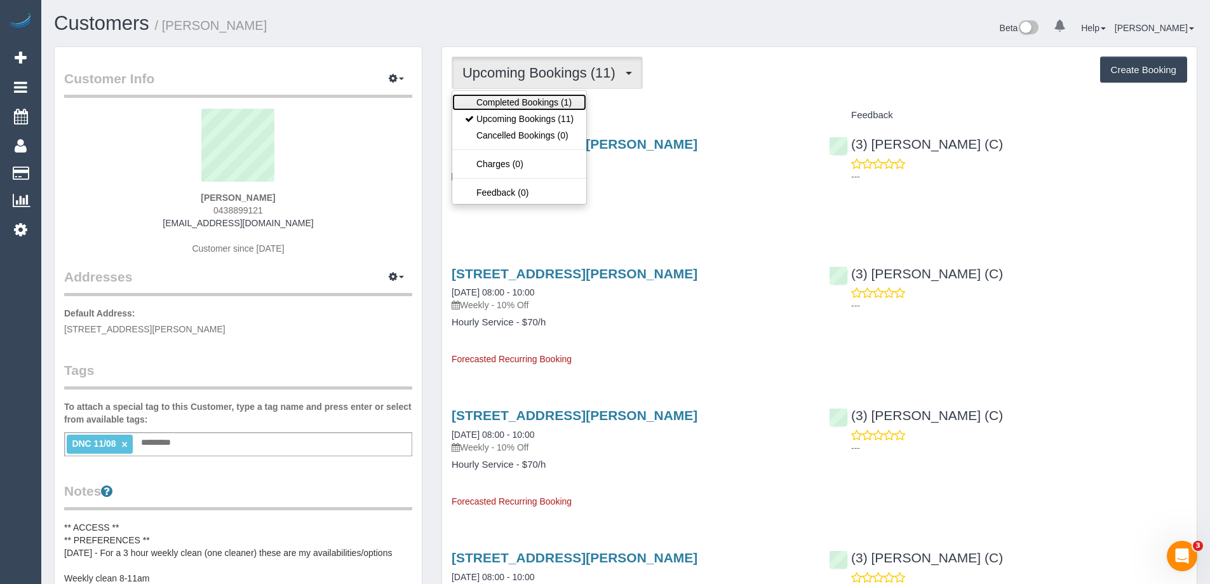
click at [560, 100] on link "Completed Bookings (1)" at bounding box center [519, 102] width 134 height 17
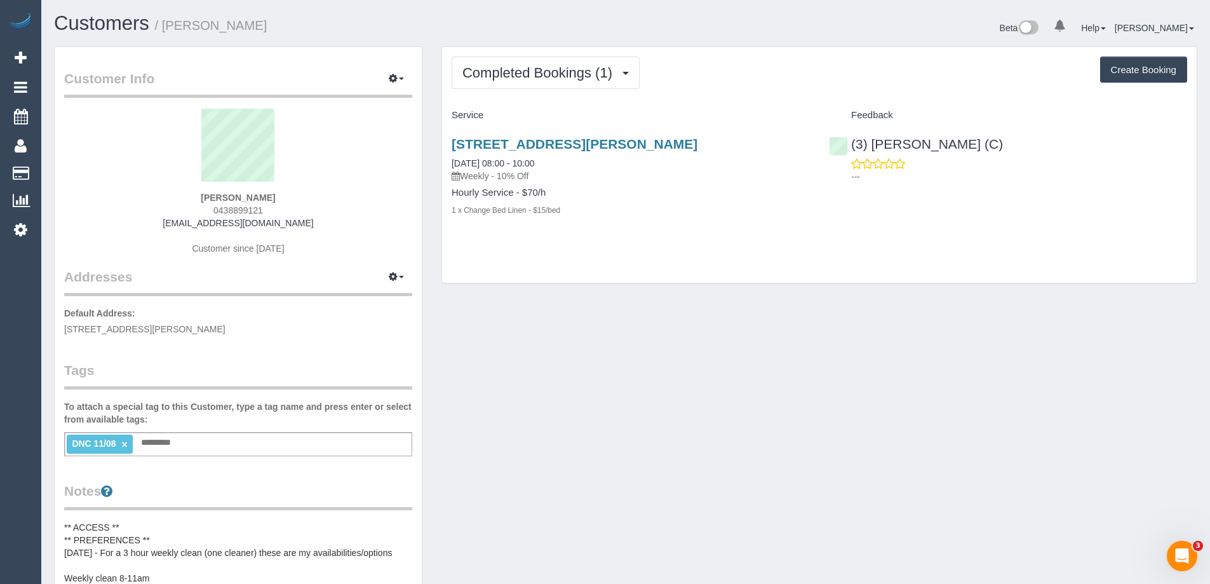
click at [125, 443] on link "×" at bounding box center [125, 444] width 6 height 11
click at [1162, 182] on p "---" at bounding box center [1019, 176] width 336 height 13
drag, startPoint x: 96, startPoint y: 197, endPoint x: 81, endPoint y: 196, distance: 14.6
click at [82, 196] on div "Amy Hoddinott 0438899121 amyhoddinott86@gmail.com Customer since 2025" at bounding box center [238, 188] width 348 height 159
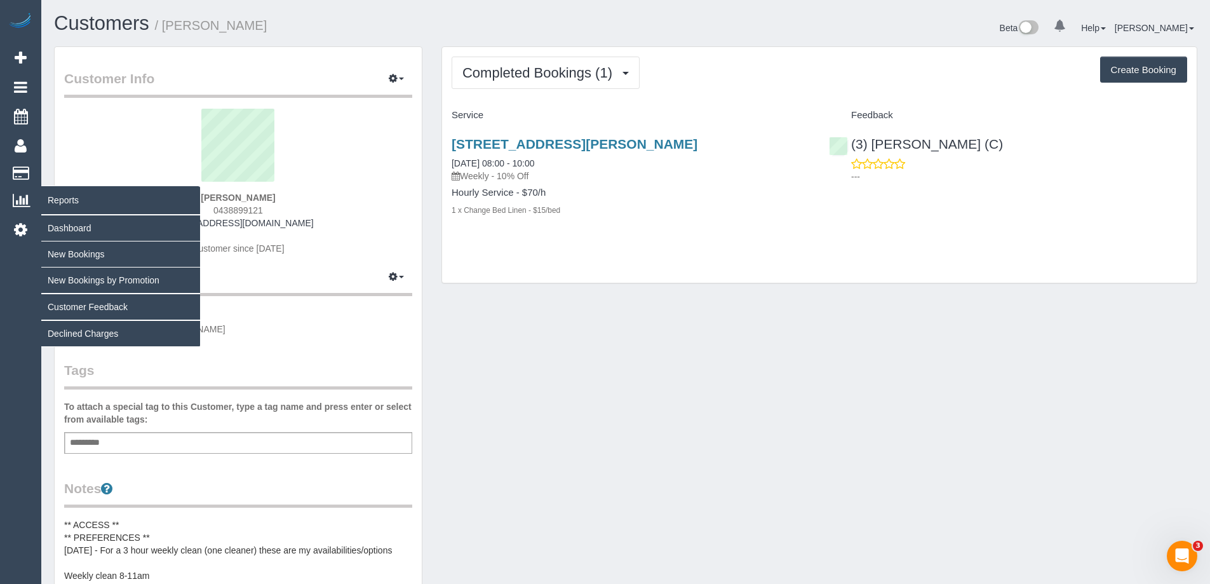
copy strong "Amy Hoddinott"
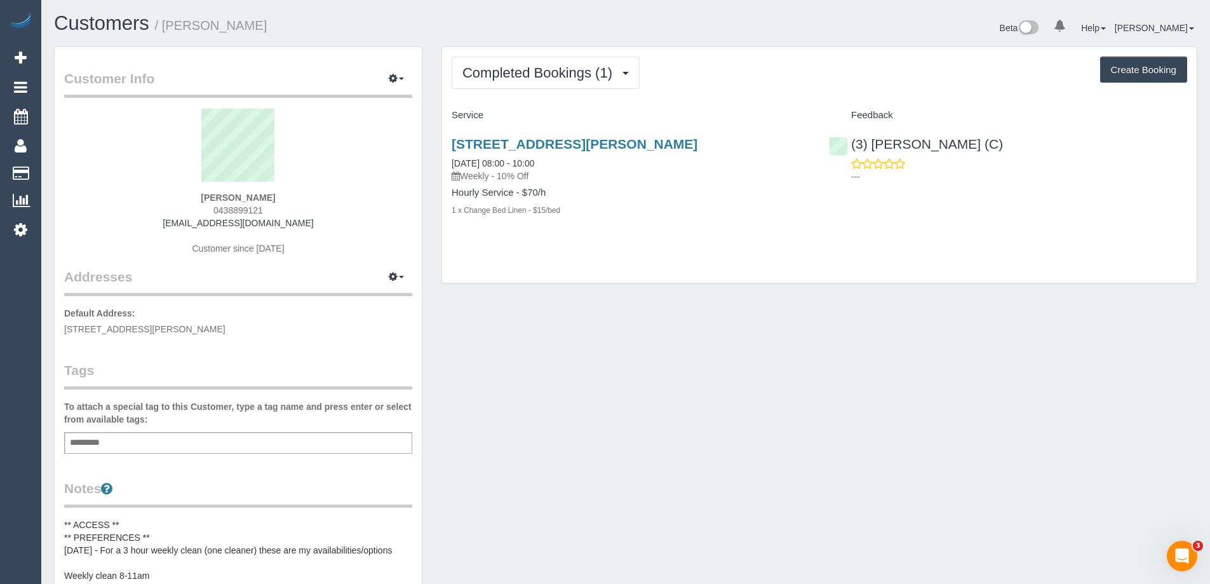
click at [290, 191] on div "Amy Hoddinott 0438899121 amyhoddinott86@gmail.com Customer since 2025" at bounding box center [238, 188] width 348 height 159
drag, startPoint x: 157, startPoint y: 198, endPoint x: 105, endPoint y: 202, distance: 52.2
click at [131, 194] on div "Amy Hoddinott 0438899121 amyhoddinott86@gmail.com Customer since 2025" at bounding box center [238, 188] width 348 height 159
copy strong "Amy Hoddinott"
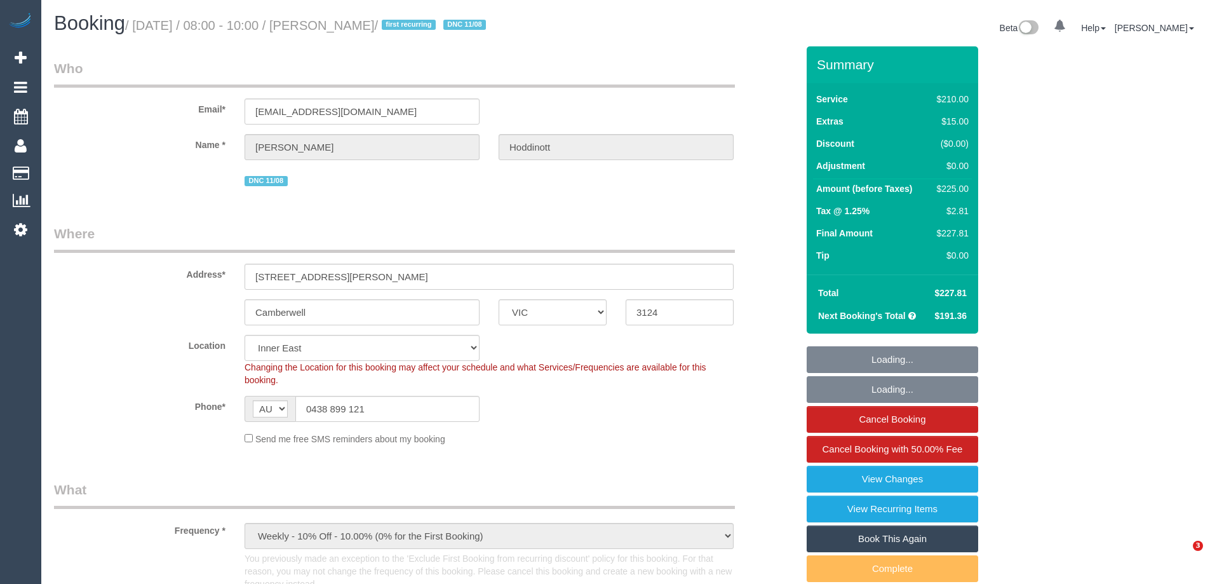
select select "VIC"
select select "180"
select select "number:28"
select select "number:14"
select select "number:19"
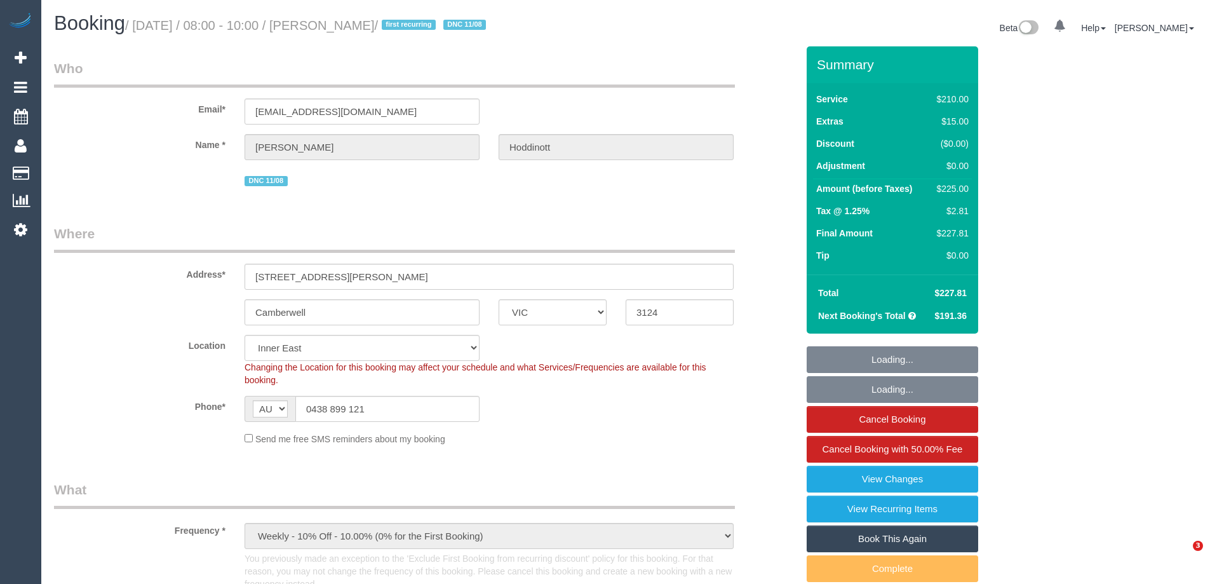
select select "number:22"
select select "number:34"
select select "number:11"
drag, startPoint x: 238, startPoint y: 396, endPoint x: 229, endPoint y: 393, distance: 10.0
click at [229, 393] on sui-booking-location "Location Office City East (North) East (South) Inner East Inner North (East) In…" at bounding box center [425, 390] width 743 height 111
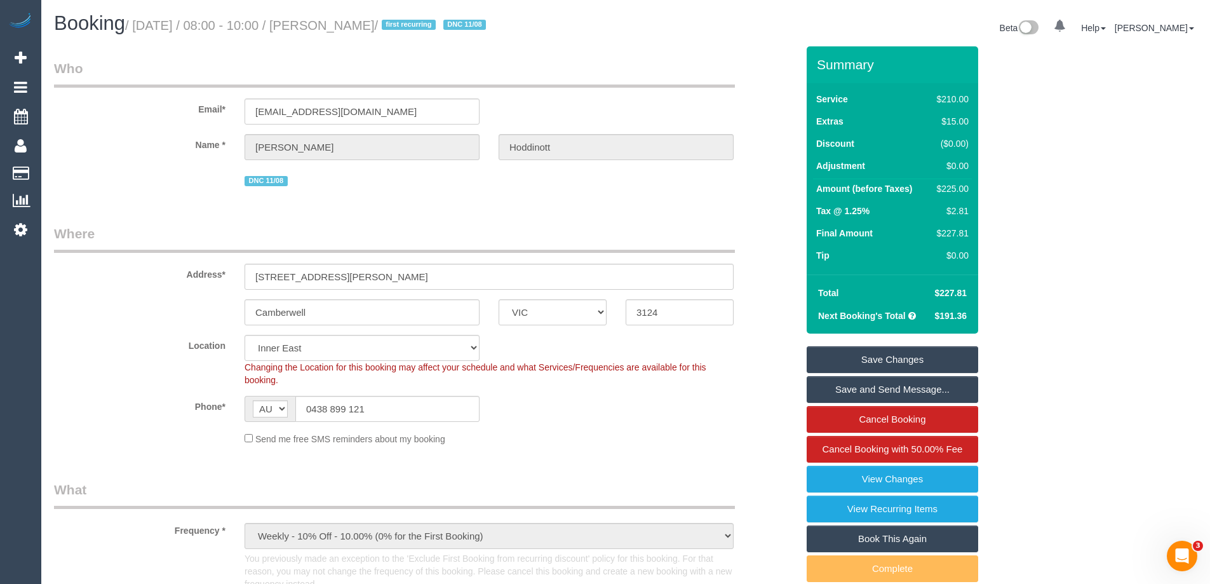
click at [674, 389] on sui-booking-location "Location Office City East (North) East (South) Inner East Inner North (East) In…" at bounding box center [425, 390] width 743 height 111
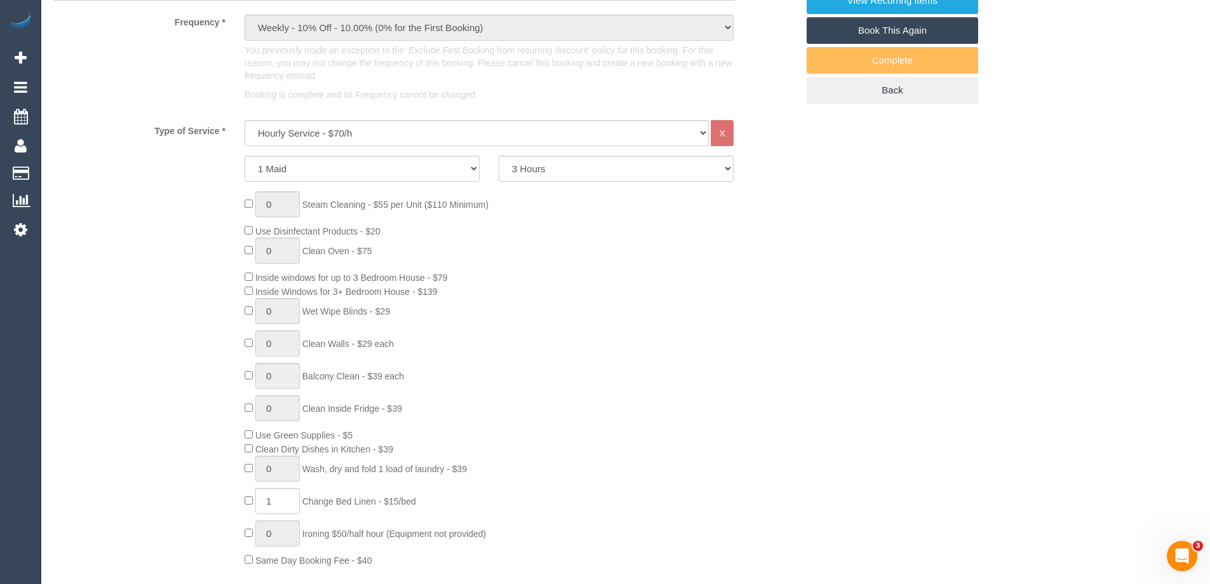
scroll to position [889, 0]
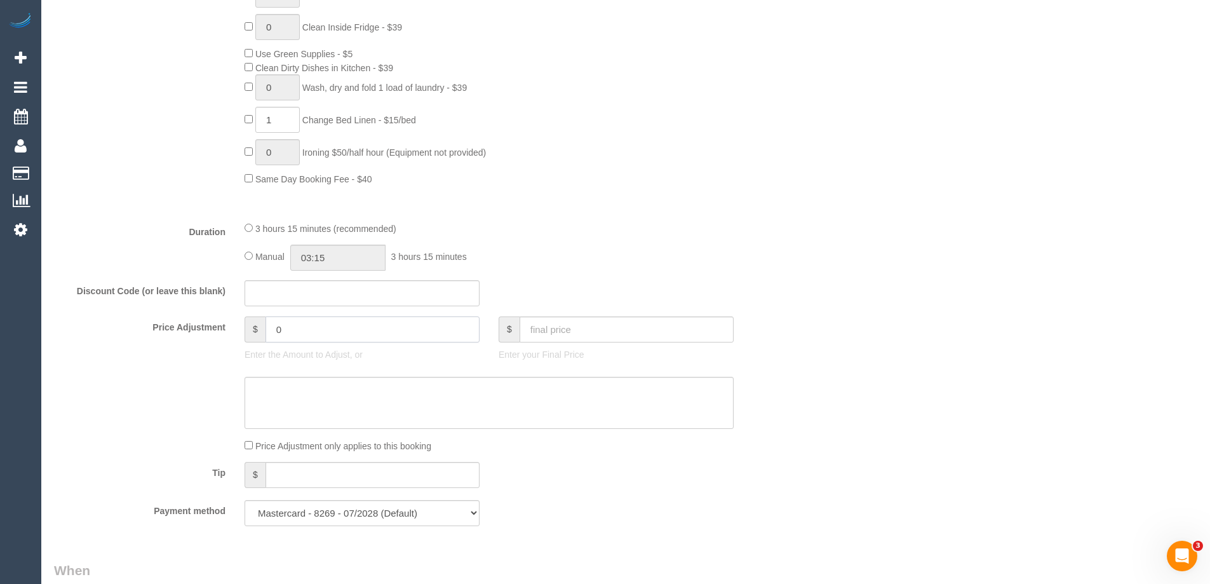
click at [299, 333] on input "0" at bounding box center [372, 329] width 214 height 26
click at [290, 326] on input "-65.25" at bounding box center [372, 329] width 214 height 26
type input "-56.25"
click at [287, 405] on textarea at bounding box center [489, 403] width 489 height 52
click at [497, 388] on textarea at bounding box center [489, 403] width 489 height 52
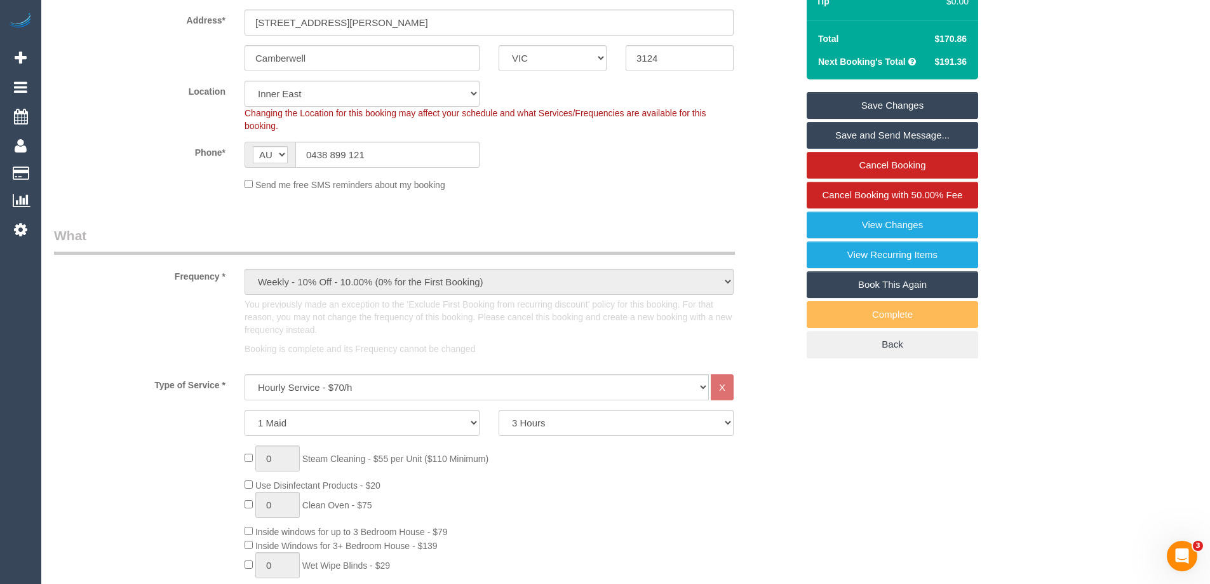
scroll to position [0, 0]
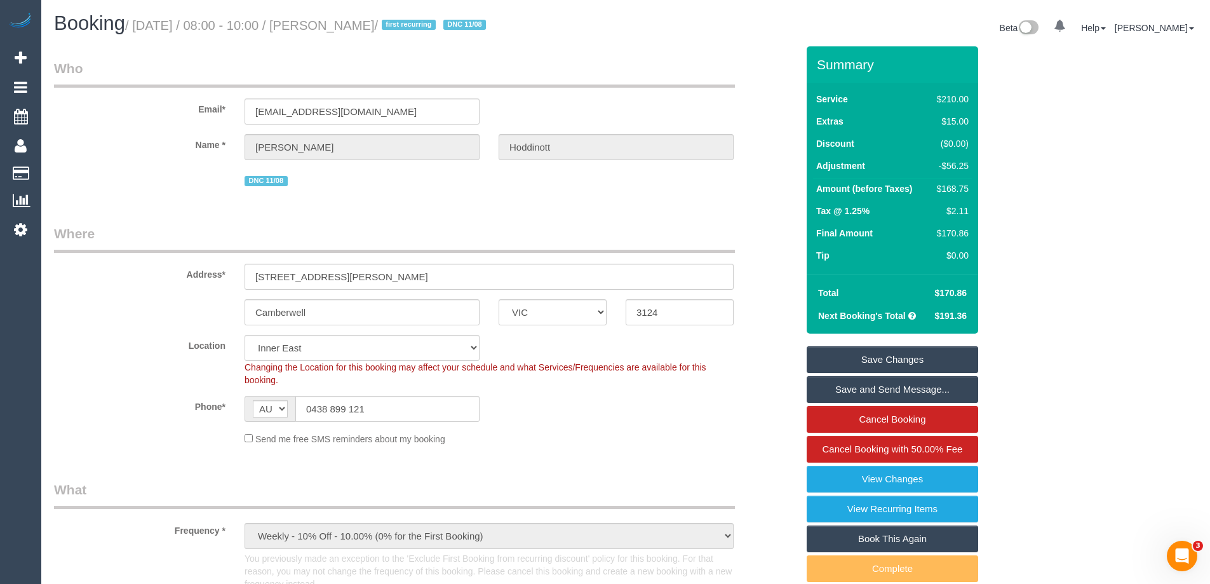
type textarea "Customer given 25% discount due to complaint via email and phone VC"
click at [932, 359] on link "Save Changes" at bounding box center [892, 359] width 171 height 27
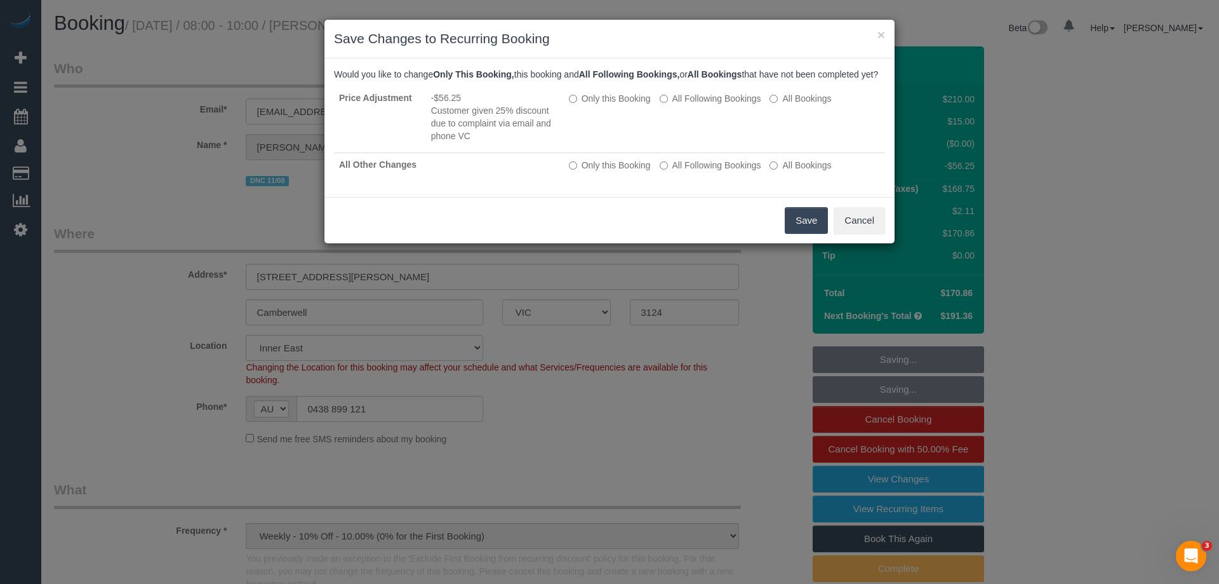
click at [808, 221] on button "Save" at bounding box center [806, 220] width 43 height 27
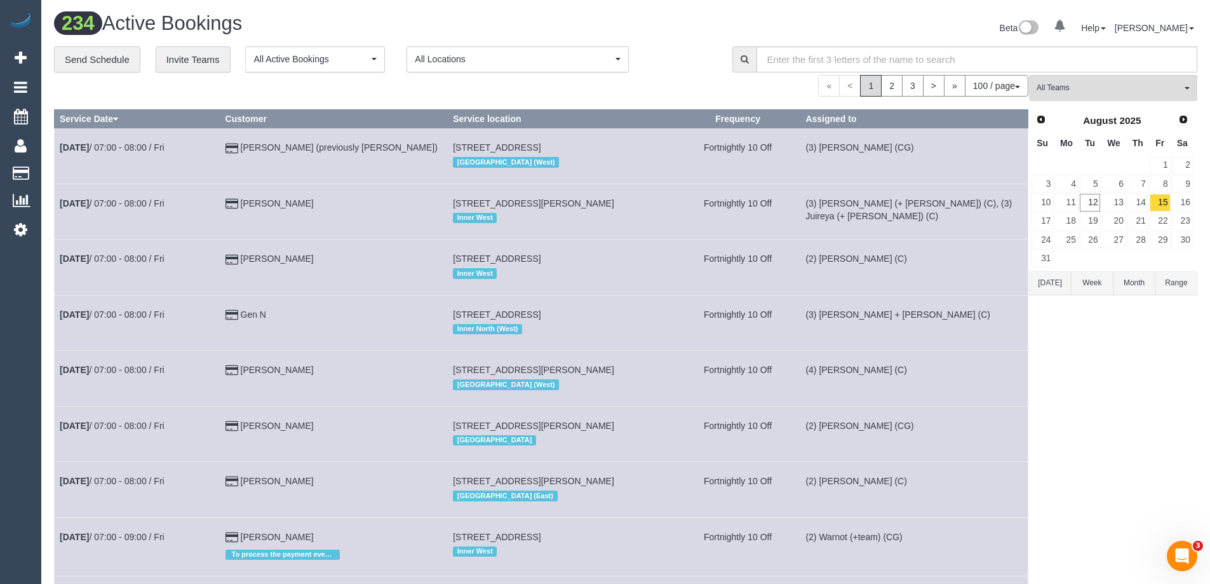
drag, startPoint x: 1191, startPoint y: 422, endPoint x: 916, endPoint y: 378, distance: 278.6
click at [1116, 89] on span "All Teams" at bounding box center [1108, 88] width 145 height 11
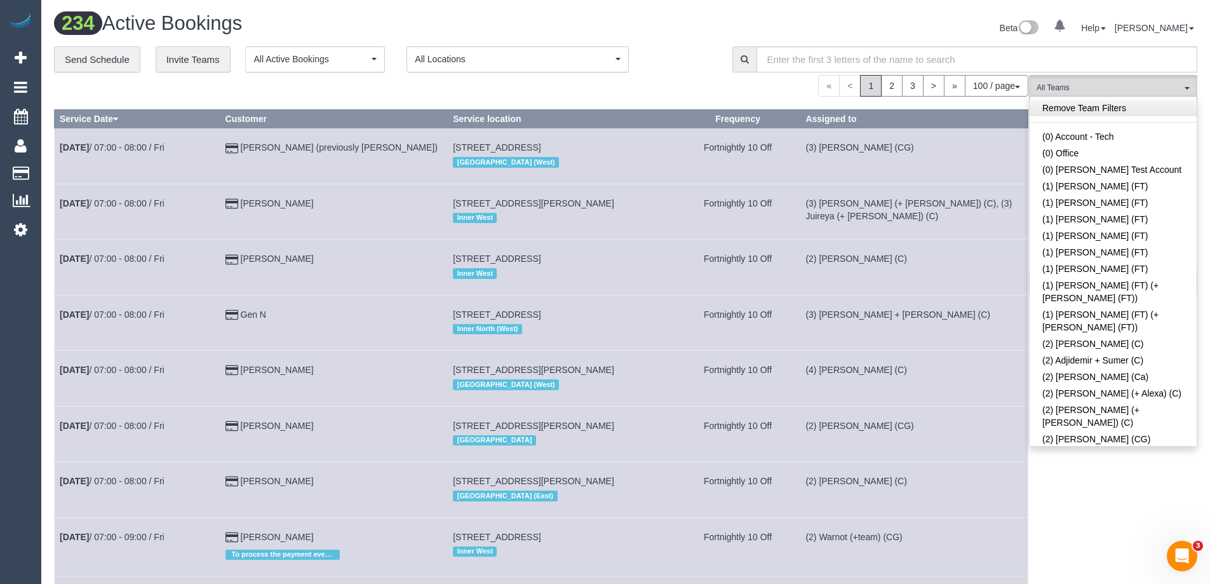
click at [1064, 108] on link "Remove Team Filters" at bounding box center [1112, 108] width 167 height 17
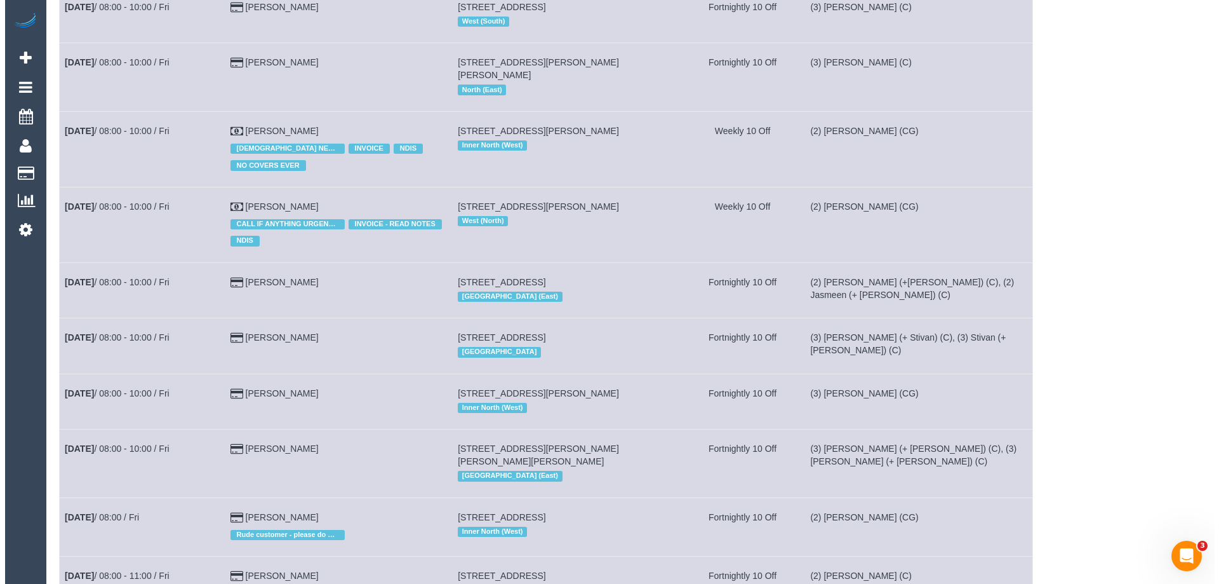
scroll to position [2243, 0]
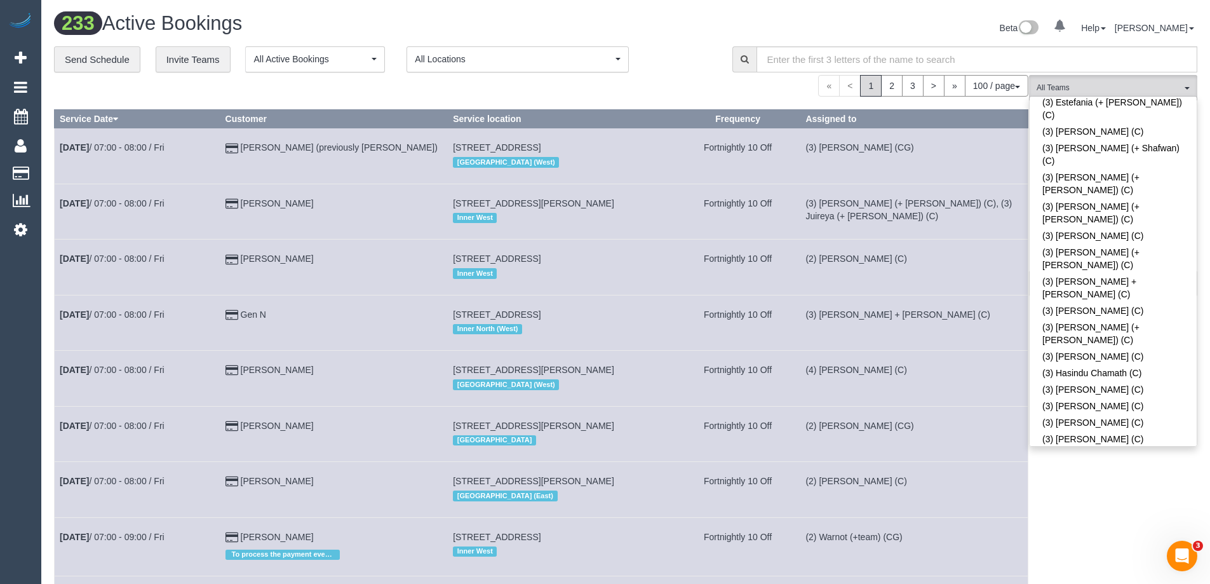
click at [636, 62] on div "**********" at bounding box center [383, 59] width 659 height 27
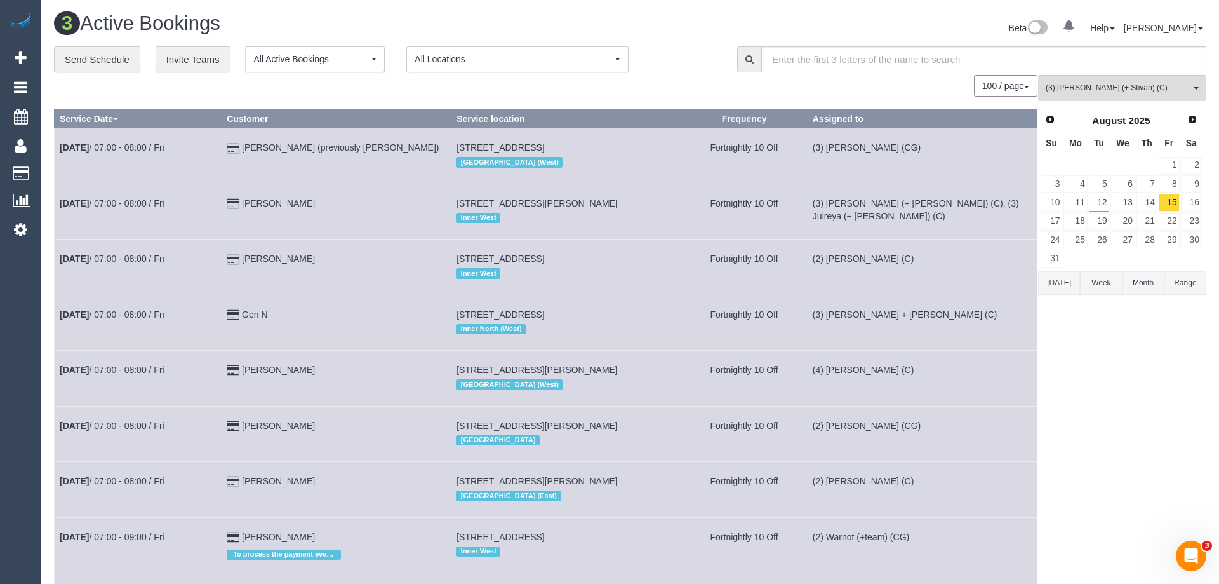
click at [1060, 281] on button "Today" at bounding box center [1059, 282] width 42 height 23
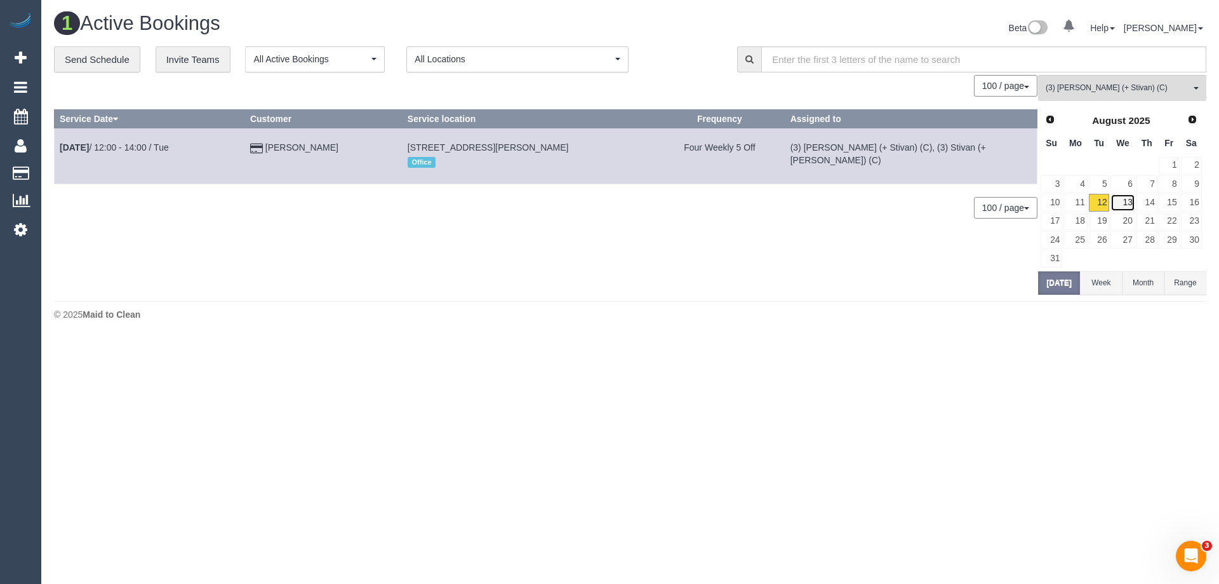
click at [1122, 201] on link "13" at bounding box center [1123, 202] width 24 height 17
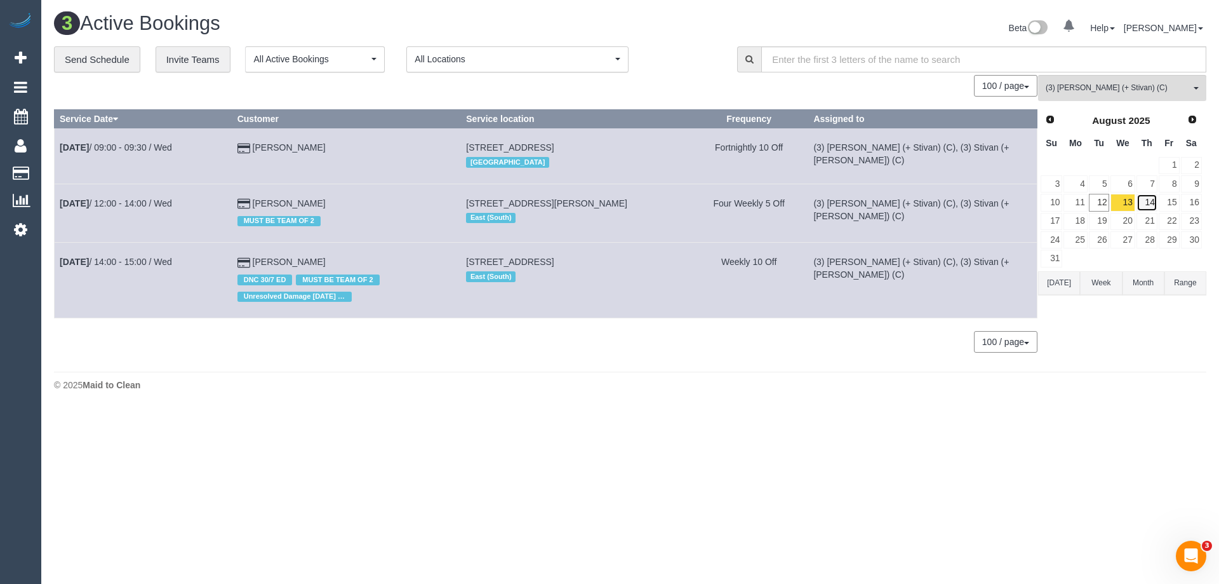
click at [1142, 202] on link "14" at bounding box center [1147, 202] width 21 height 17
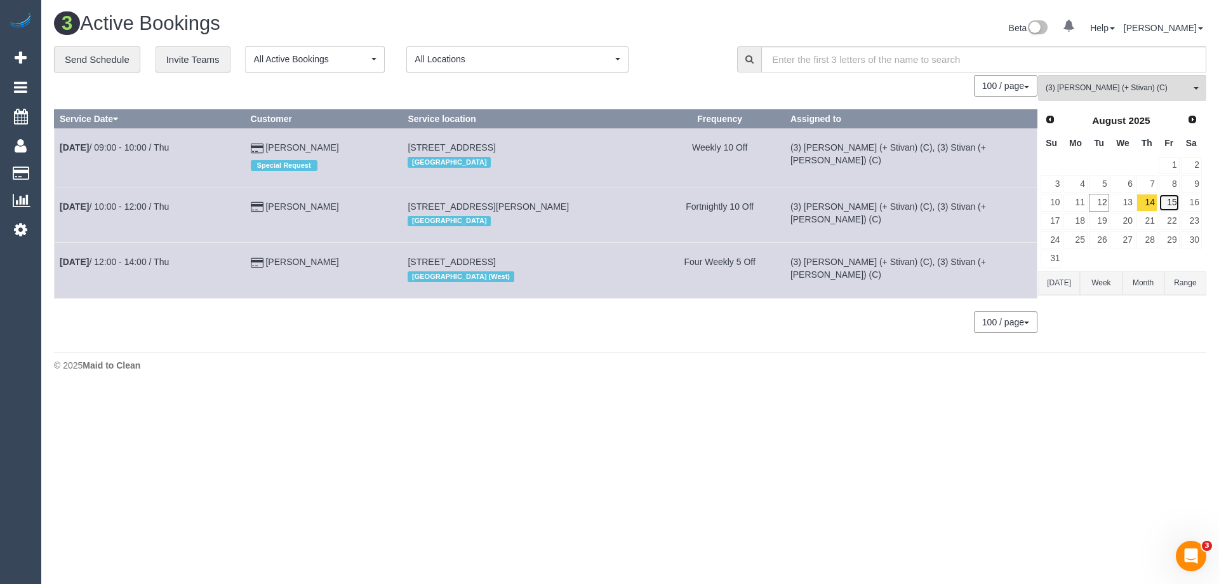
click at [1164, 201] on link "15" at bounding box center [1169, 202] width 21 height 17
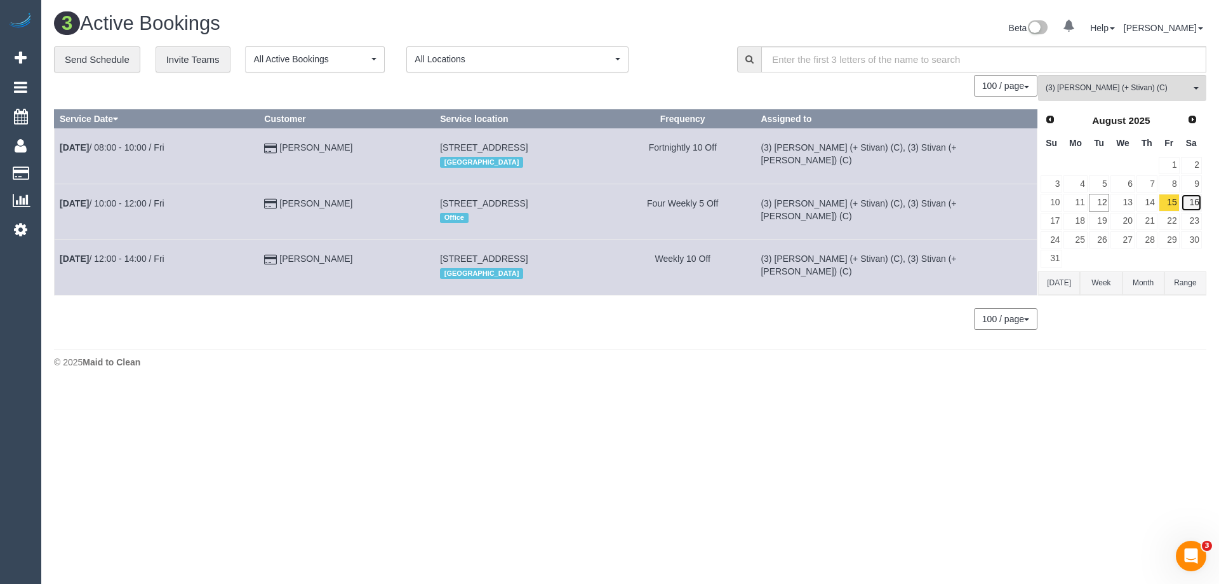
click at [1186, 201] on link "16" at bounding box center [1191, 202] width 21 height 17
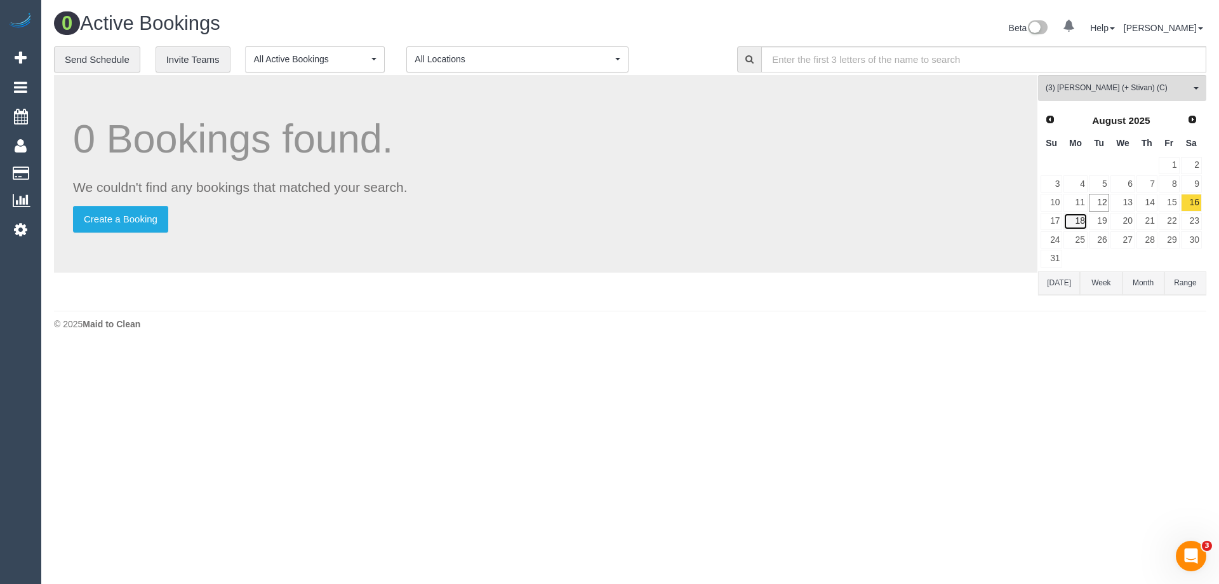
click at [1076, 223] on link "18" at bounding box center [1075, 221] width 23 height 17
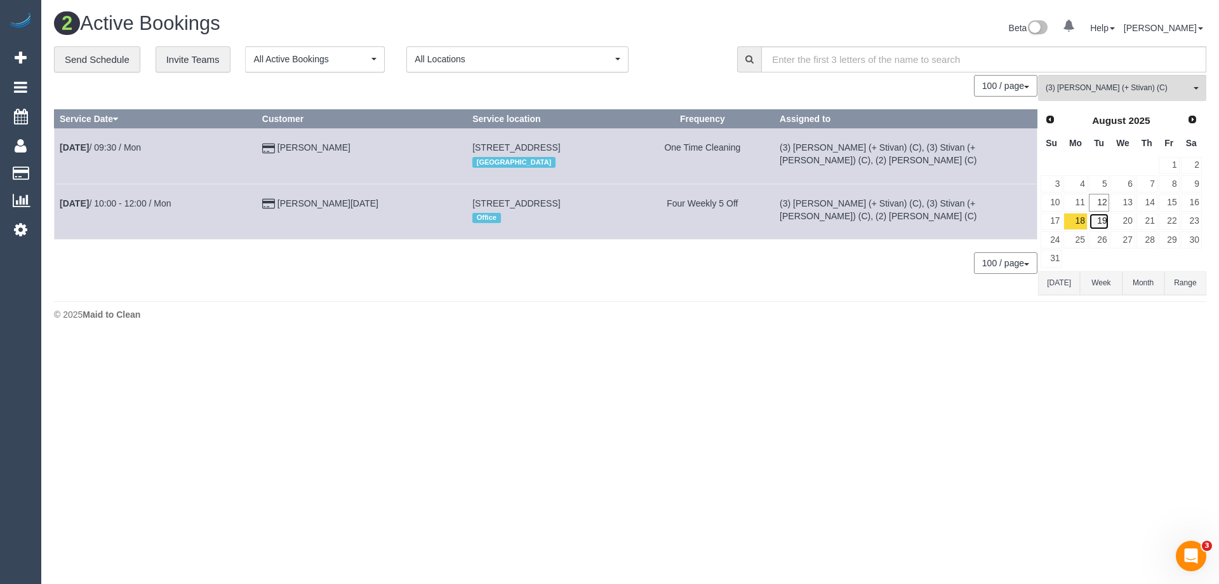
click at [1099, 220] on link "19" at bounding box center [1099, 221] width 21 height 17
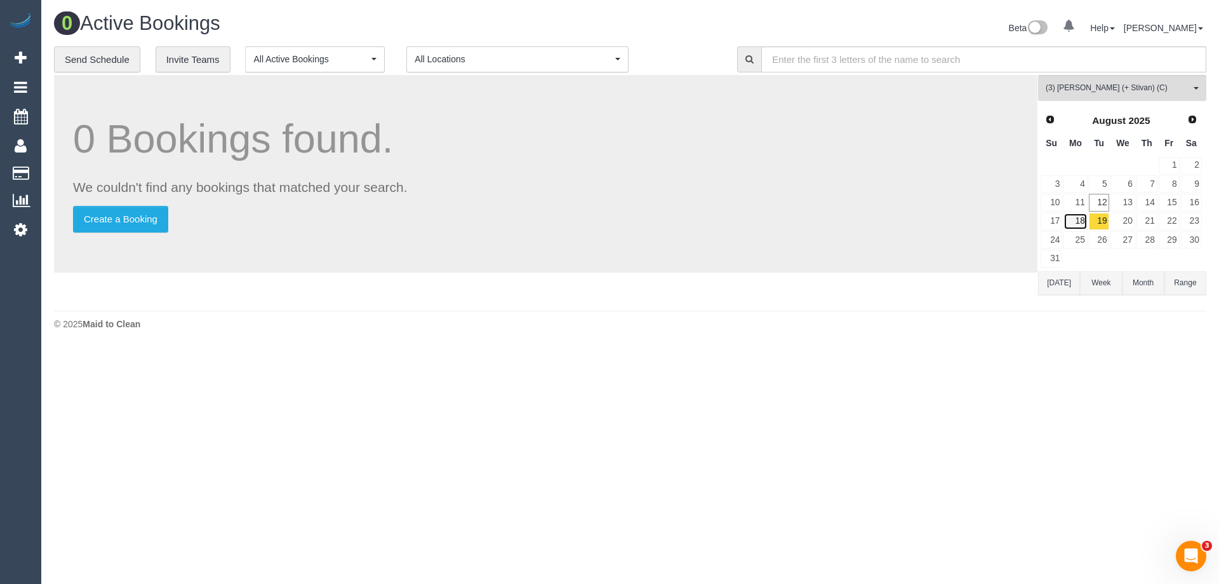
click at [1071, 221] on link "18" at bounding box center [1075, 221] width 23 height 17
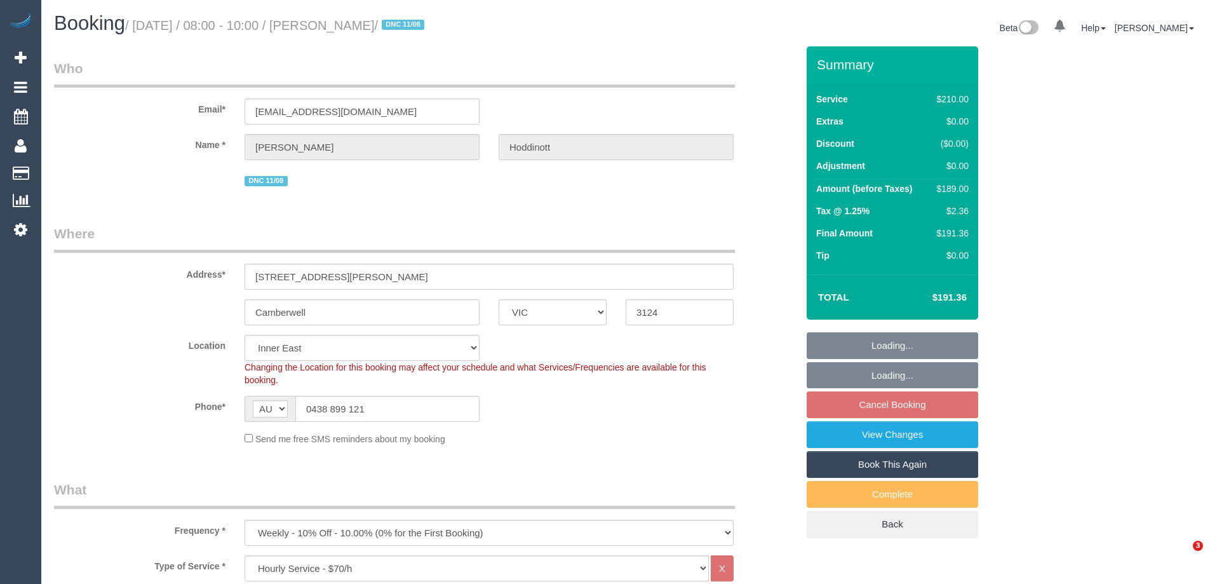
select select "VIC"
select select "180"
select select "number:28"
select select "number:14"
select select "number:19"
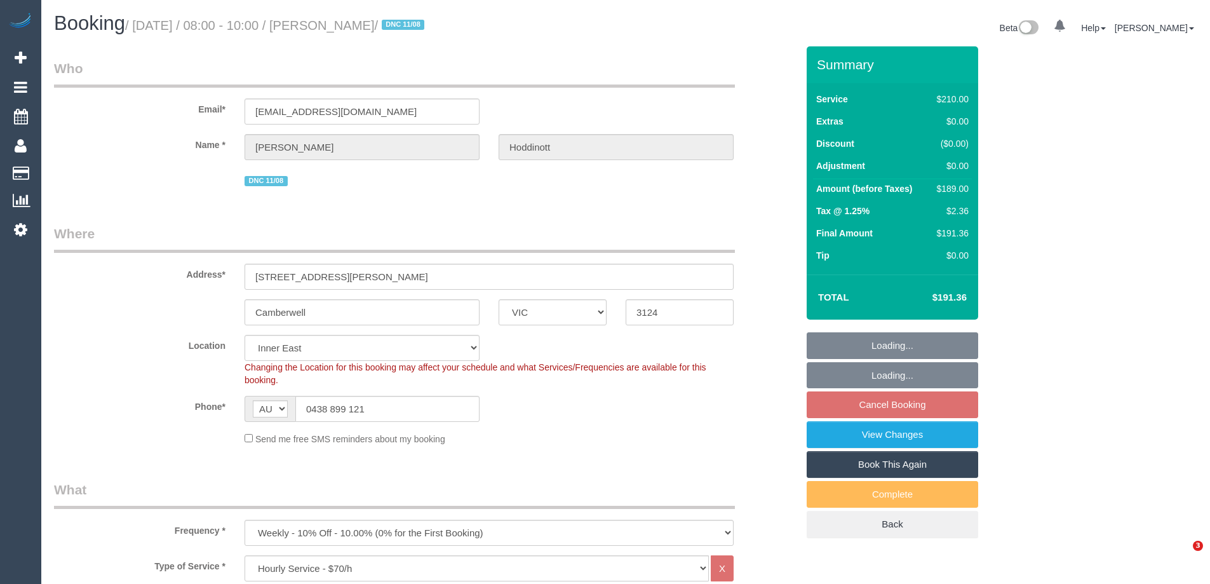
select select "number:22"
select select "number:34"
select select "number:11"
select select "object:1447"
select select "spot2"
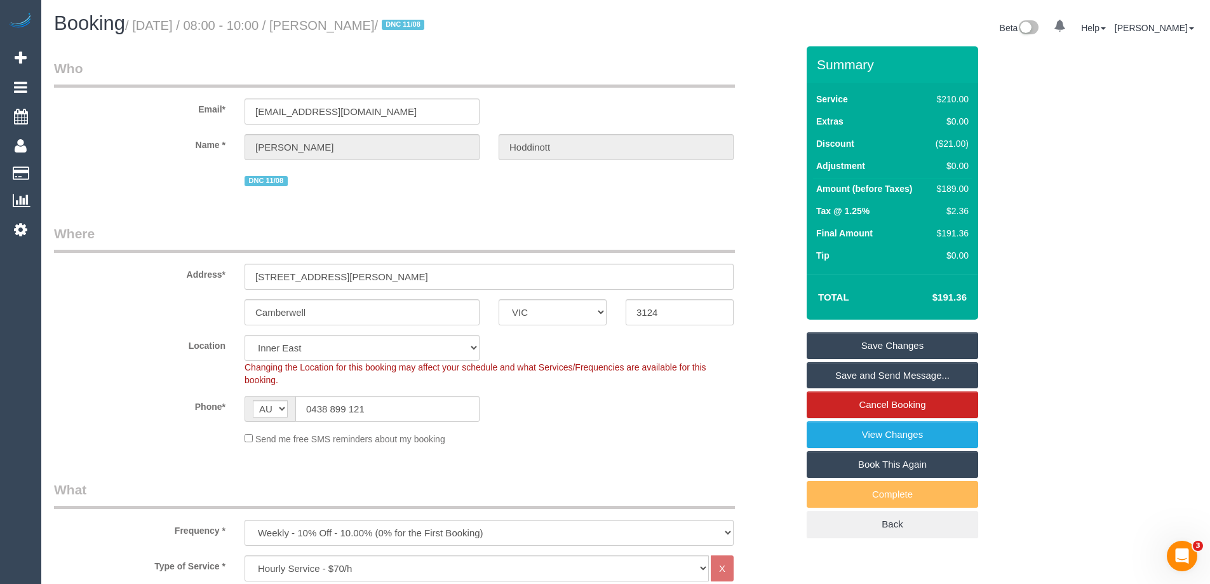
click at [310, 192] on fieldset "Who Email* [EMAIL_ADDRESS][DOMAIN_NAME] Name * [PERSON_NAME] DNC 11/08" at bounding box center [425, 129] width 743 height 140
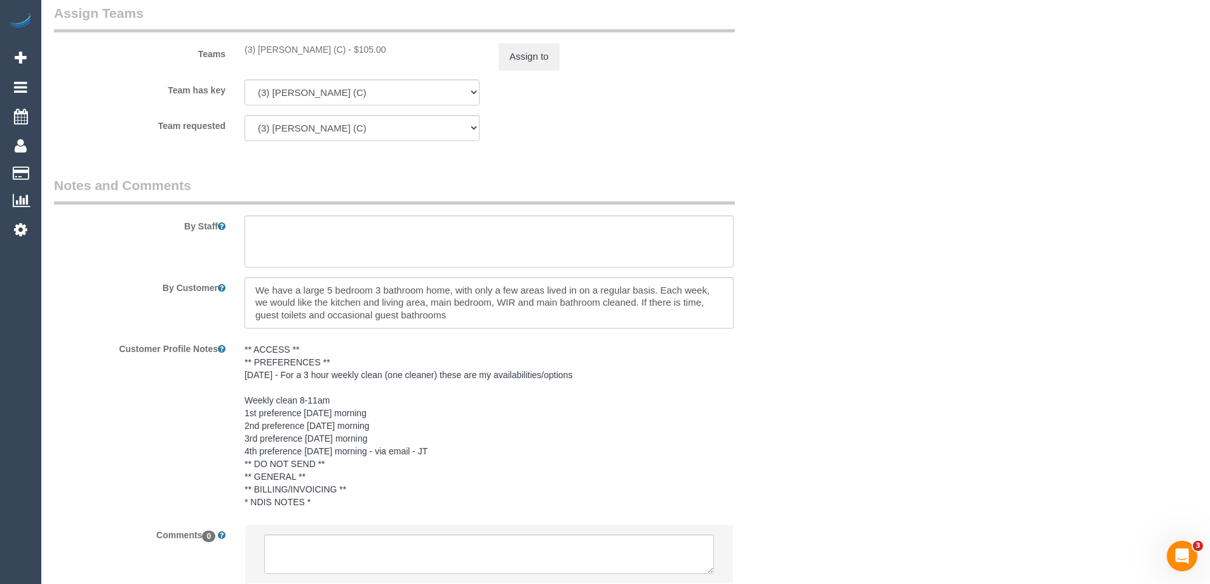
scroll to position [1905, 0]
click at [475, 314] on textarea at bounding box center [489, 302] width 489 height 52
click at [465, 312] on textarea at bounding box center [489, 302] width 489 height 52
click at [642, 309] on textarea at bounding box center [489, 302] width 489 height 52
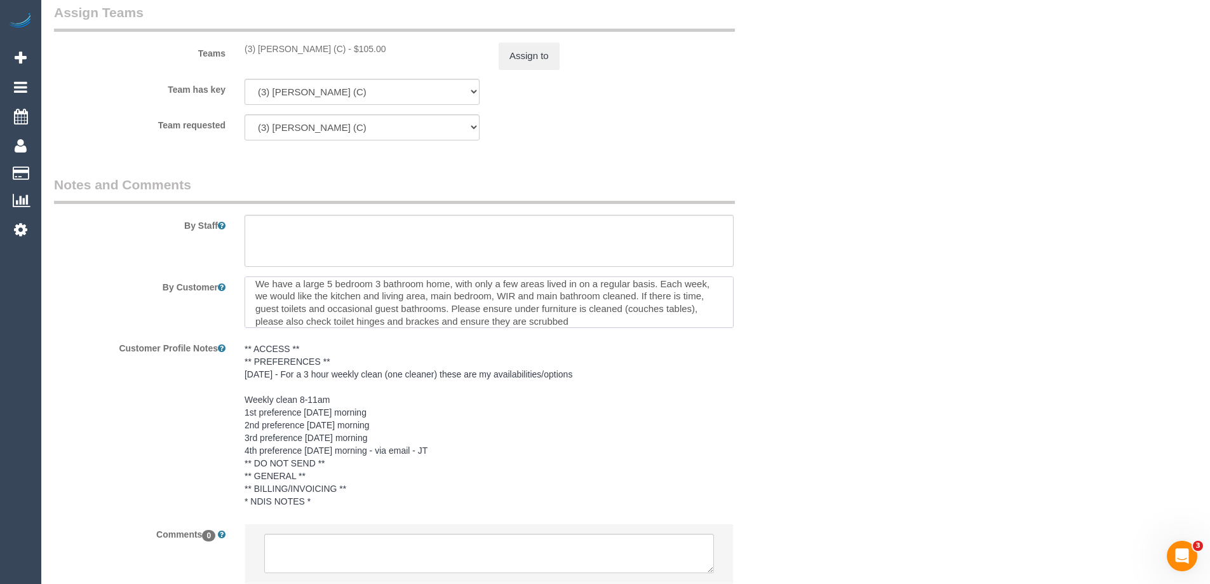
type textarea "We have a large 5 bedroom 3 bathroom home, with only a few areas lived in on a …"
click at [635, 450] on pre "** ACCESS ** ** PREFERENCES ** [DATE] - For a 3 hour weekly clean (one cleaner)…" at bounding box center [489, 424] width 489 height 165
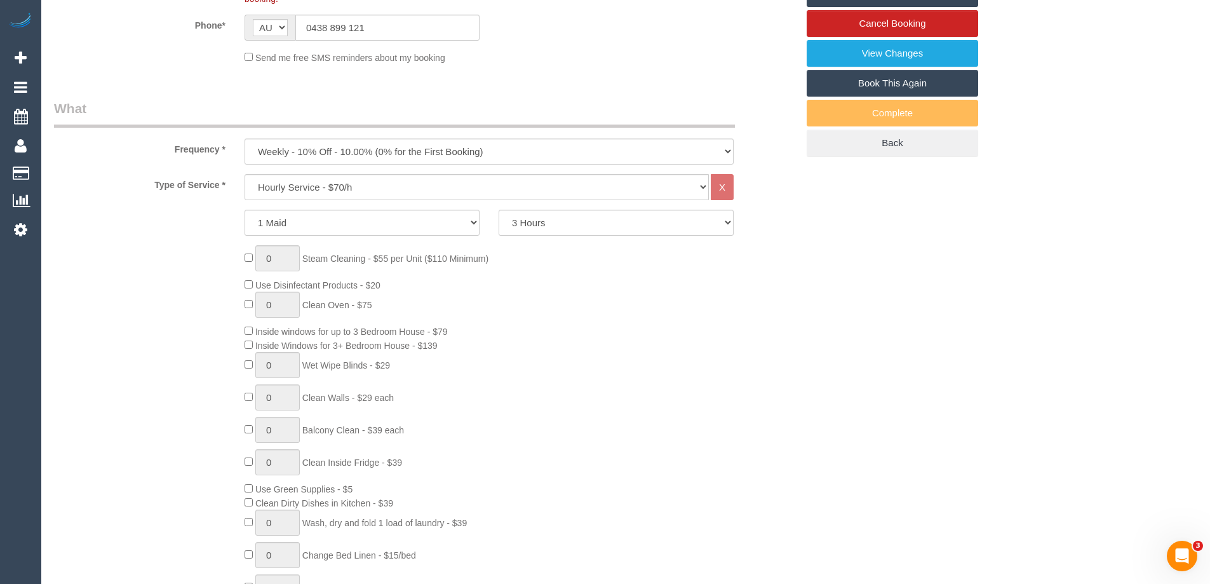
scroll to position [0, 0]
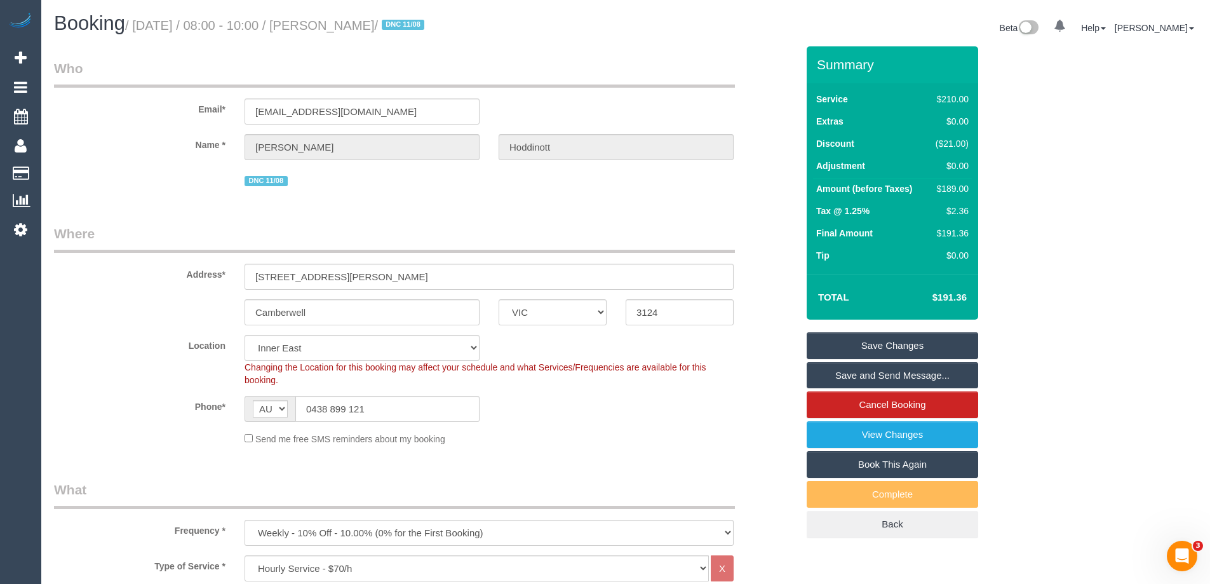
click at [917, 335] on link "Save Changes" at bounding box center [892, 345] width 171 height 27
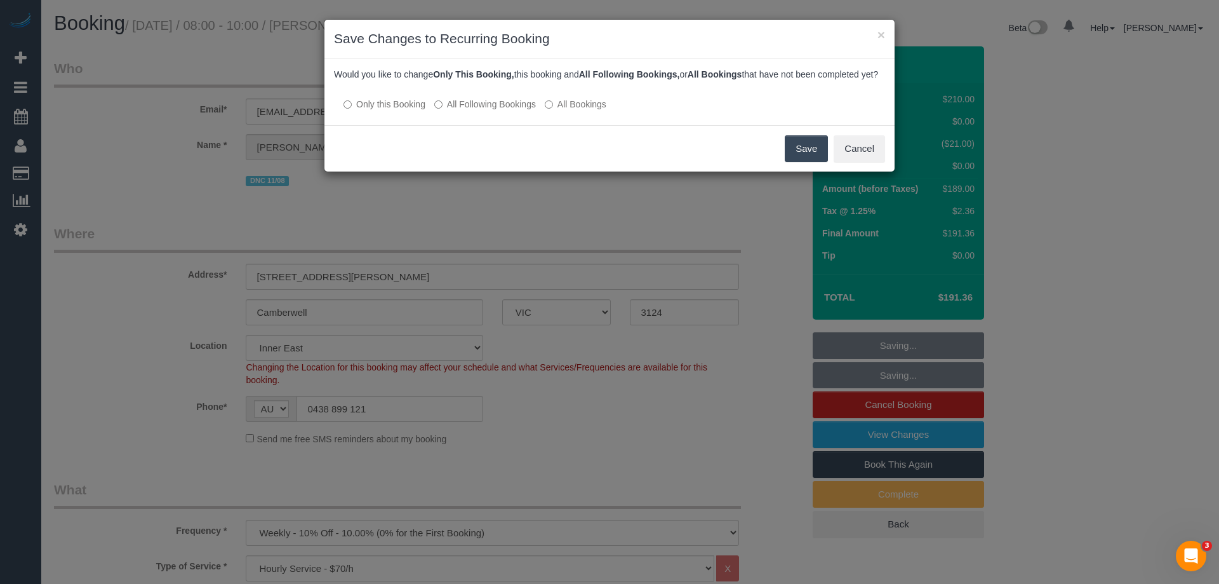
click at [490, 111] on label "All Following Bookings" at bounding box center [485, 104] width 102 height 13
drag, startPoint x: 819, startPoint y: 159, endPoint x: 853, endPoint y: 133, distance: 43.1
click at [819, 159] on button "Save" at bounding box center [806, 148] width 43 height 27
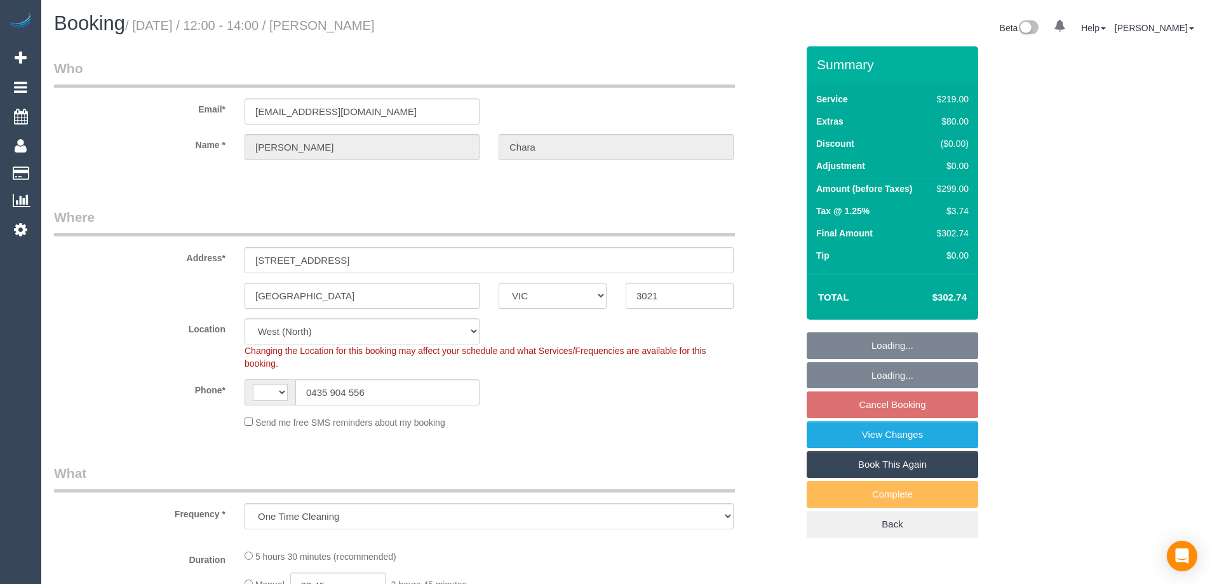
select select "VIC"
select select "string:AU"
select select "string:stripe-pm_1RqNWF2GScqysDRVHc6FQPqy"
select select "object:1305"
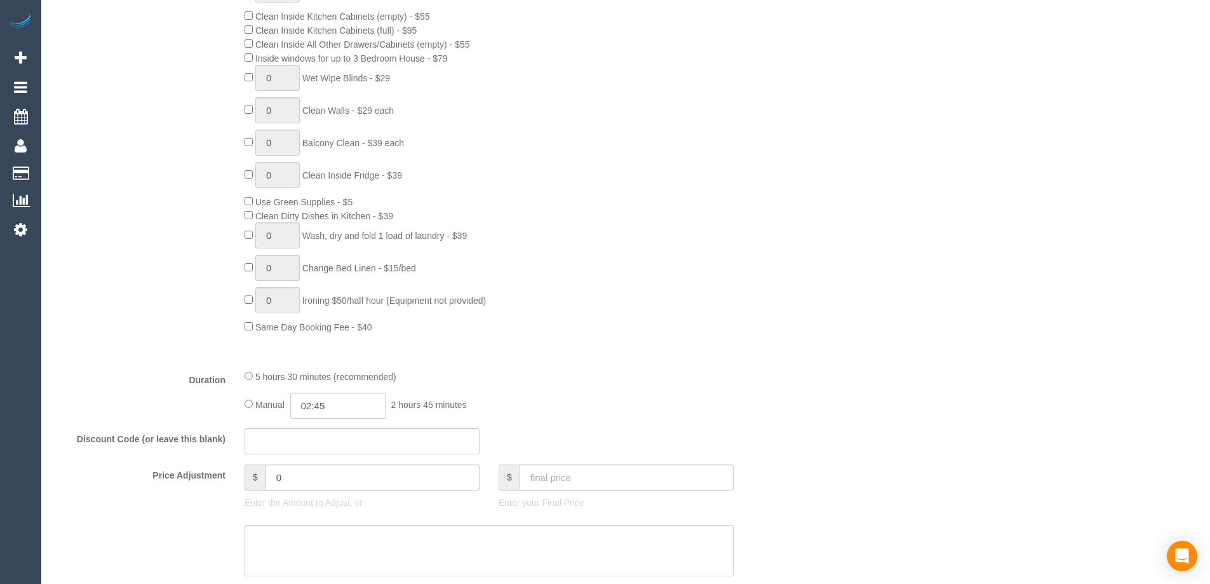
select select "number:27"
select select "number:14"
select select "number:19"
select select "number:24"
select select "number:33"
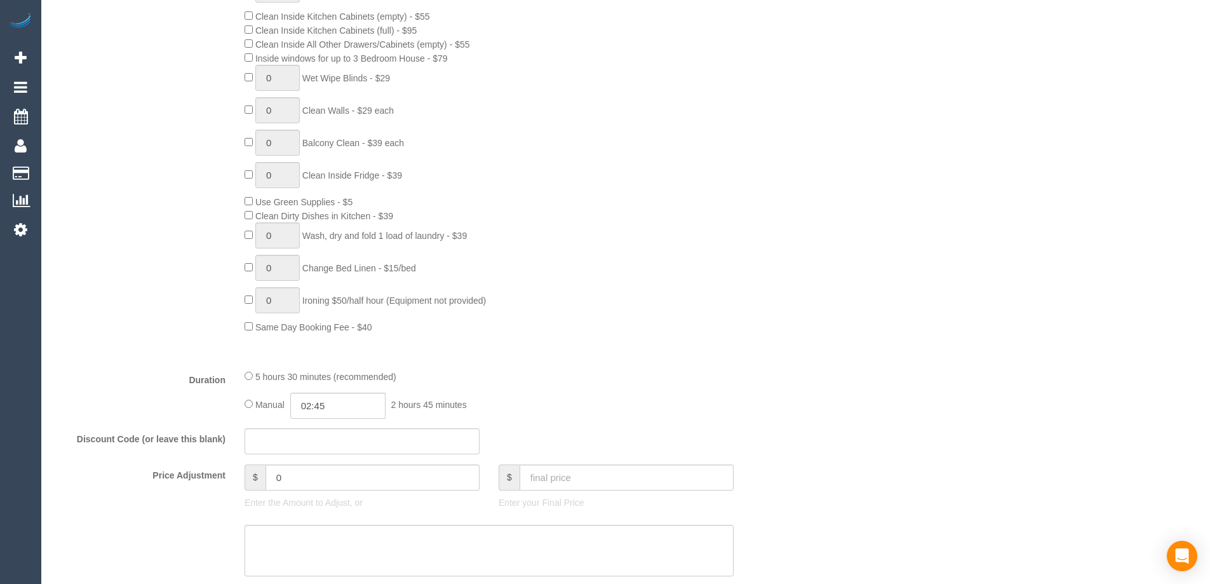
select select "number:12"
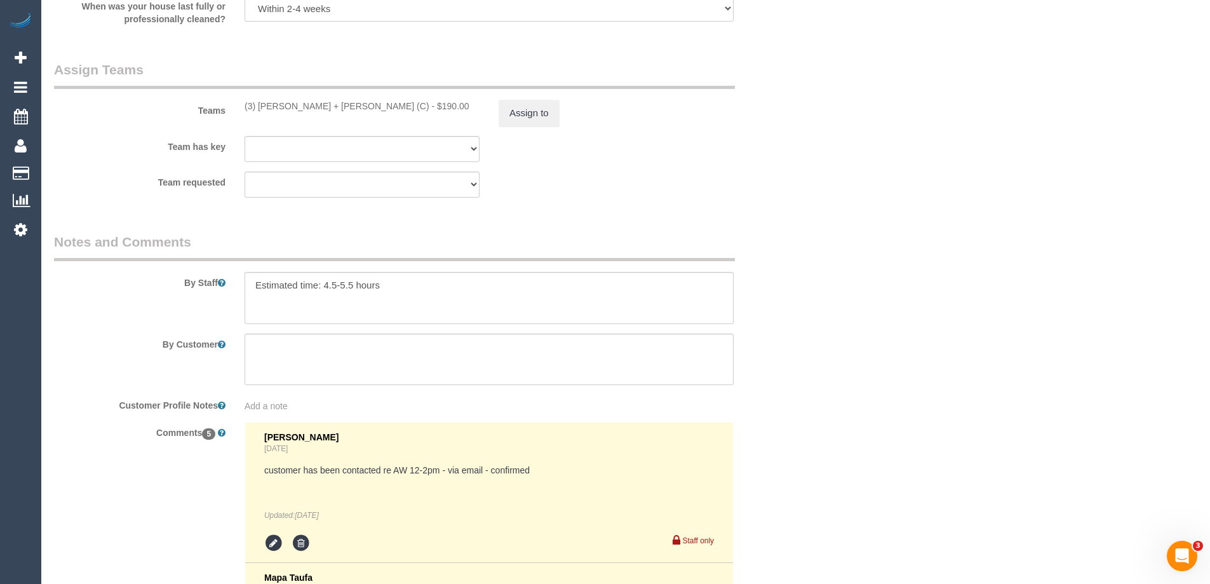
scroll to position [2413, 0]
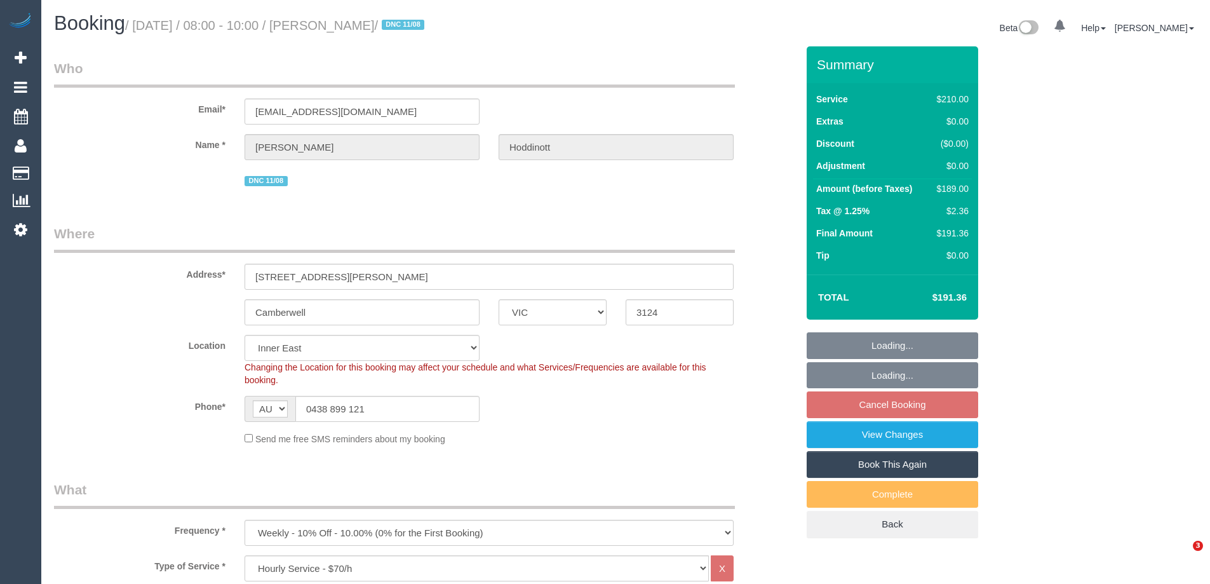
select select "VIC"
select select "180"
select select "number:28"
select select "number:14"
select select "number:19"
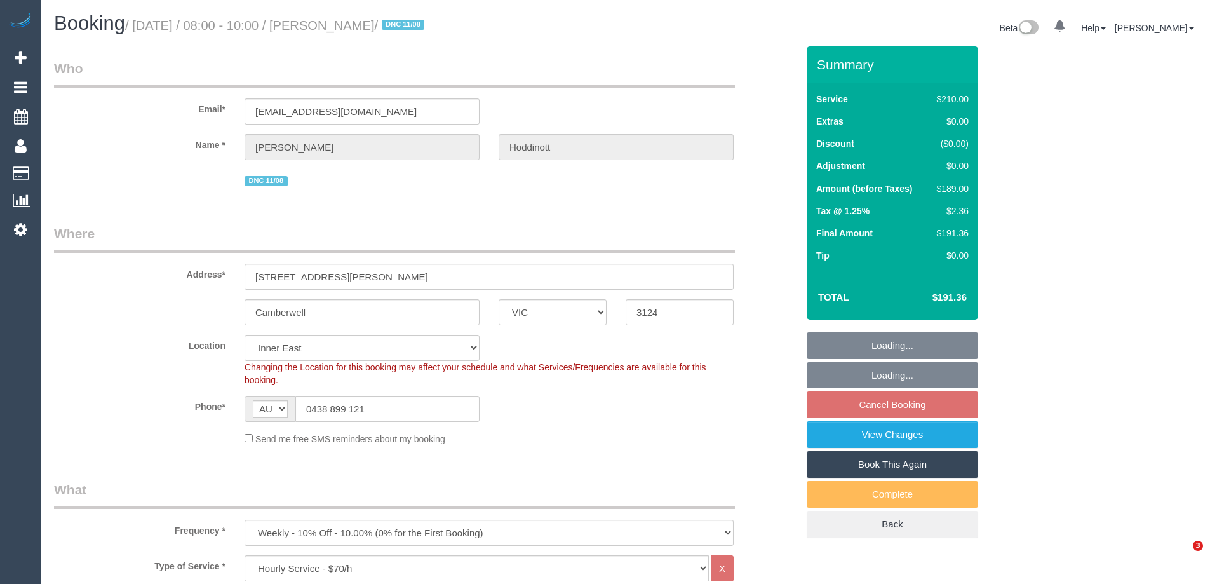
select select "number:22"
select select "number:34"
select select "number:11"
select select "spot2"
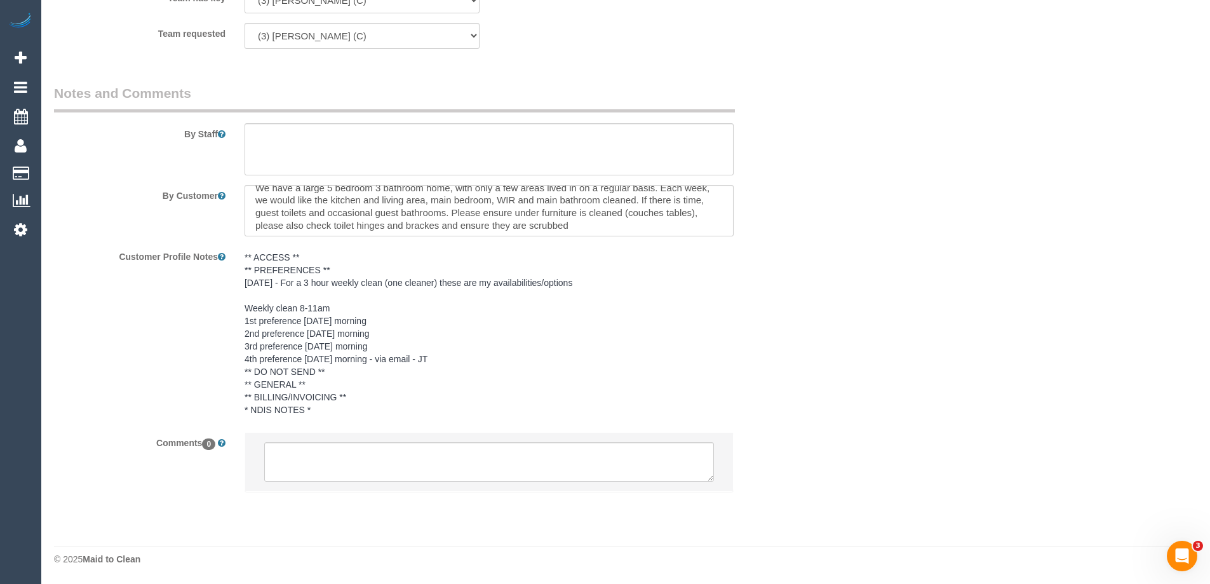
scroll to position [13, 0]
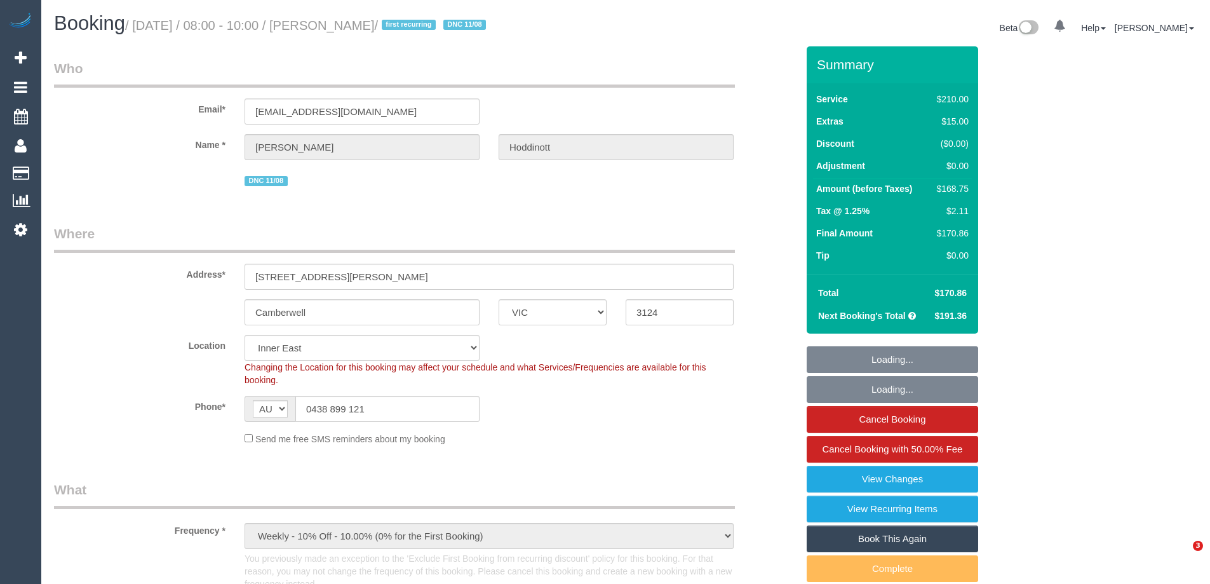
select select "VIC"
select select "180"
select select "number:28"
select select "number:14"
select select "number:19"
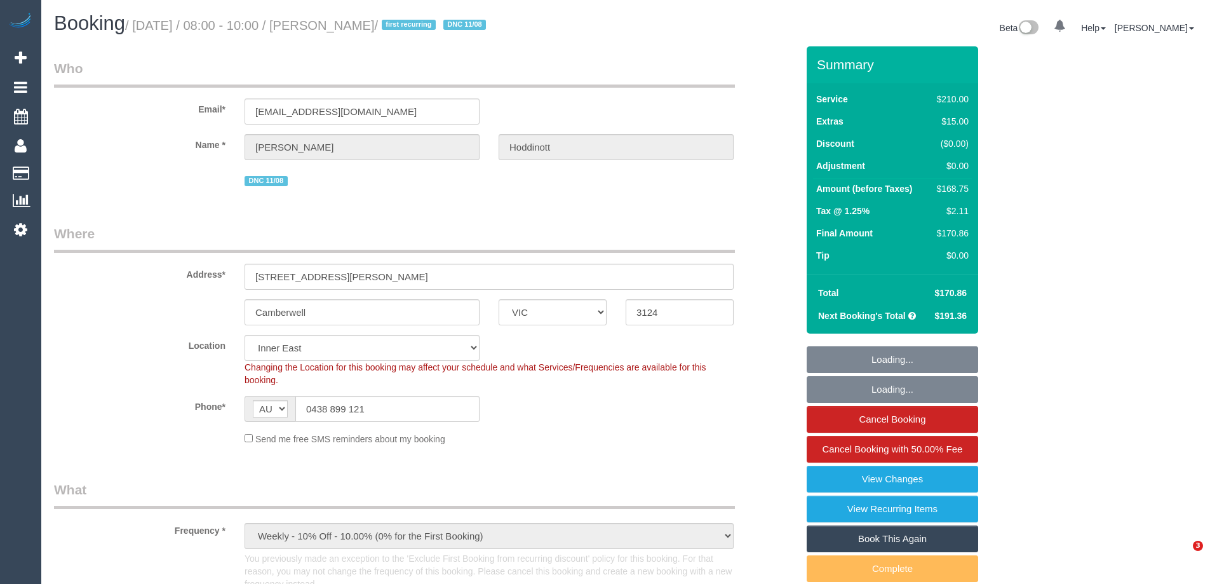
select select "number:22"
select select "number:34"
select select "number:11"
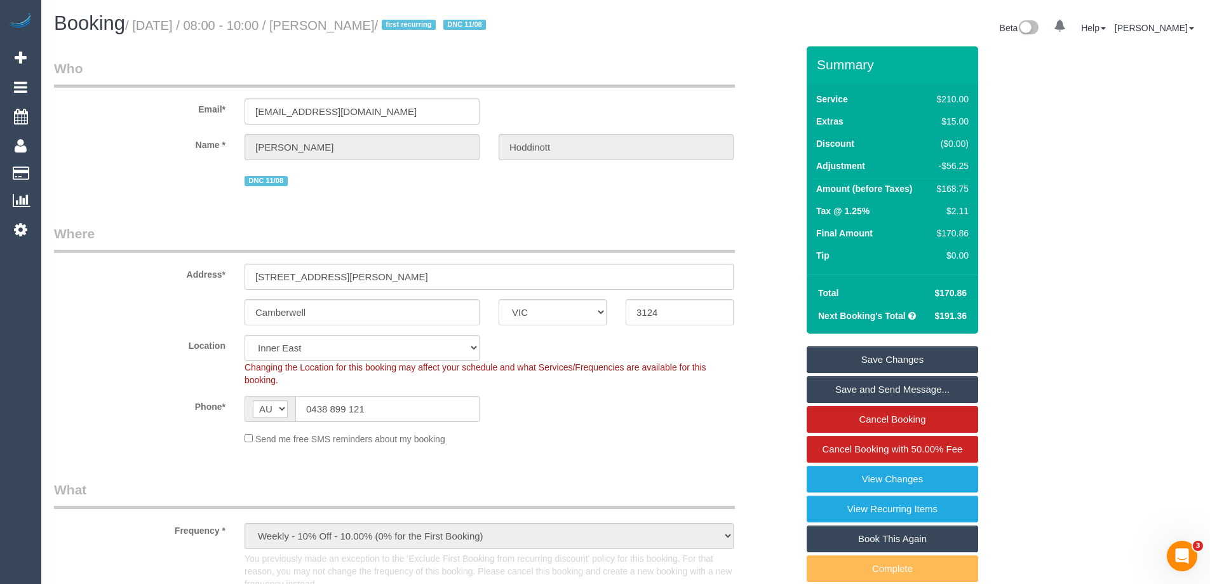
drag, startPoint x: 415, startPoint y: 23, endPoint x: 328, endPoint y: 25, distance: 86.4
click at [328, 25] on small "/ [DATE] / 08:00 - 10:00 / [PERSON_NAME] / first recurring DNC 11/08" at bounding box center [307, 25] width 365 height 14
copy small "[PERSON_NAME] /"
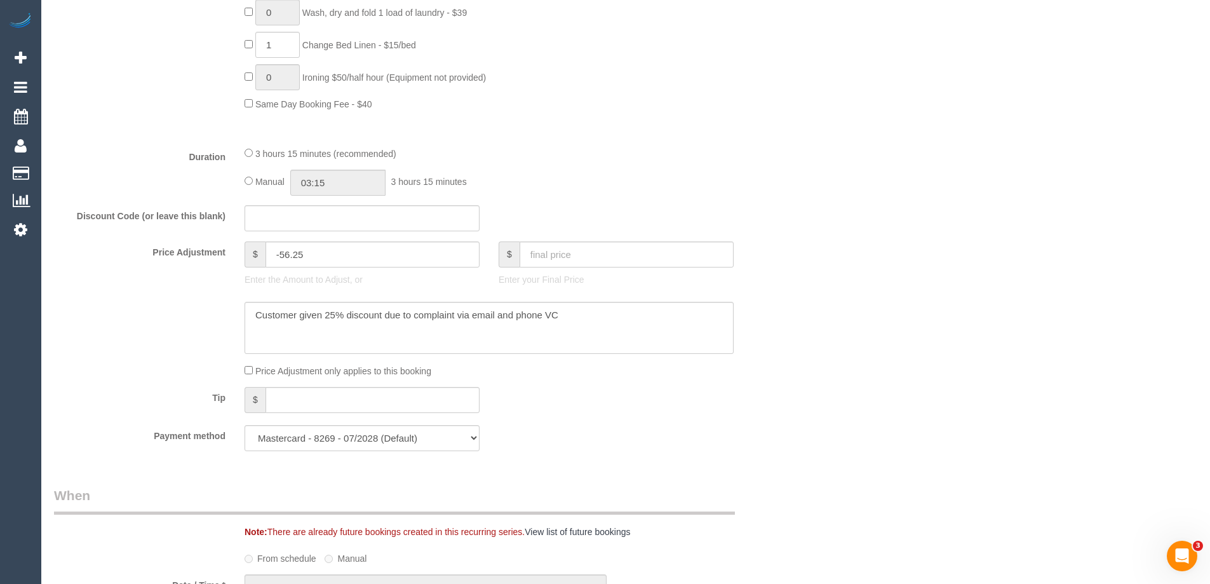
scroll to position [1016, 0]
